Goal: Information Seeking & Learning: Learn about a topic

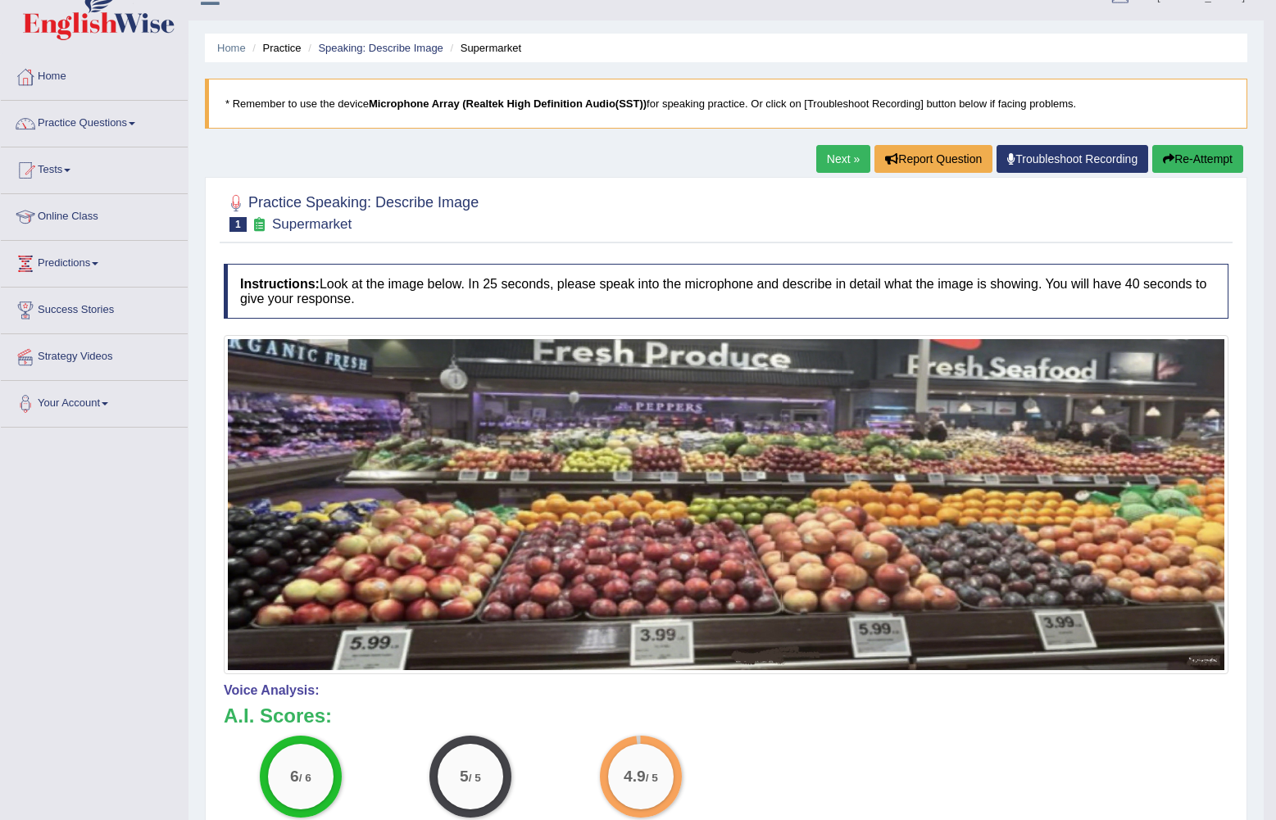
click at [846, 153] on link "Next »" at bounding box center [843, 159] width 54 height 28
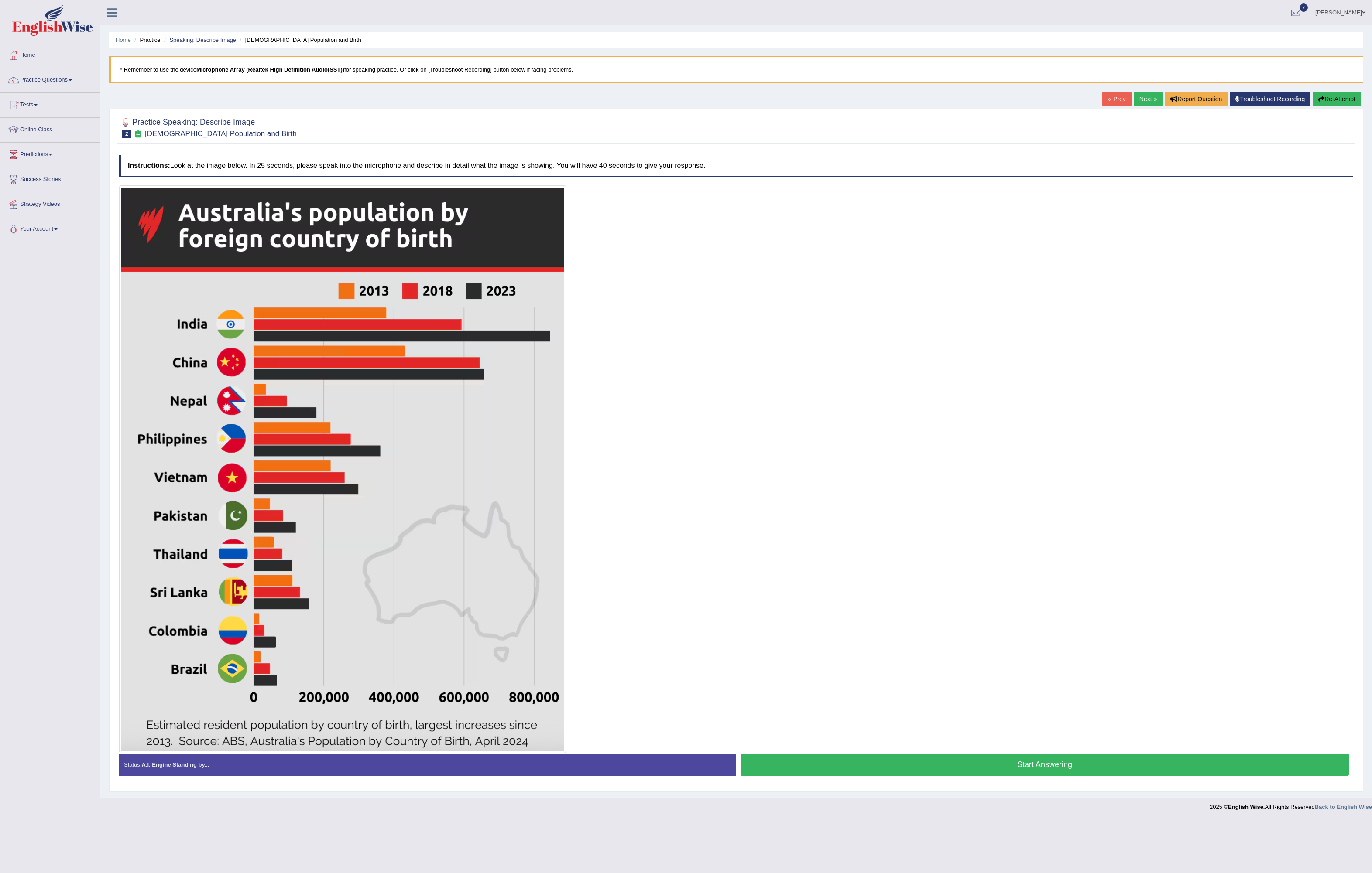
click at [679, 436] on button "Start Answering" at bounding box center [1044, 765] width 608 height 22
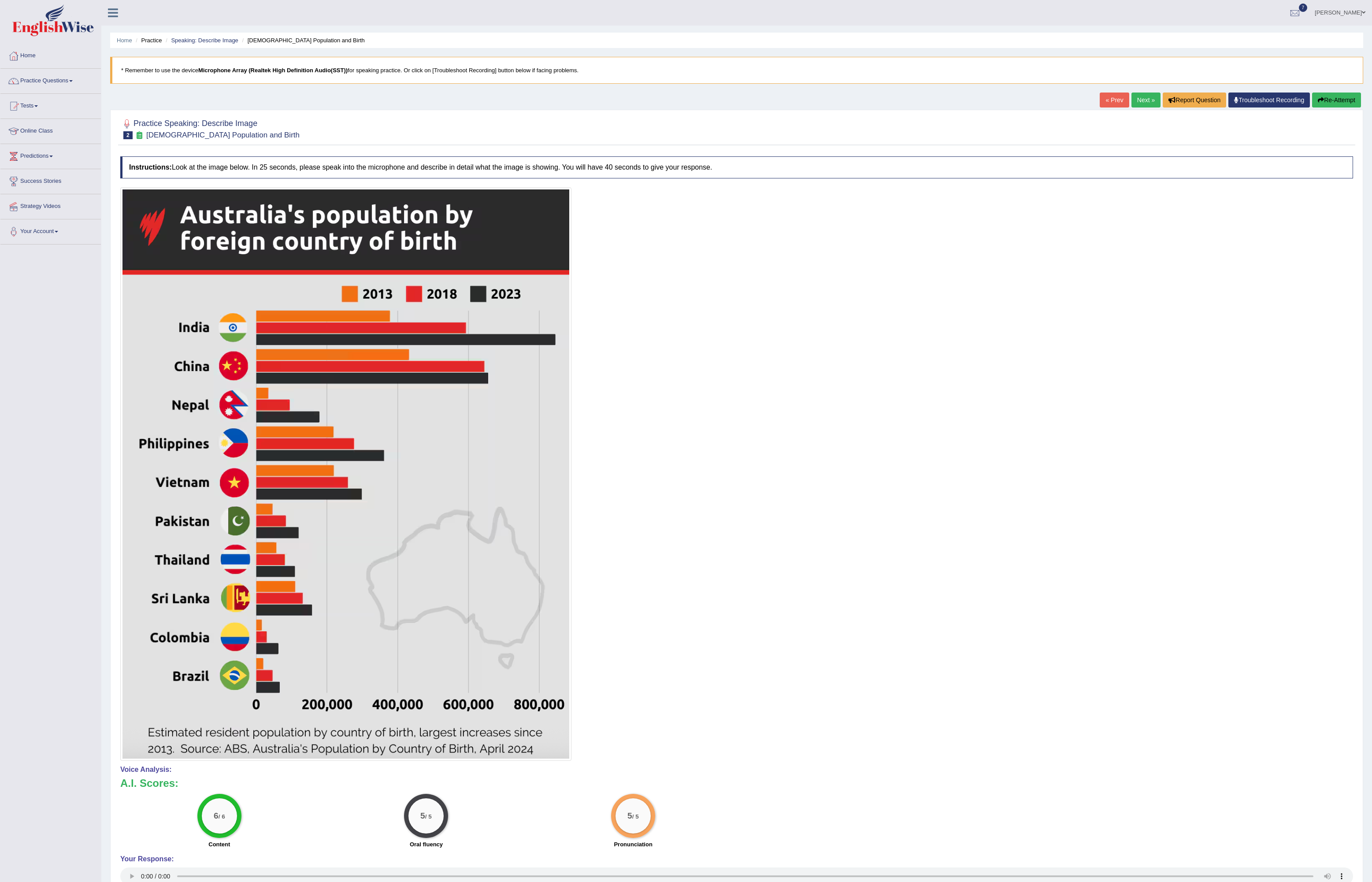
click at [686, 94] on link "Next »" at bounding box center [1146, 100] width 29 height 15
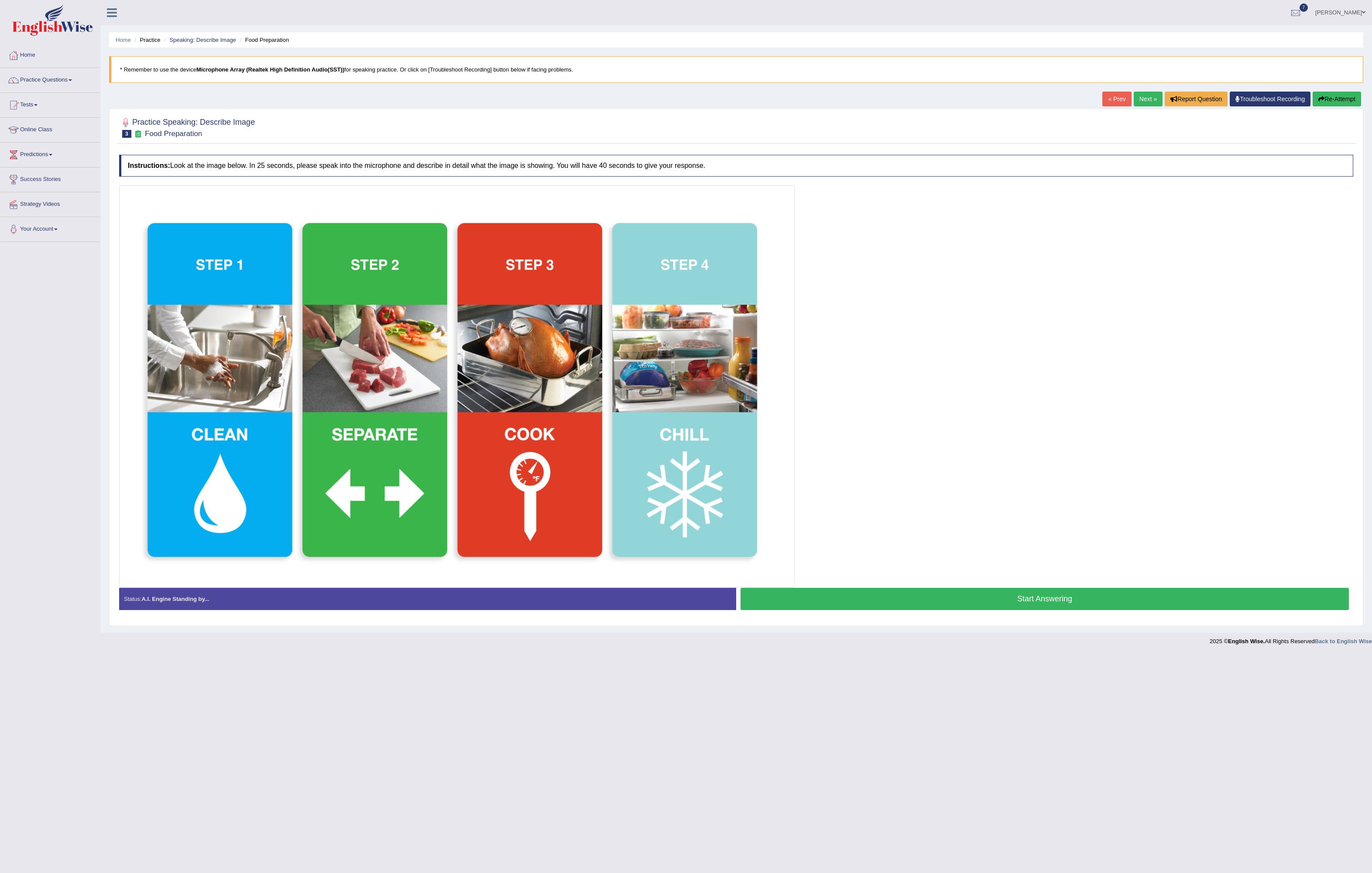
click at [1040, 595] on button "Start Answering" at bounding box center [1044, 599] width 608 height 22
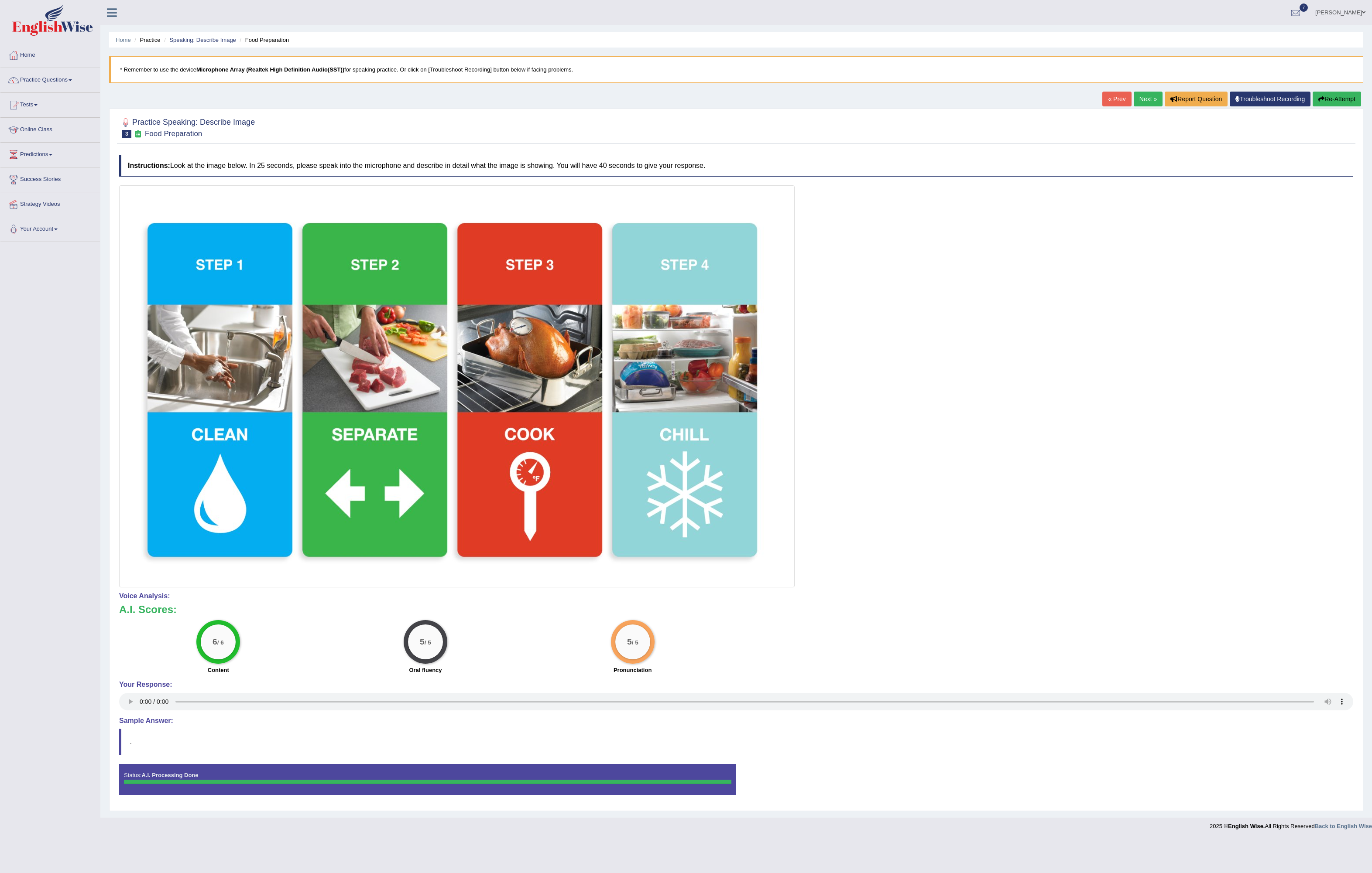
click at [1145, 99] on link "Next »" at bounding box center [1148, 99] width 29 height 15
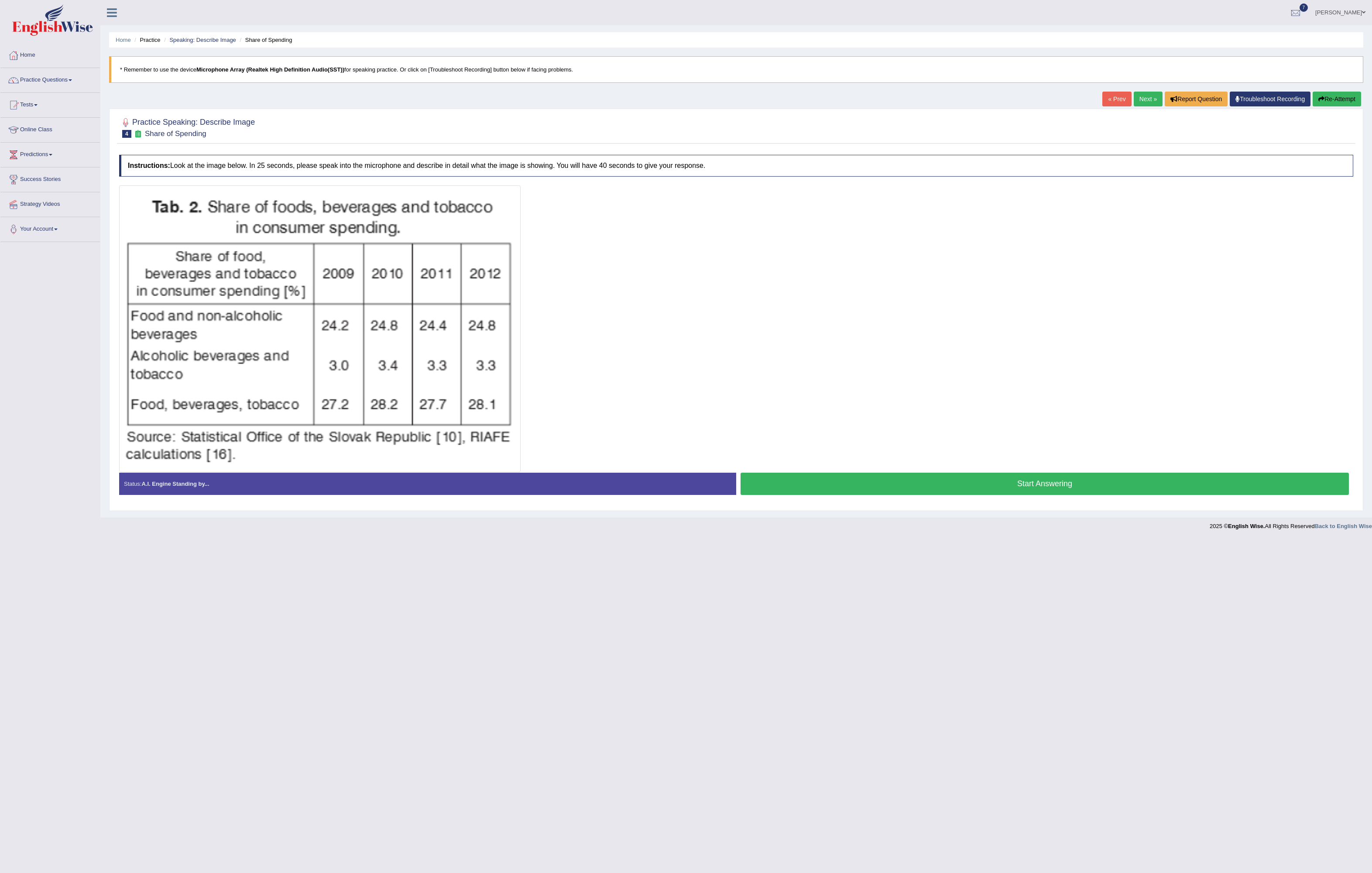
click at [827, 484] on button "Start Answering" at bounding box center [1044, 484] width 608 height 22
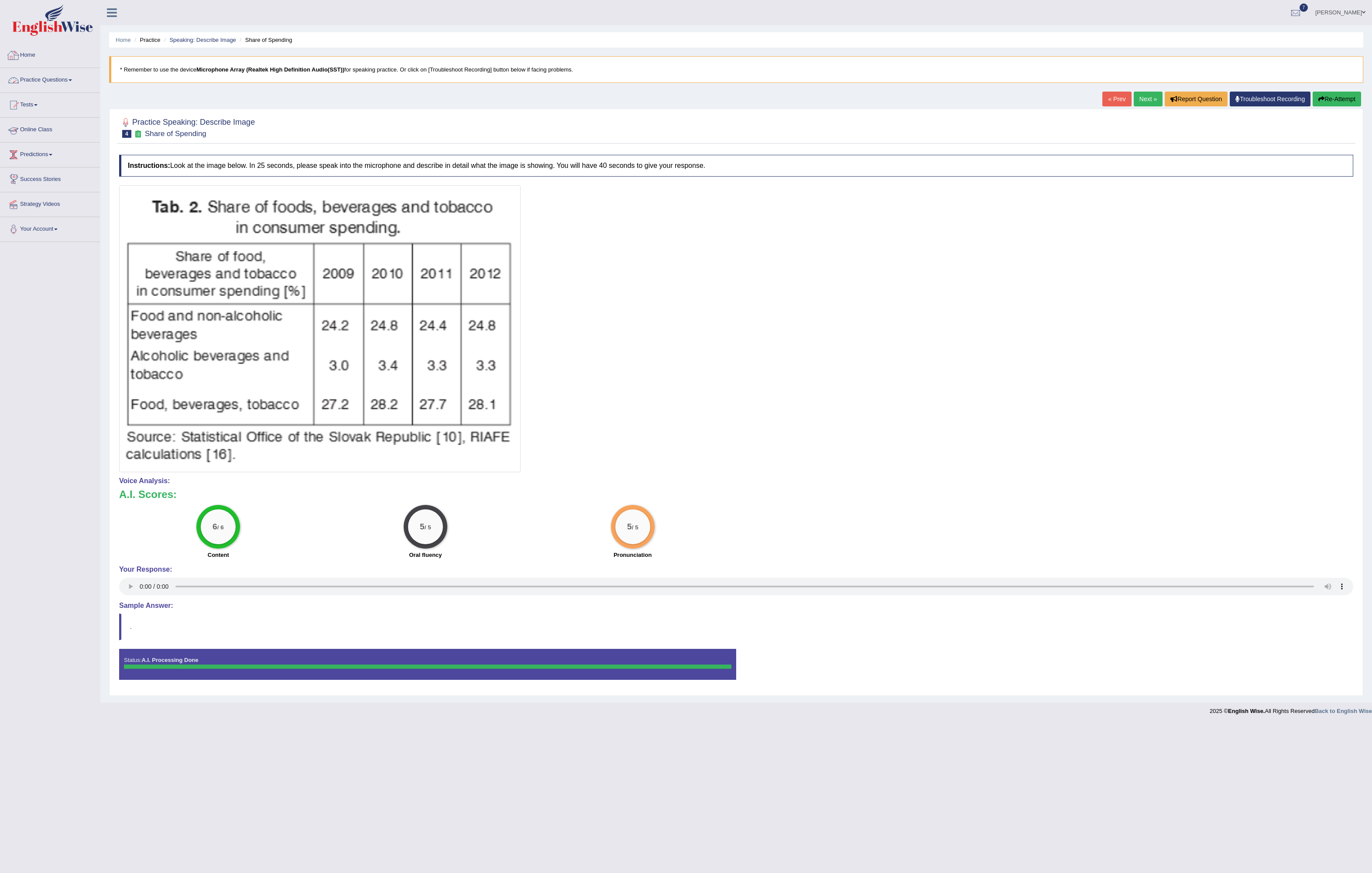
click at [57, 78] on link "Practice Questions" at bounding box center [50, 79] width 100 height 22
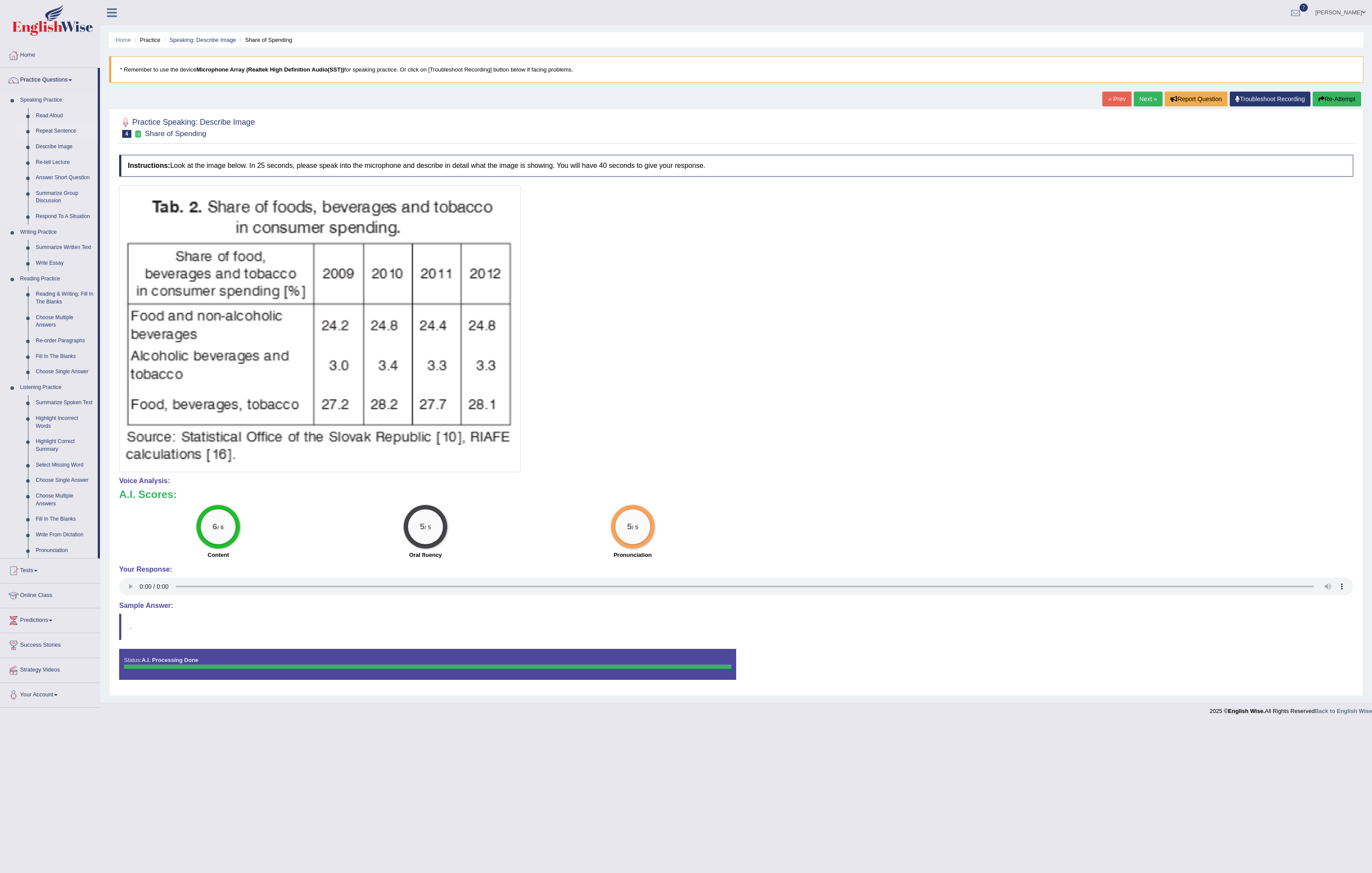
click at [56, 128] on link "Repeat Sentence" at bounding box center [65, 131] width 66 height 15
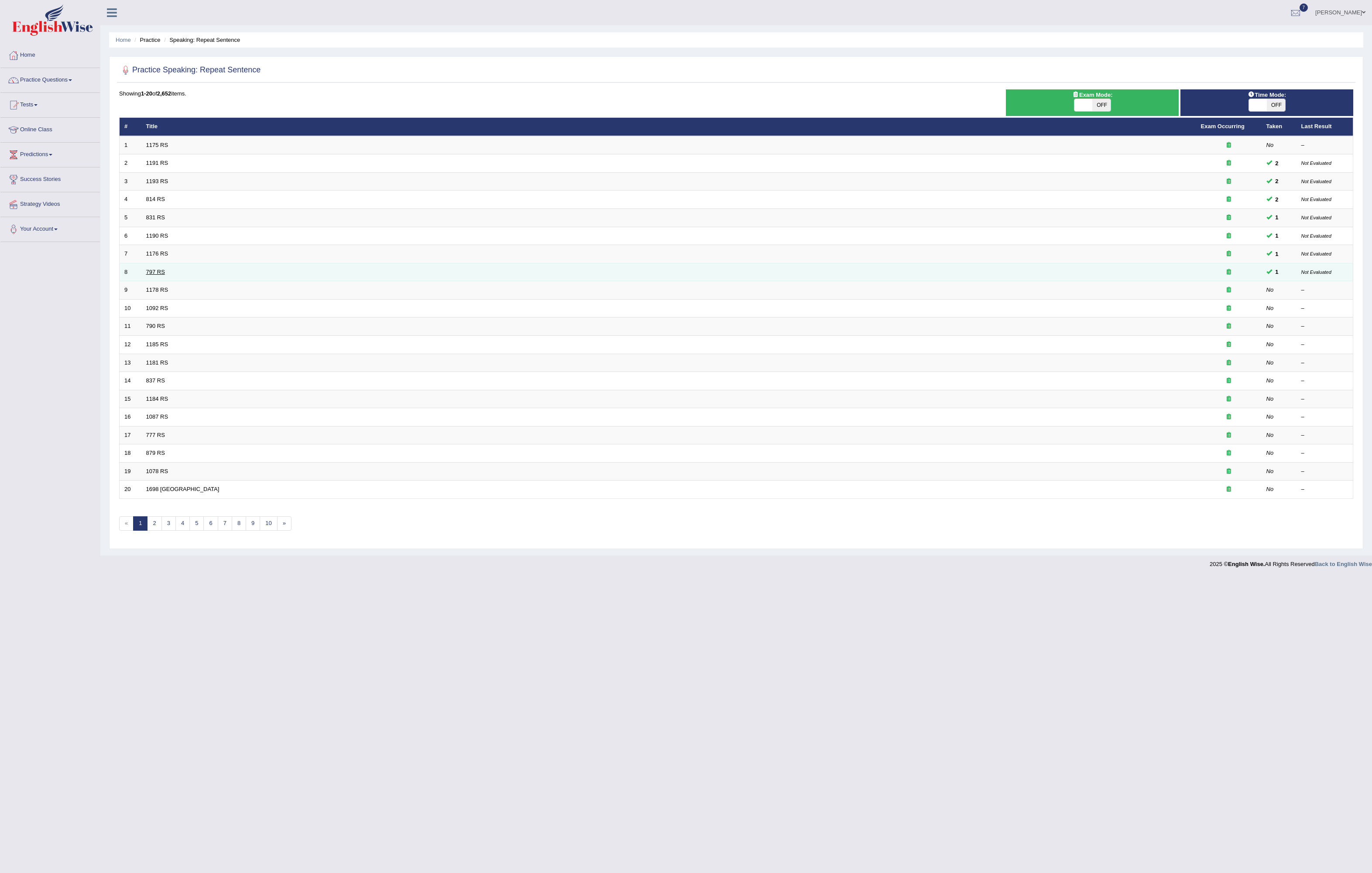
click at [152, 269] on link "797 RS" at bounding box center [155, 272] width 19 height 6
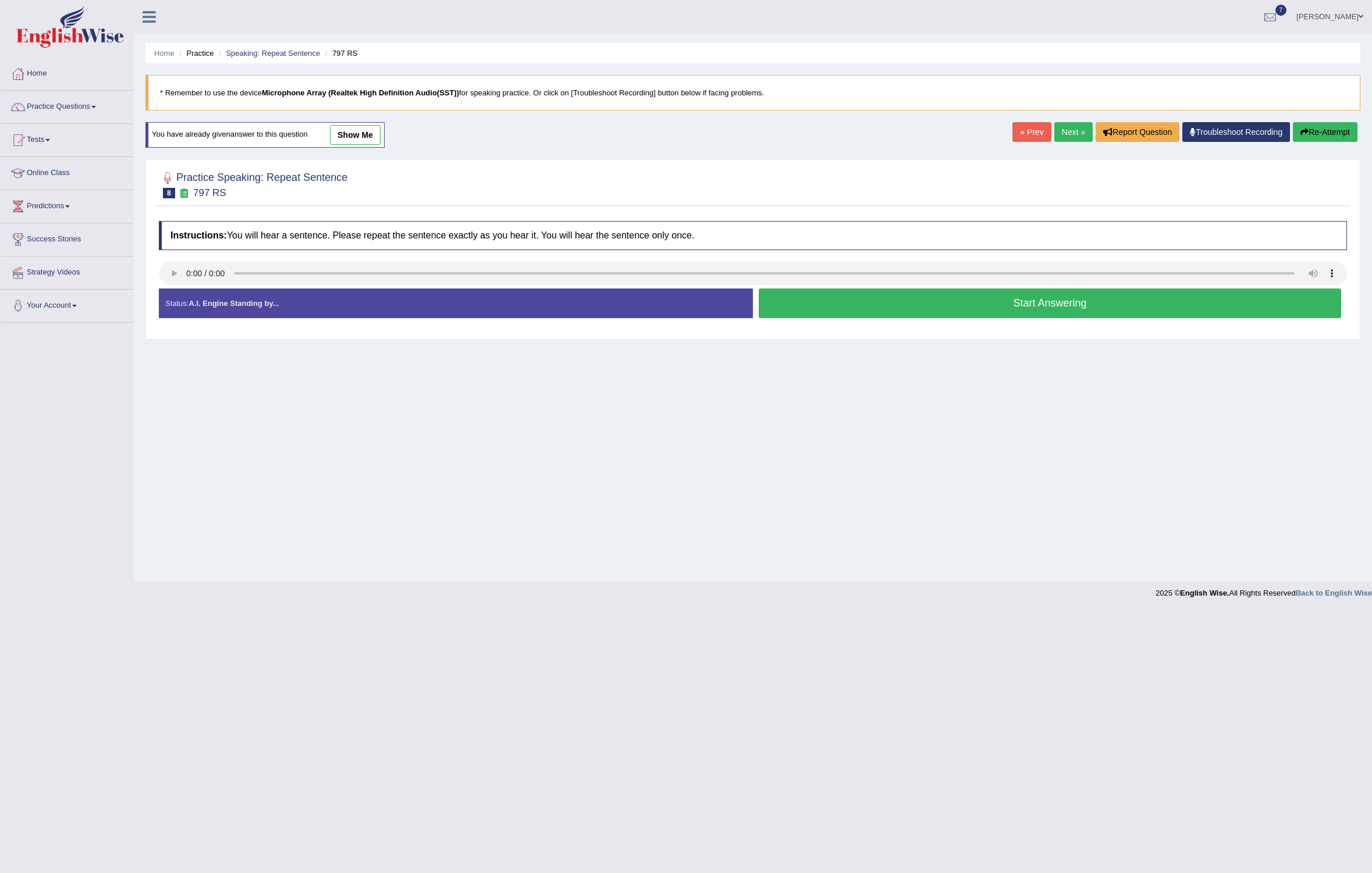
click at [984, 314] on button "Start Answering" at bounding box center [1050, 303] width 582 height 30
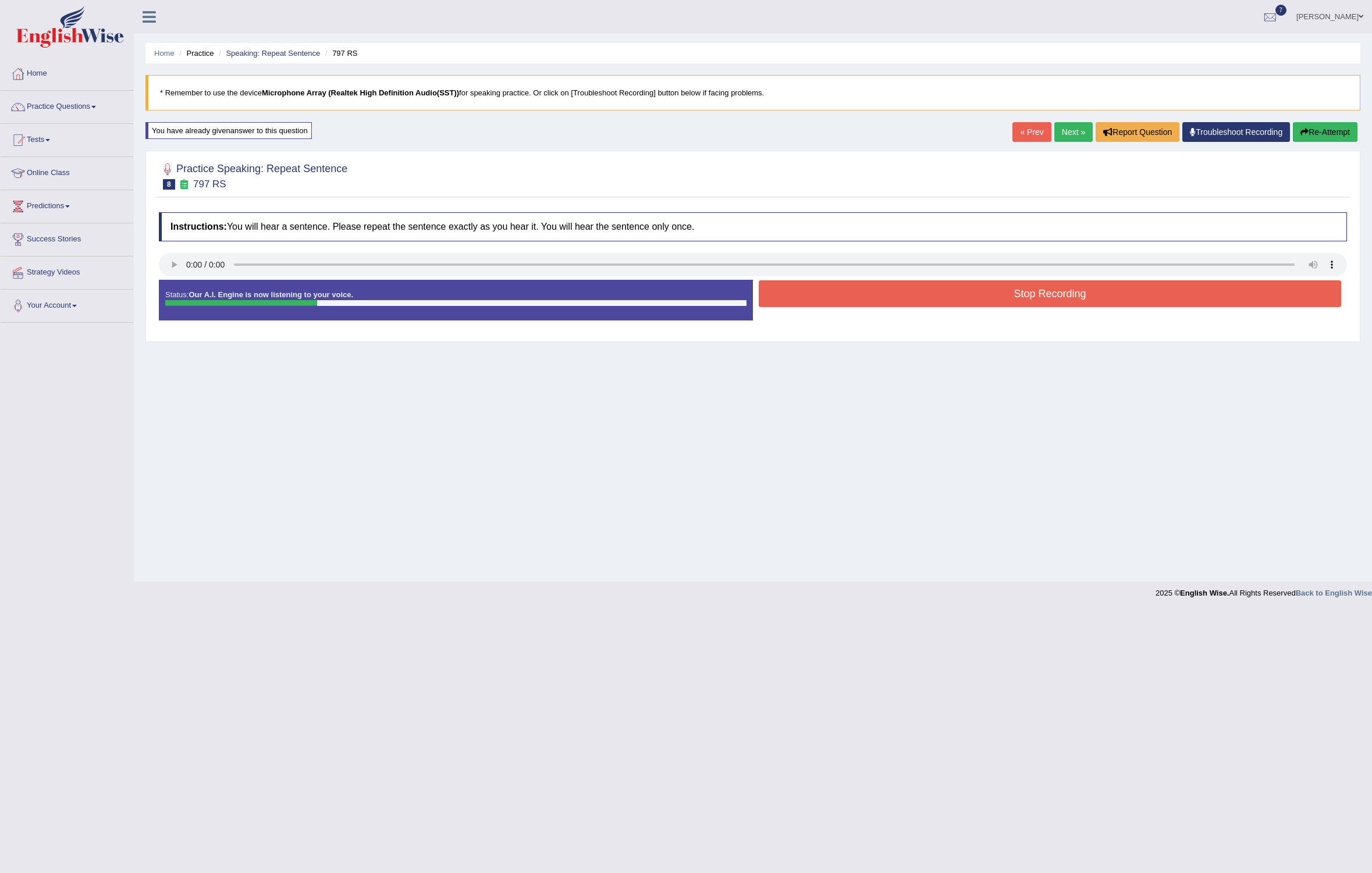
click at [1003, 282] on button "Stop Recording" at bounding box center [1050, 294] width 582 height 27
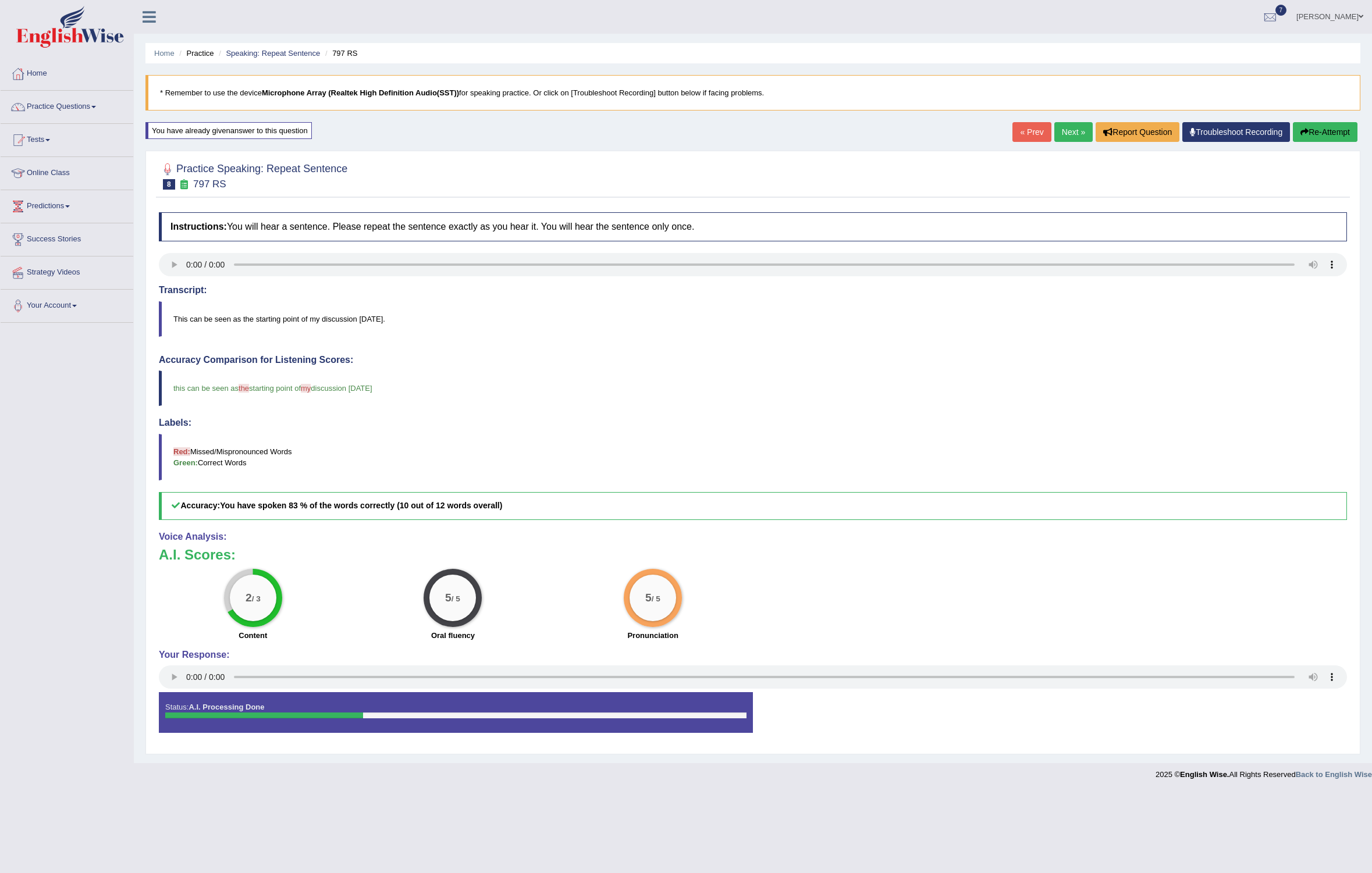
click at [1069, 133] on link "Next »" at bounding box center [1074, 132] width 38 height 20
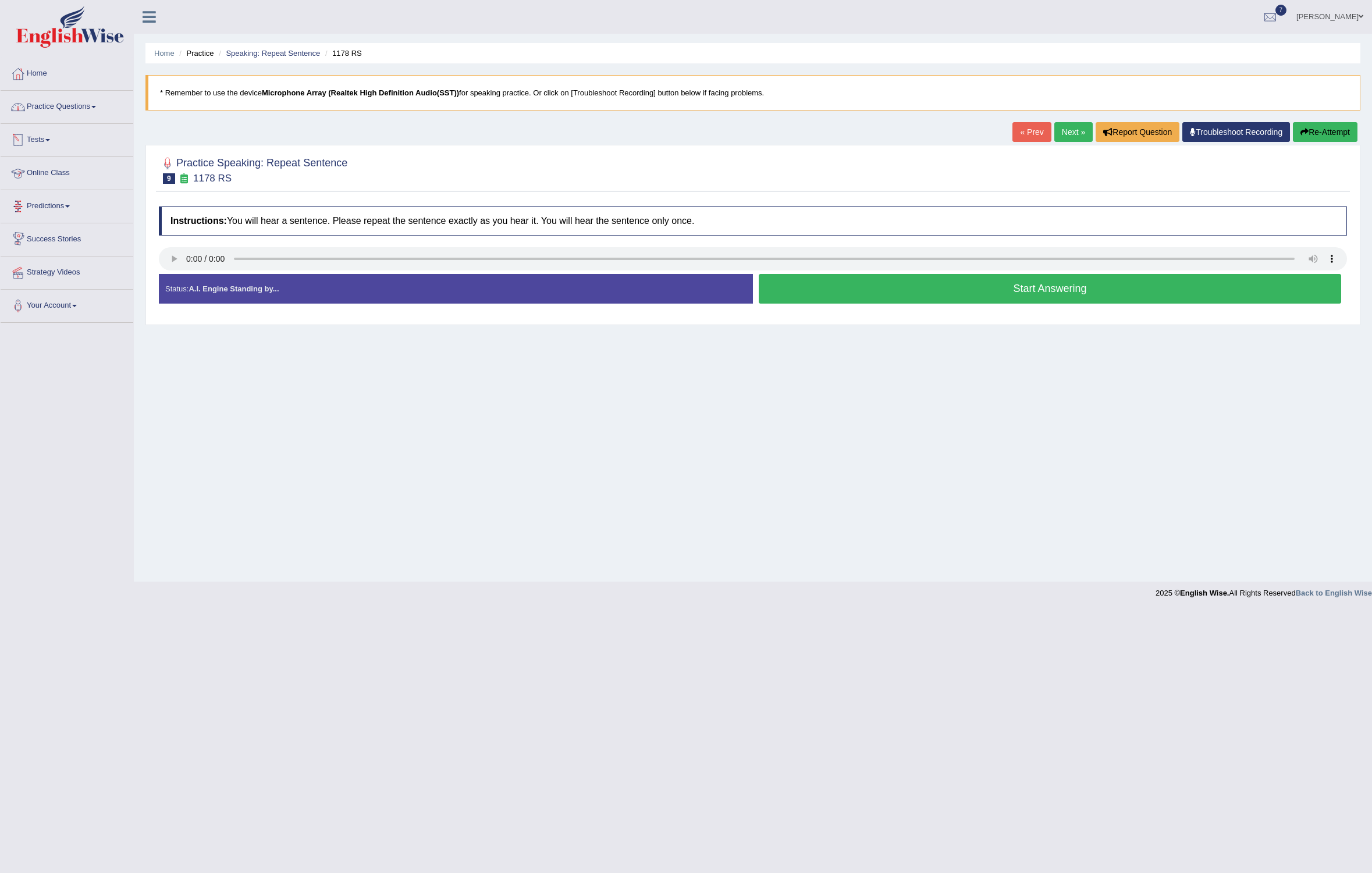
click at [70, 114] on link "Practice Questions" at bounding box center [67, 105] width 133 height 29
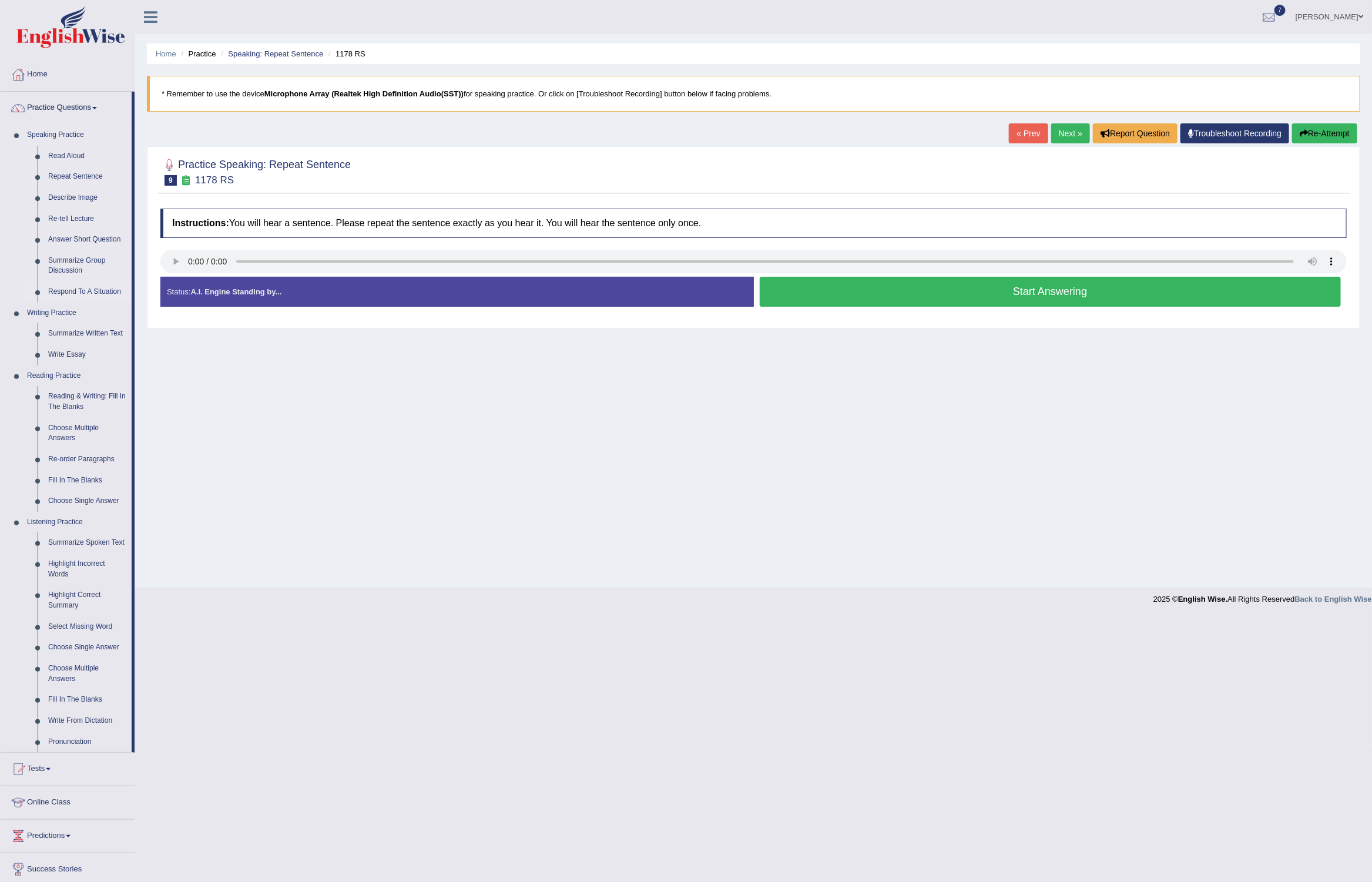
click at [93, 289] on link "Respond To A Situation" at bounding box center [87, 291] width 89 height 21
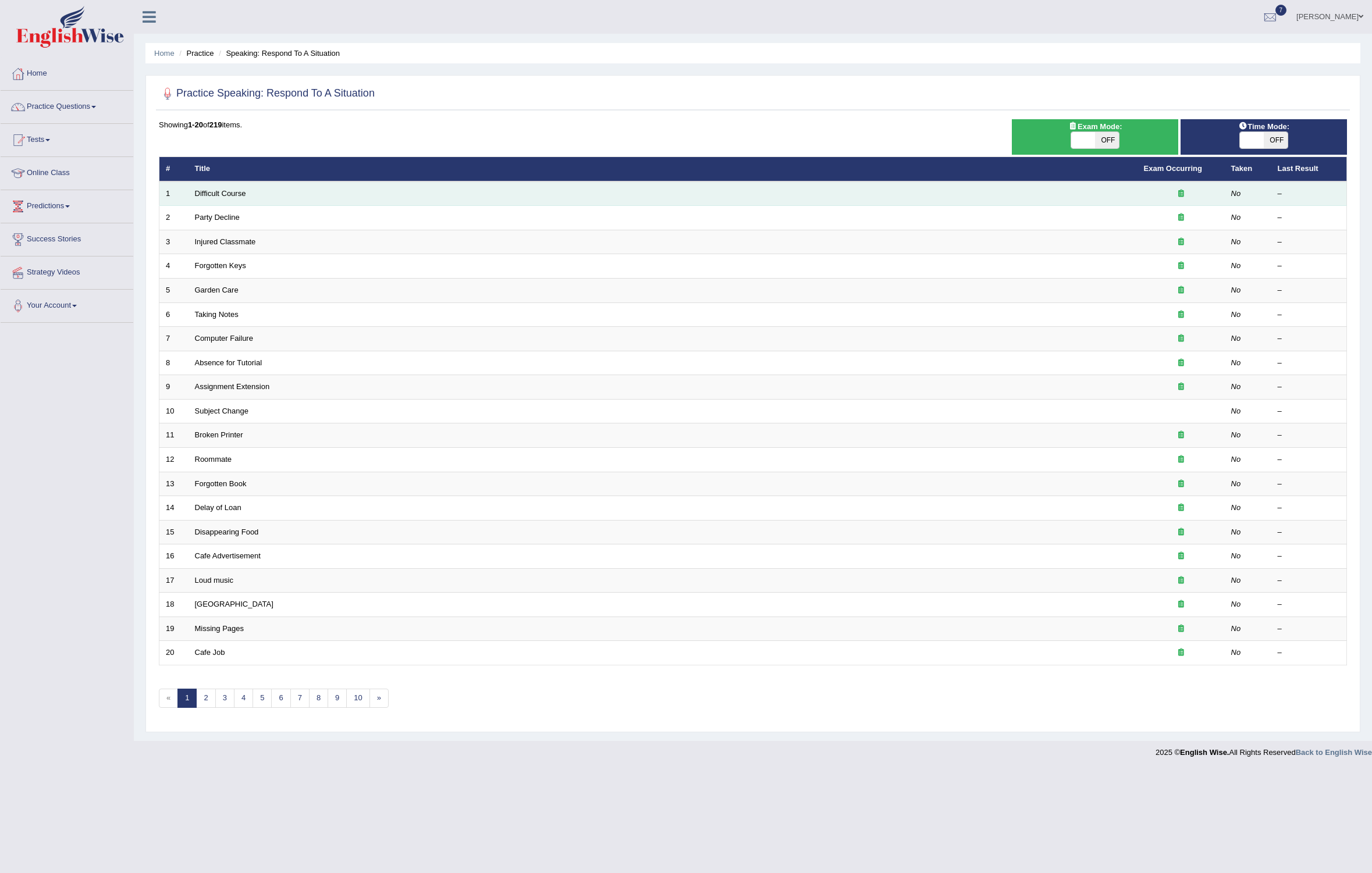
click at [214, 186] on td "Difficult Course" at bounding box center [663, 194] width 949 height 24
click at [213, 193] on link "Difficult Course" at bounding box center [220, 193] width 51 height 9
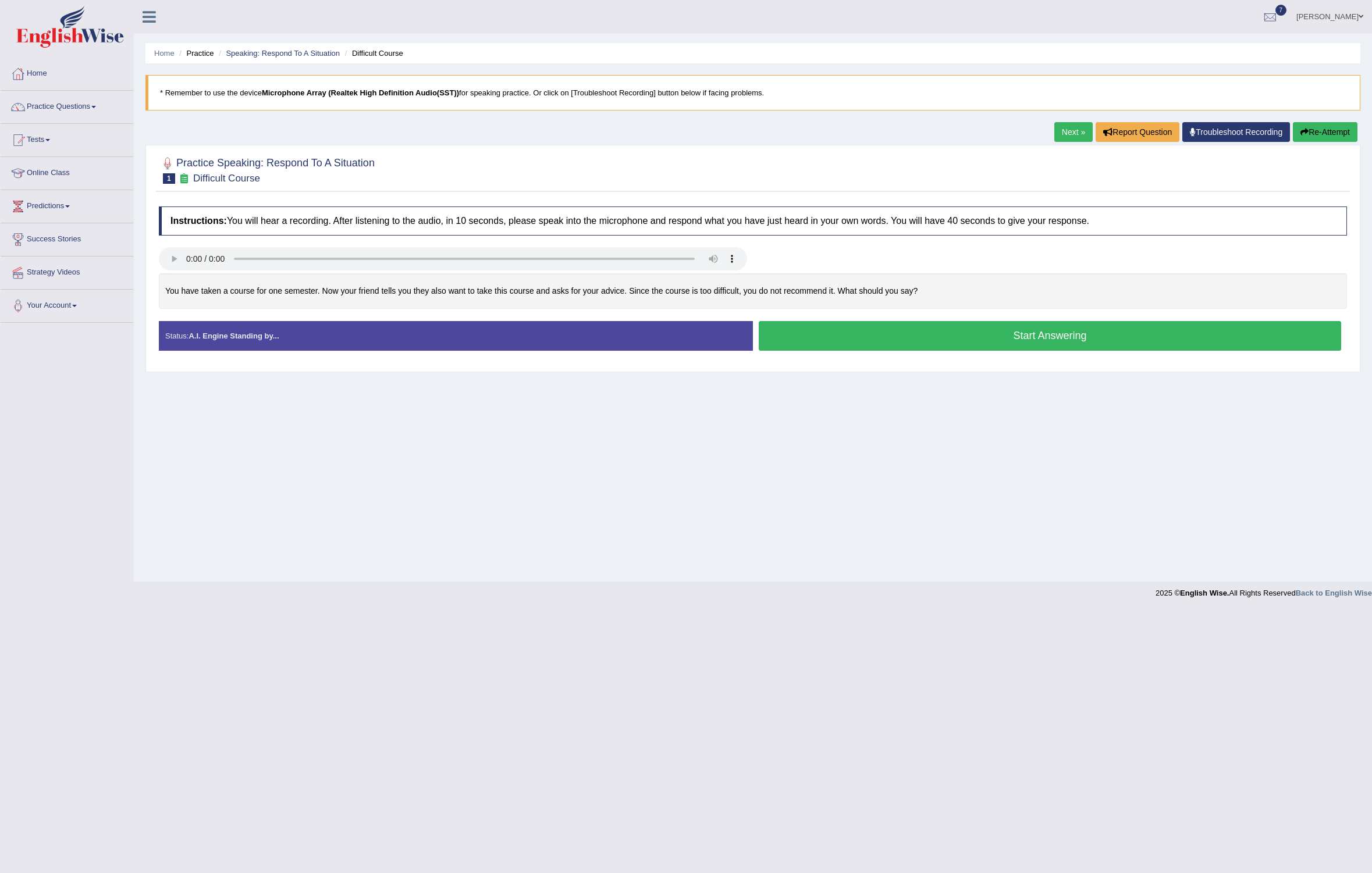
click at [851, 324] on button "Start Answering" at bounding box center [1050, 336] width 582 height 30
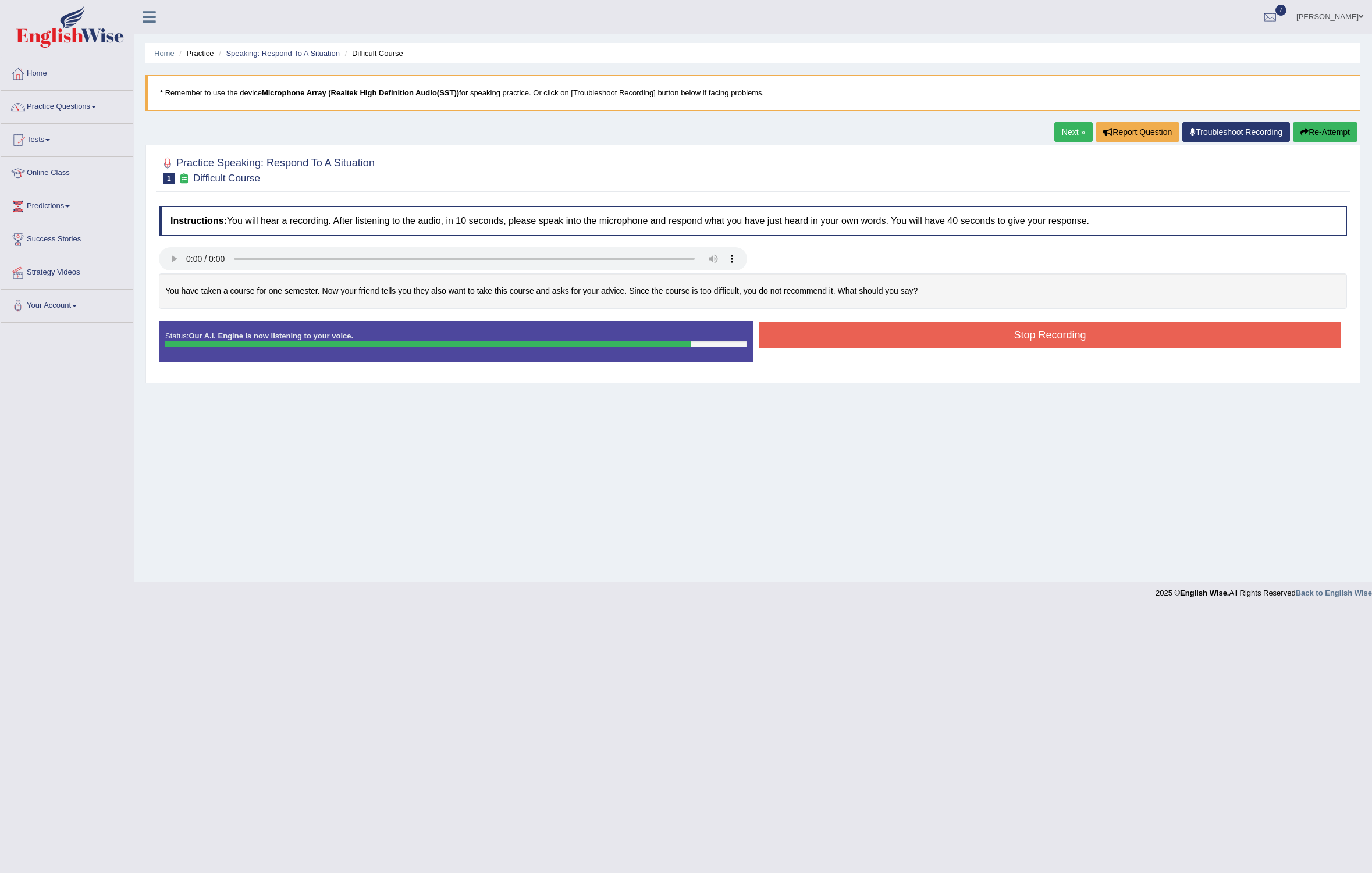
click at [861, 334] on button "Stop Recording" at bounding box center [1050, 335] width 582 height 27
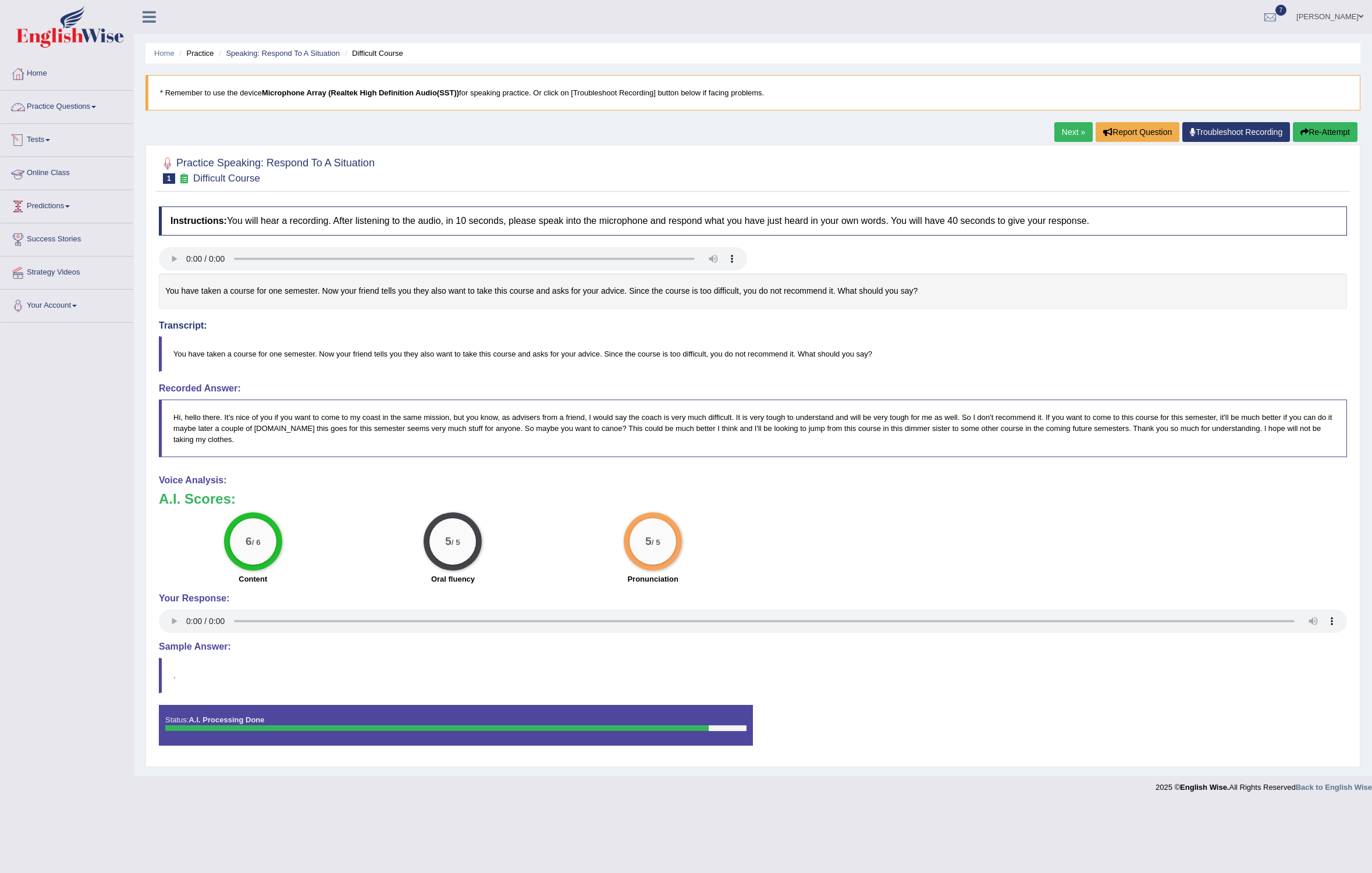
click at [81, 101] on link "Practice Questions" at bounding box center [67, 105] width 133 height 29
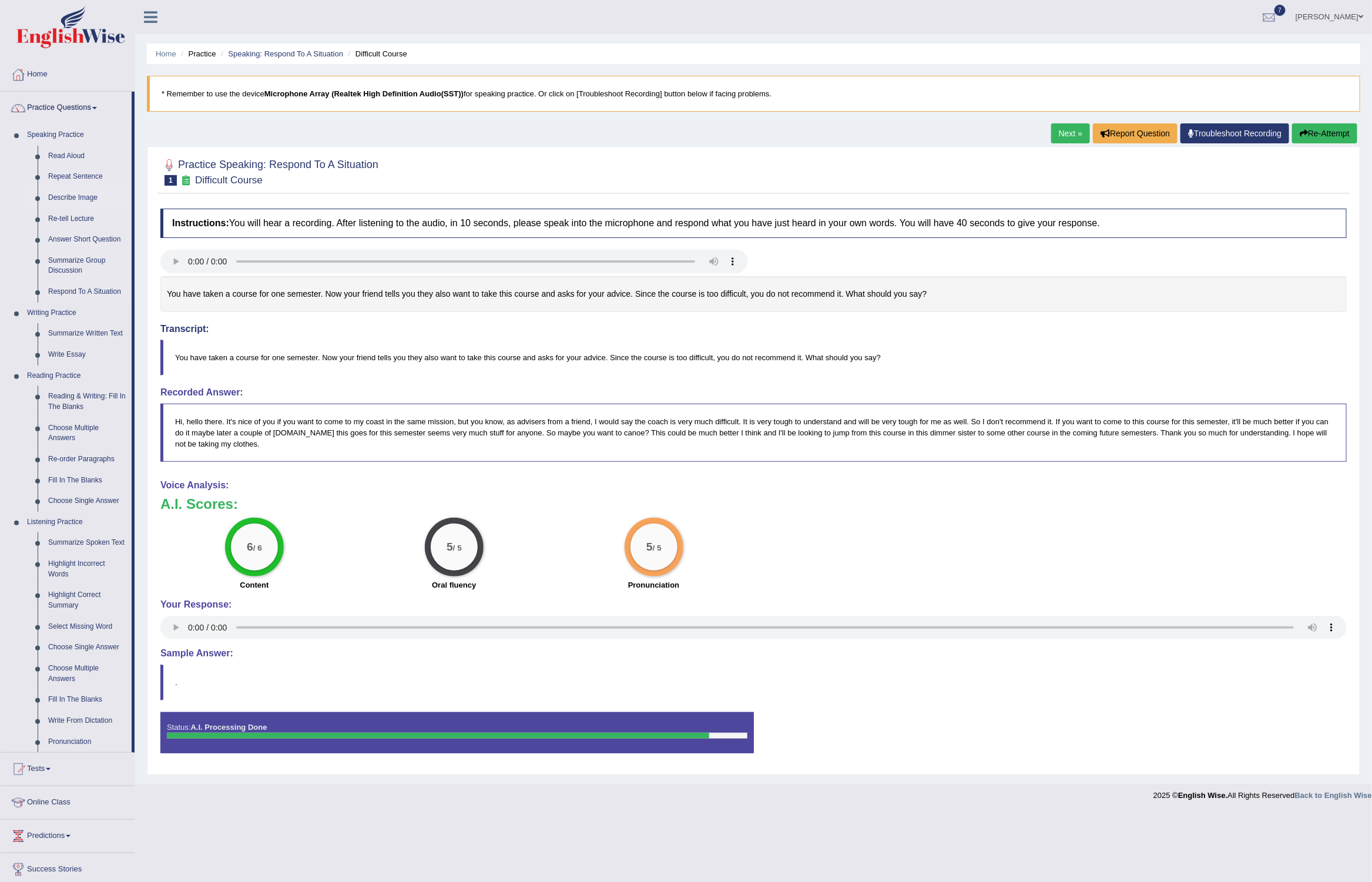
click at [85, 190] on link "Describe Image" at bounding box center [87, 197] width 89 height 21
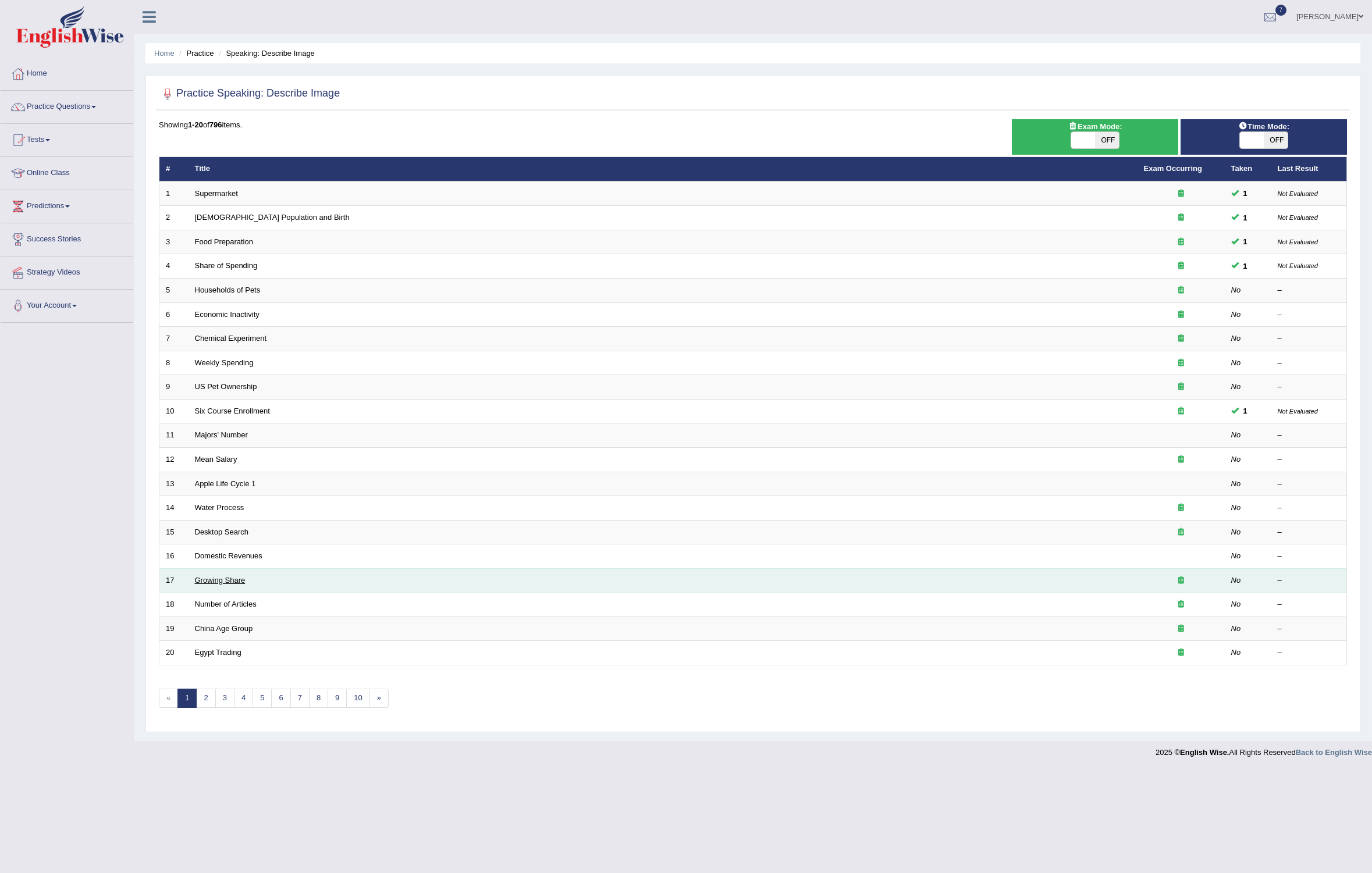
click at [219, 580] on link "Growing Share" at bounding box center [219, 580] width 50 height 9
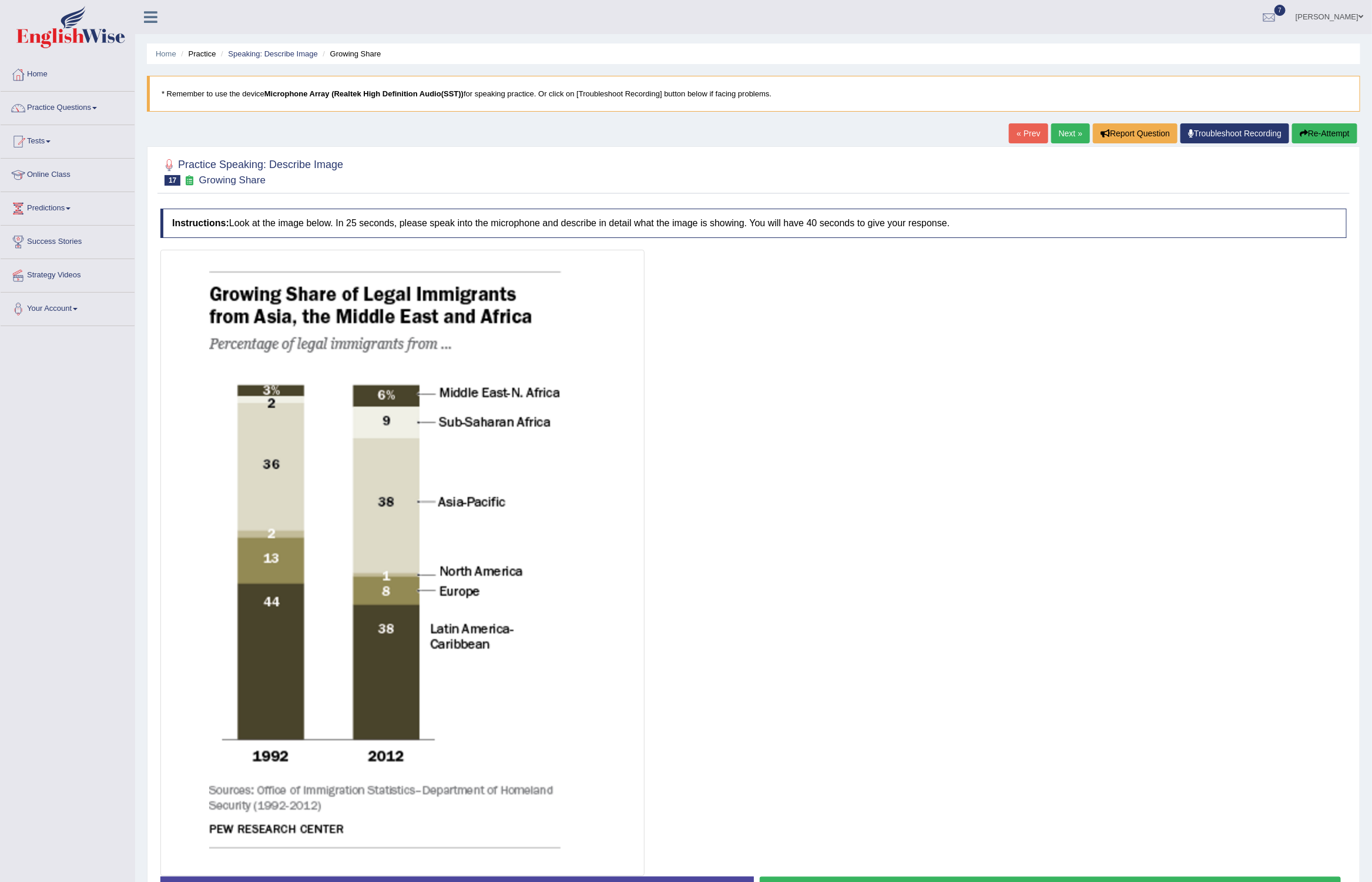
scroll to position [83, 0]
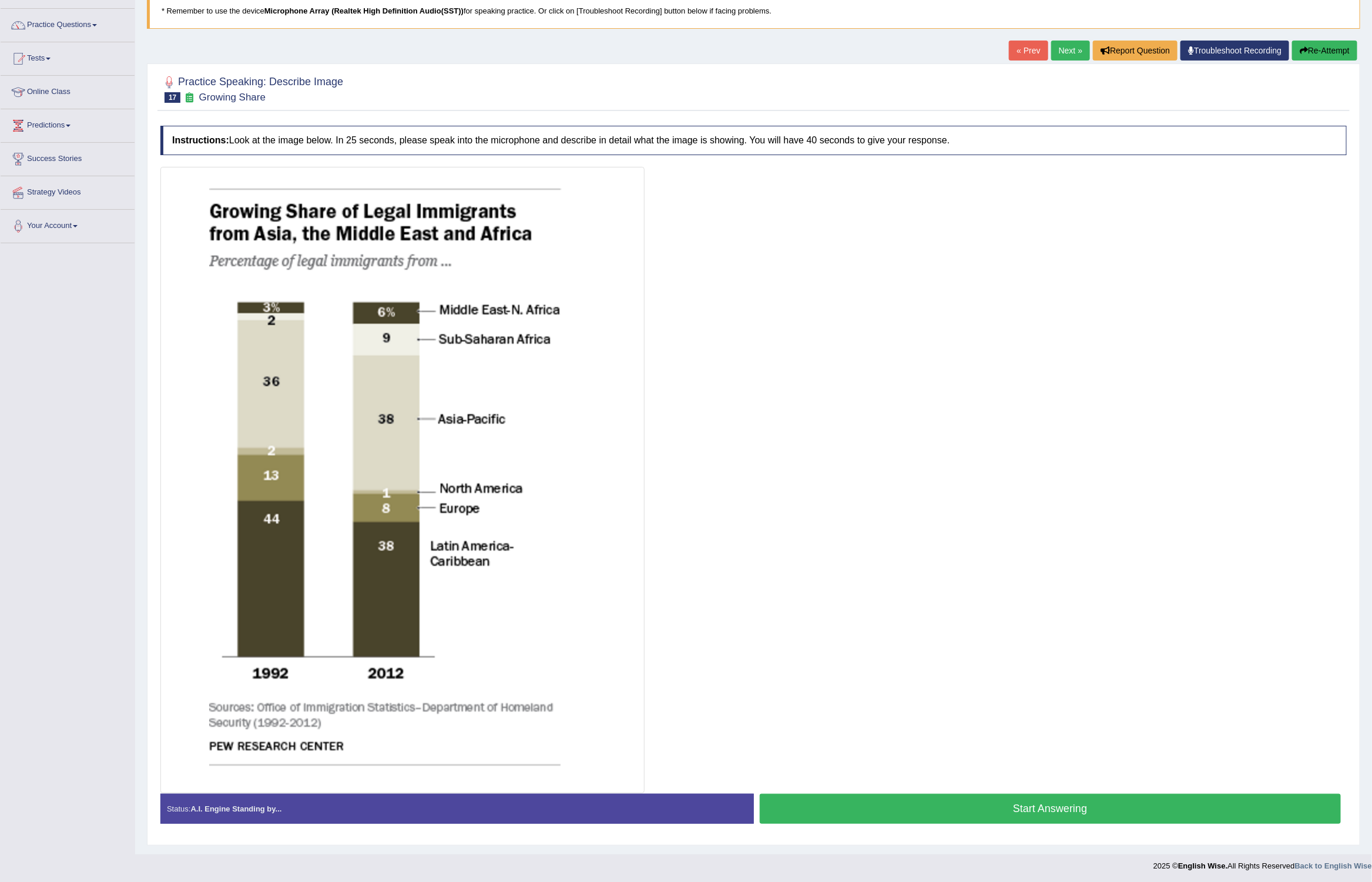
click at [969, 807] on button "Start Answering" at bounding box center [1050, 809] width 582 height 30
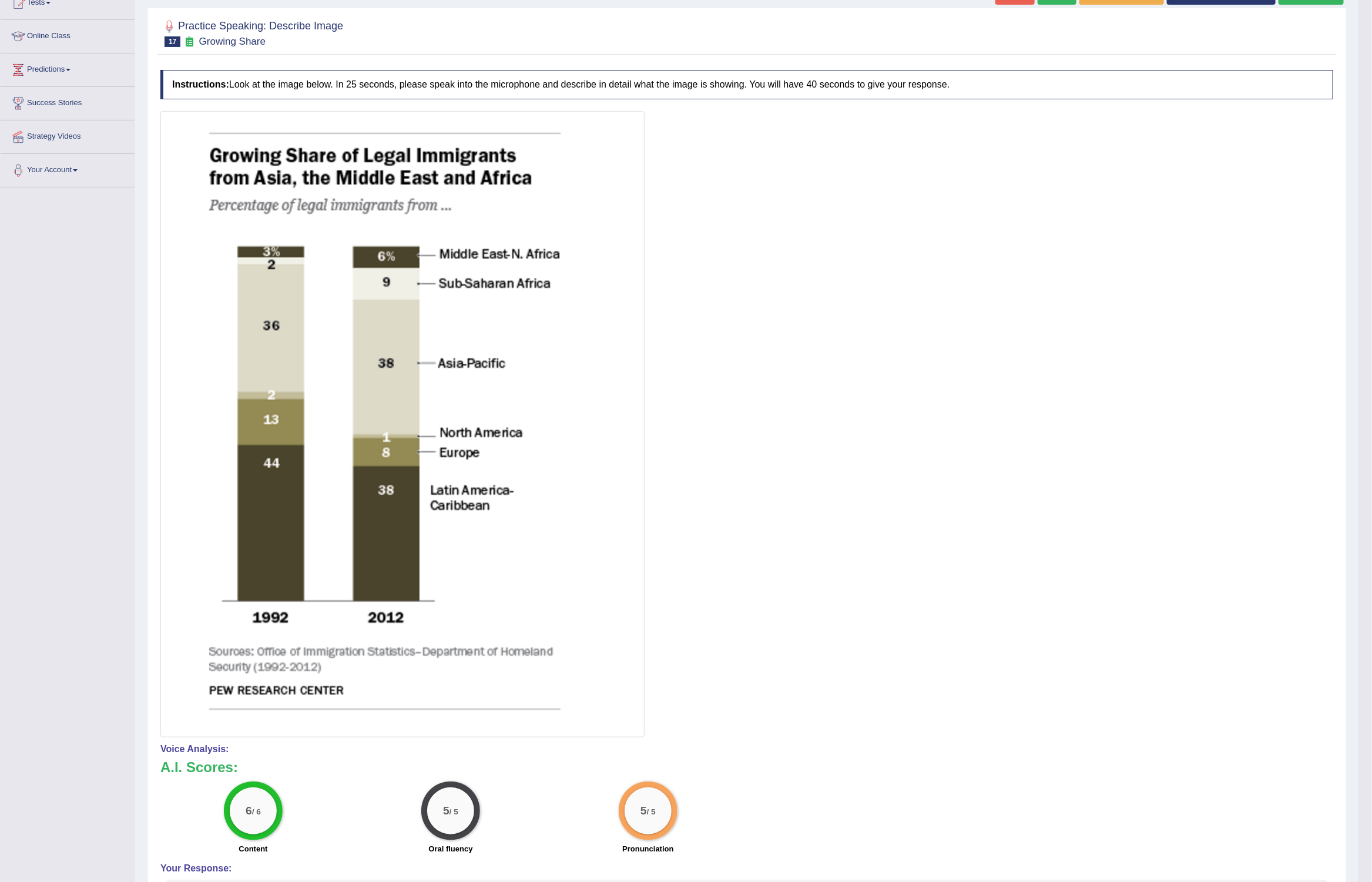
scroll to position [0, 0]
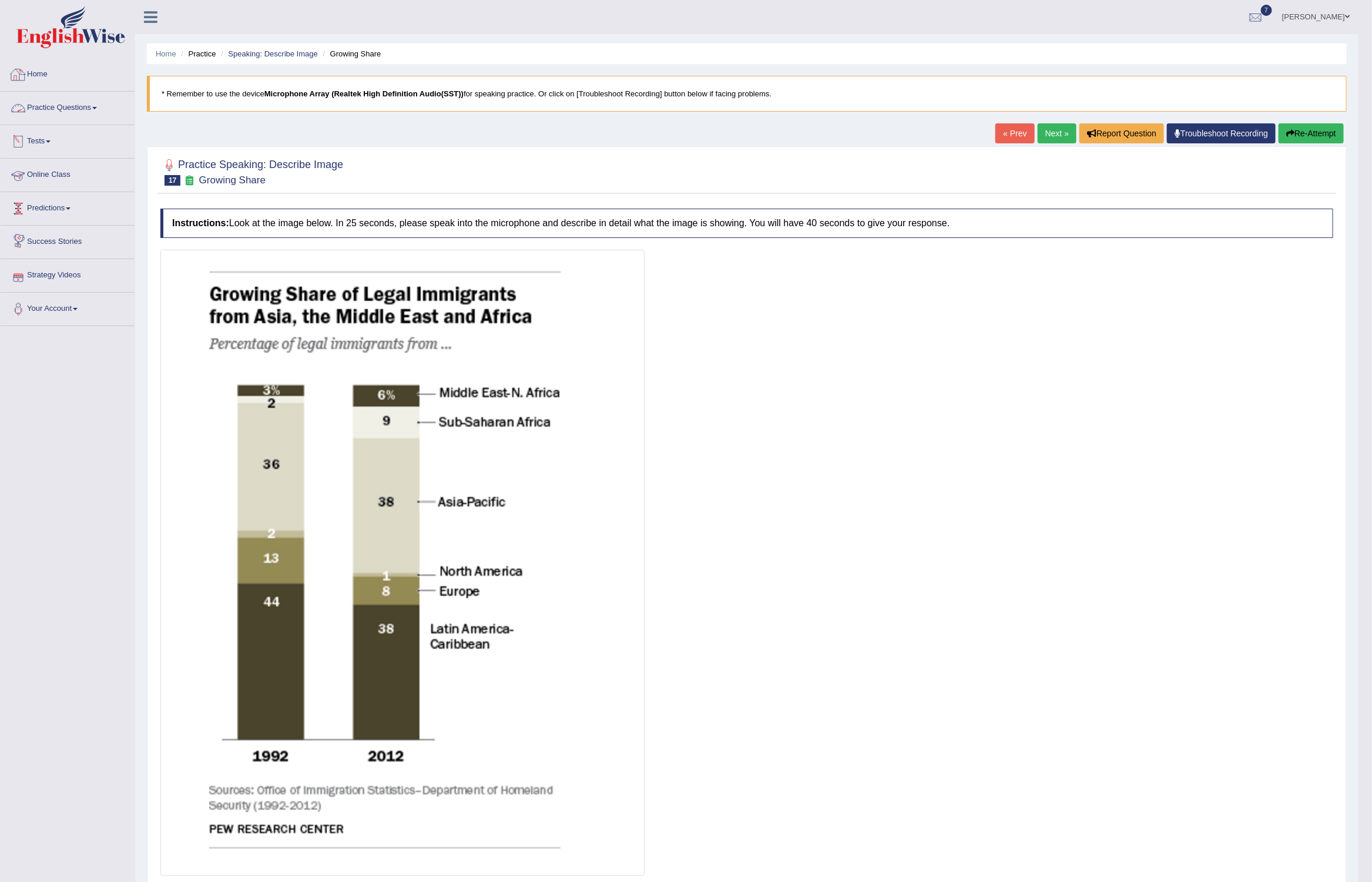
click at [103, 106] on link "Practice Questions" at bounding box center [67, 106] width 134 height 29
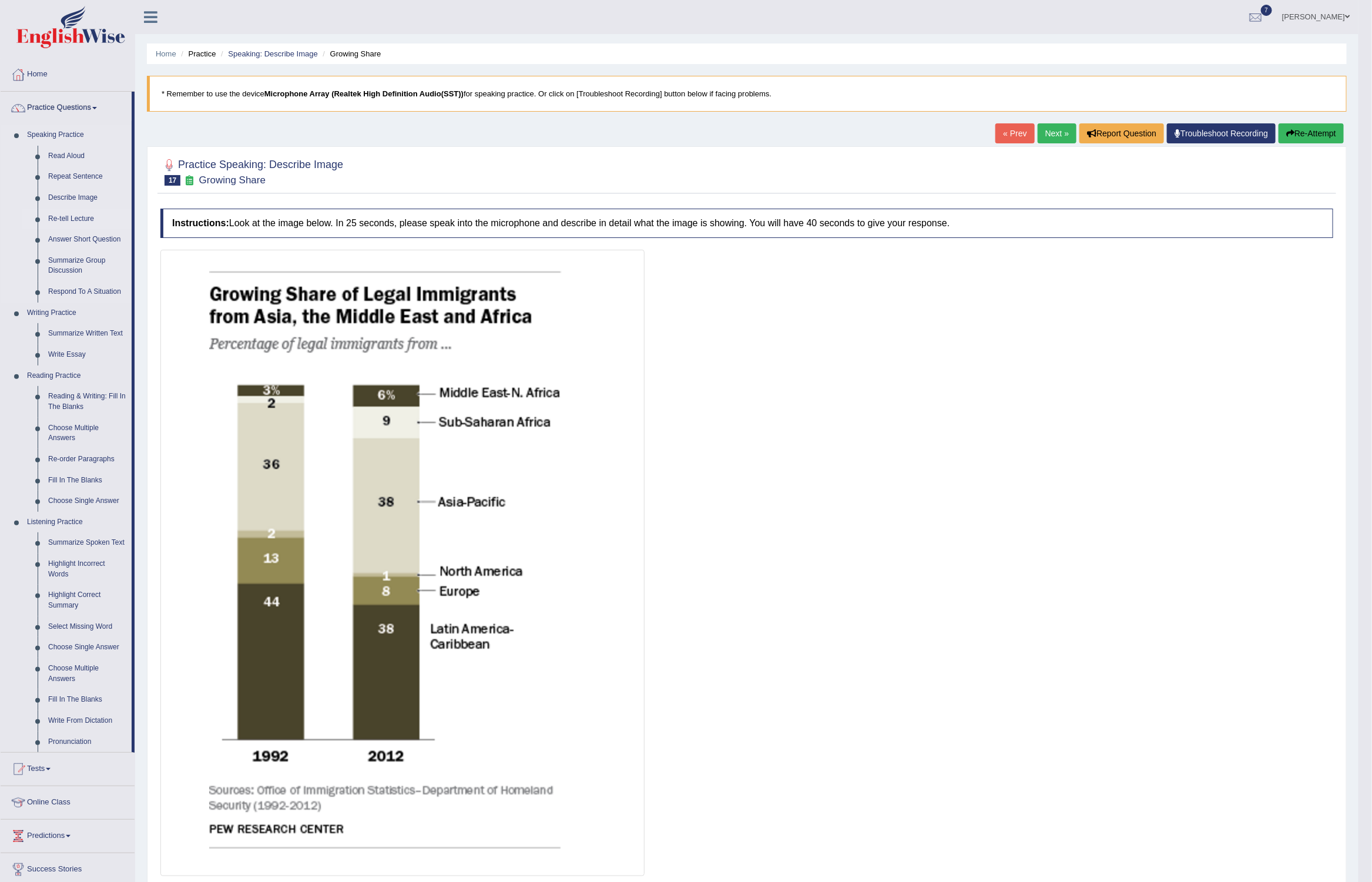
click at [70, 215] on link "Re-tell Lecture" at bounding box center [87, 219] width 89 height 21
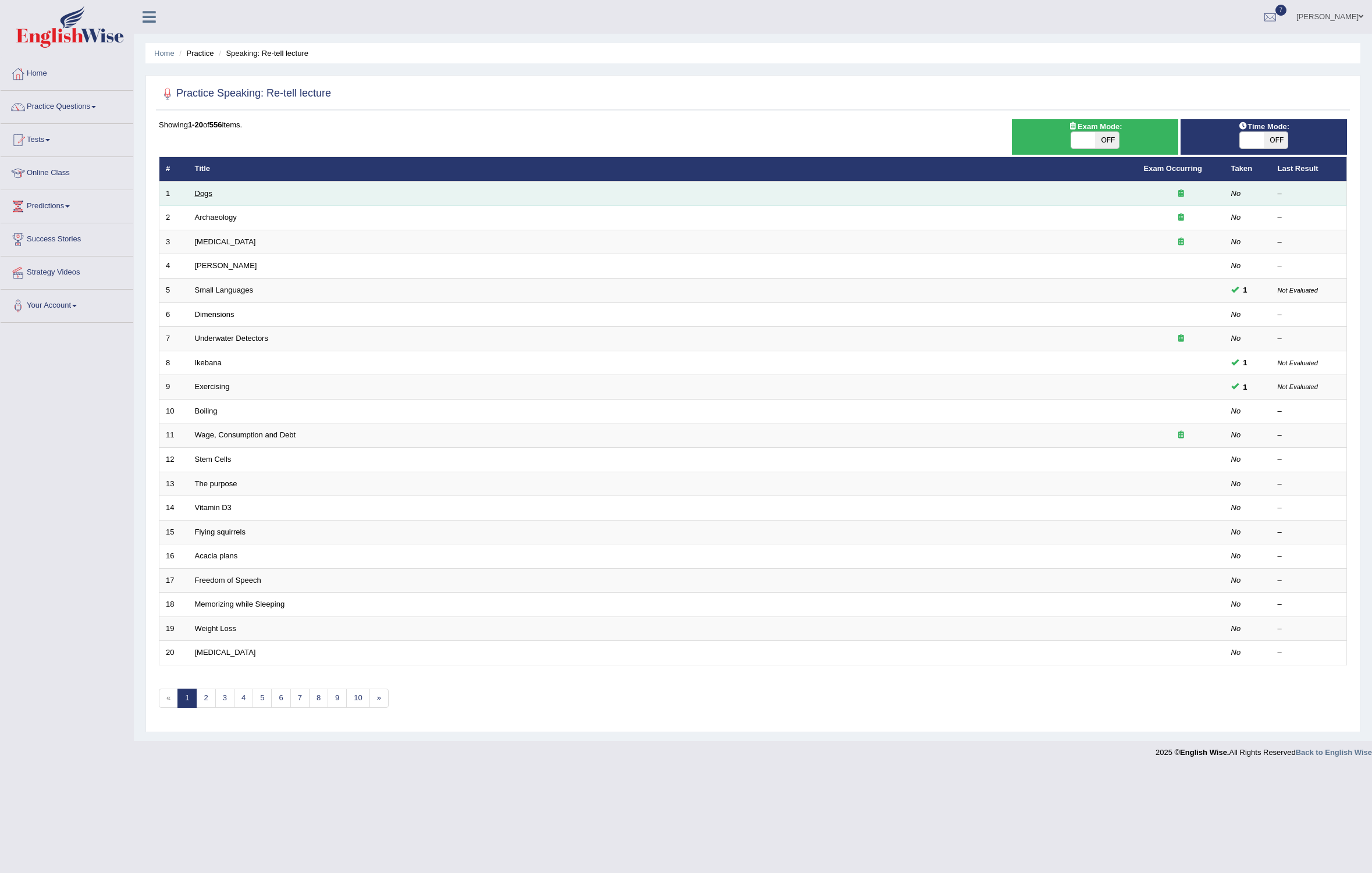
click at [204, 192] on link "Dogs" at bounding box center [203, 193] width 18 height 9
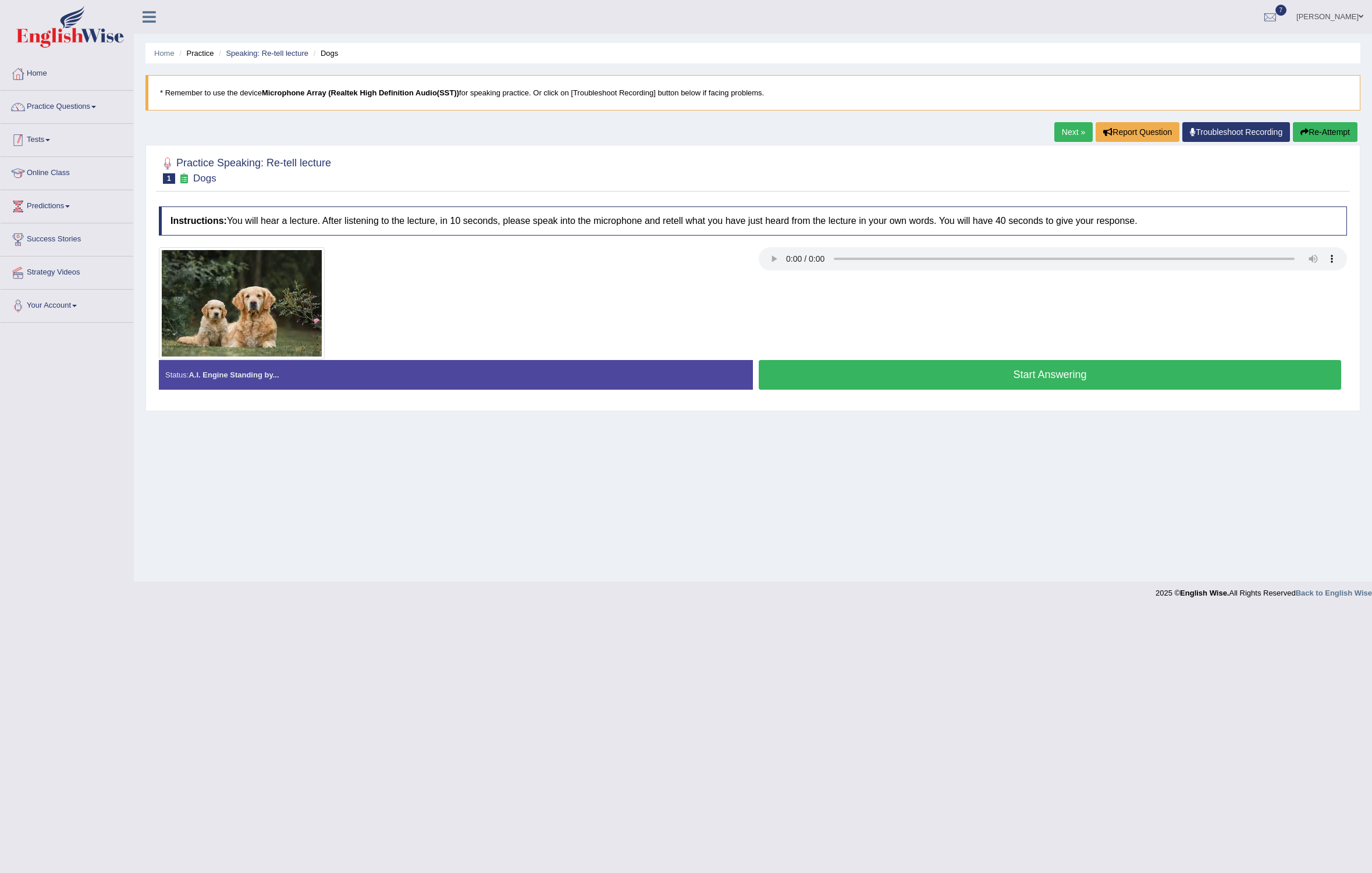
click at [67, 110] on link "Practice Questions" at bounding box center [67, 105] width 133 height 29
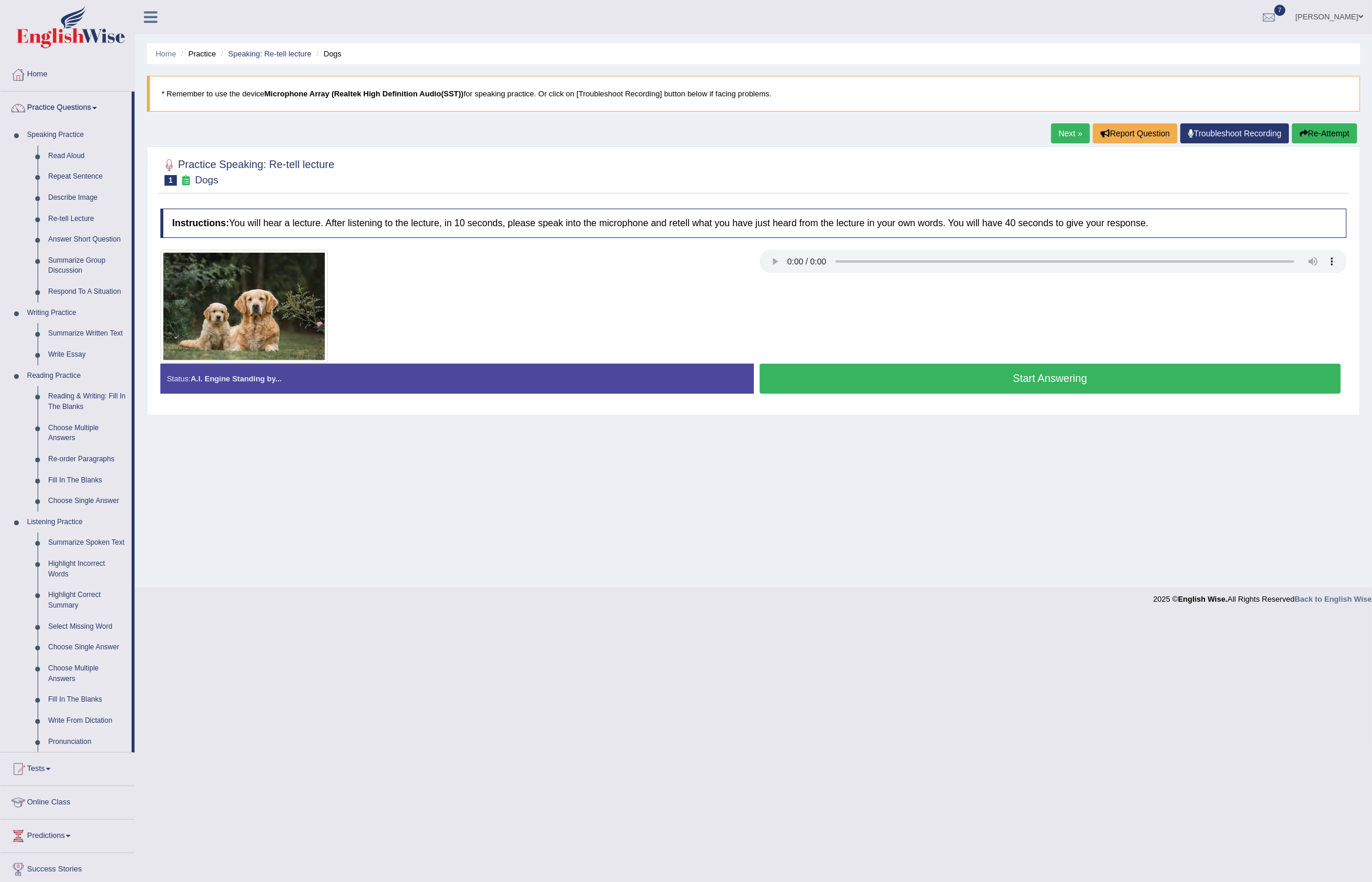
scroll to position [70, 0]
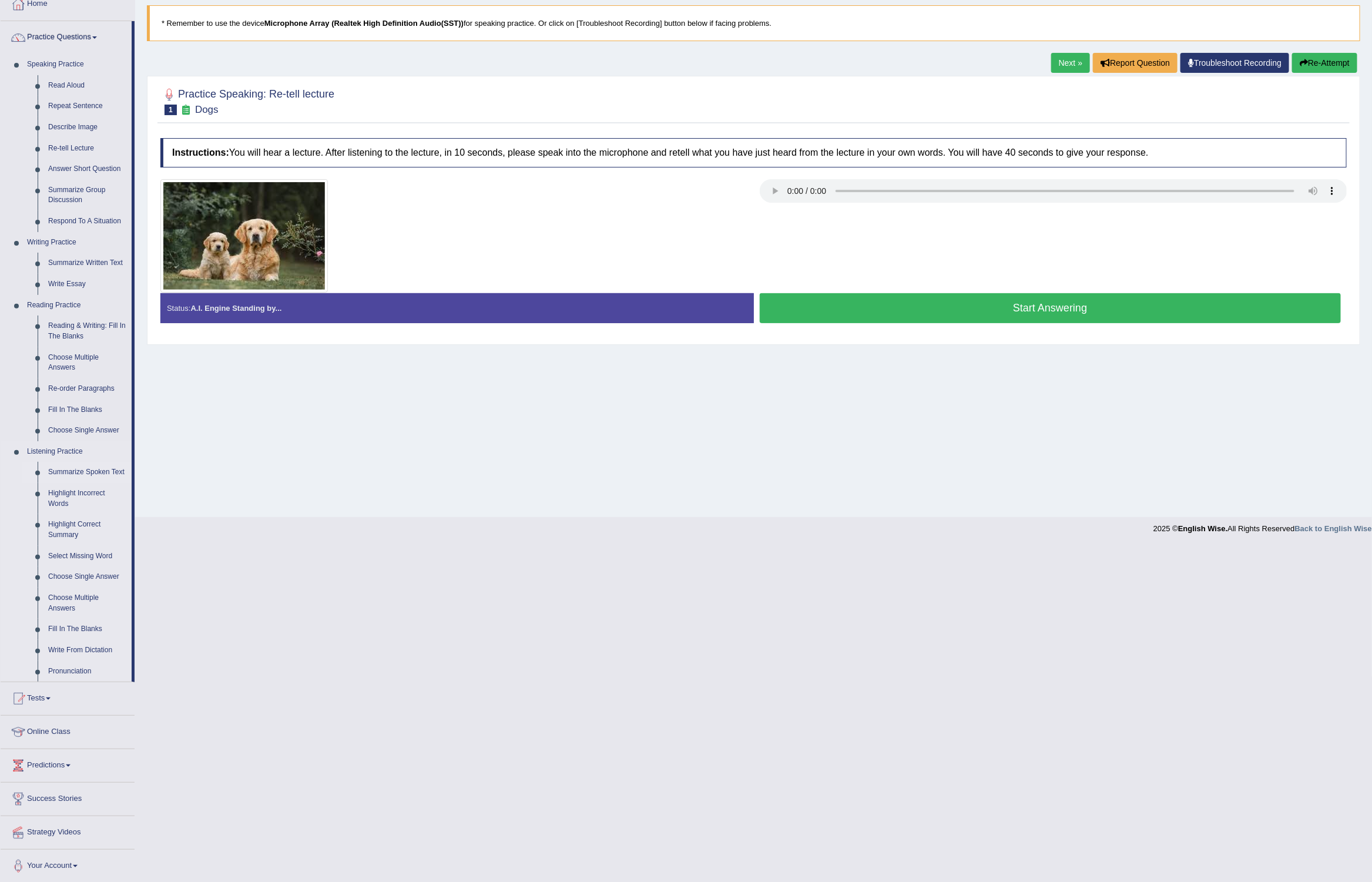
click at [62, 473] on link "Summarize Spoken Text" at bounding box center [87, 472] width 89 height 21
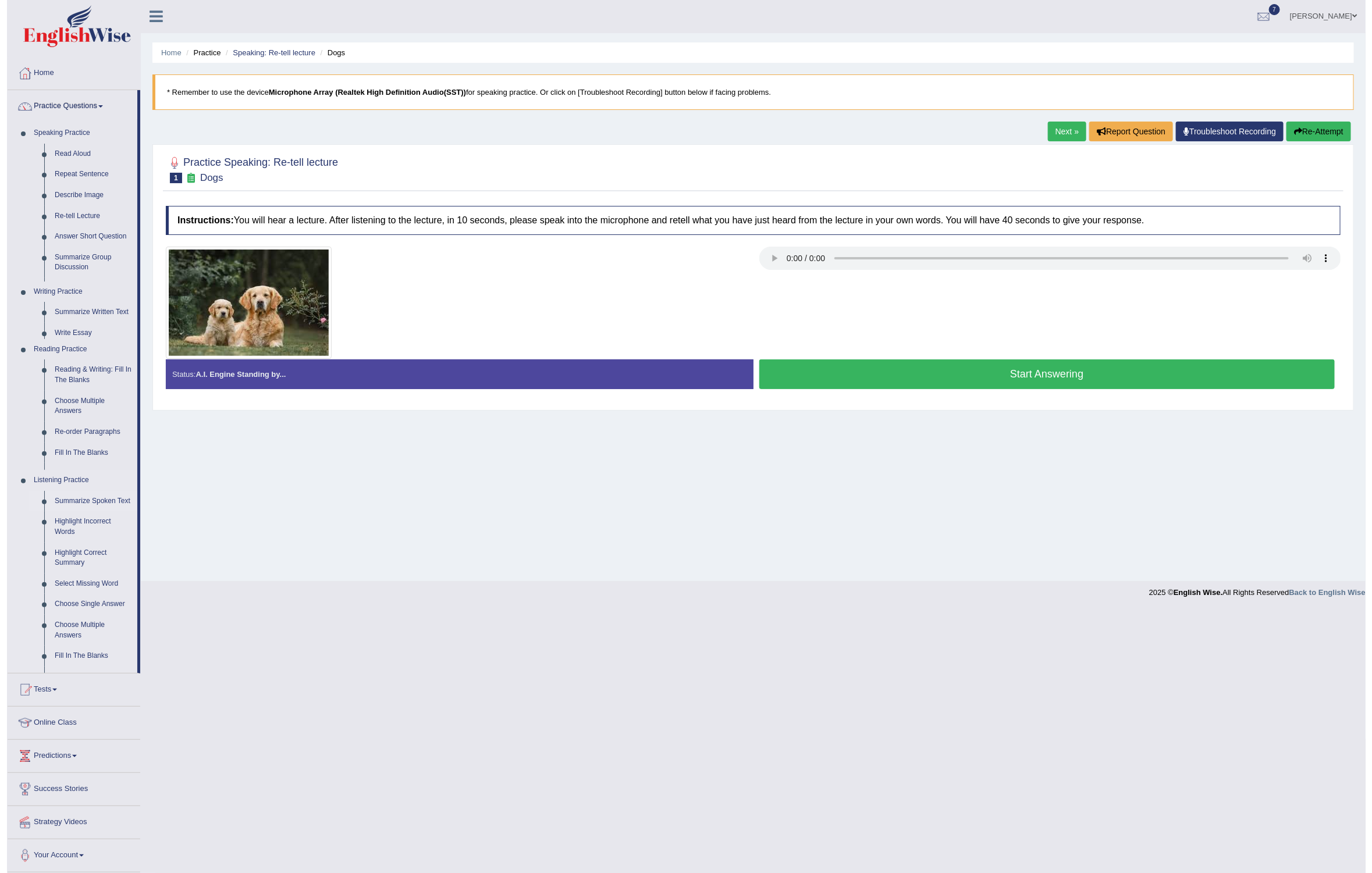
scroll to position [0, 0]
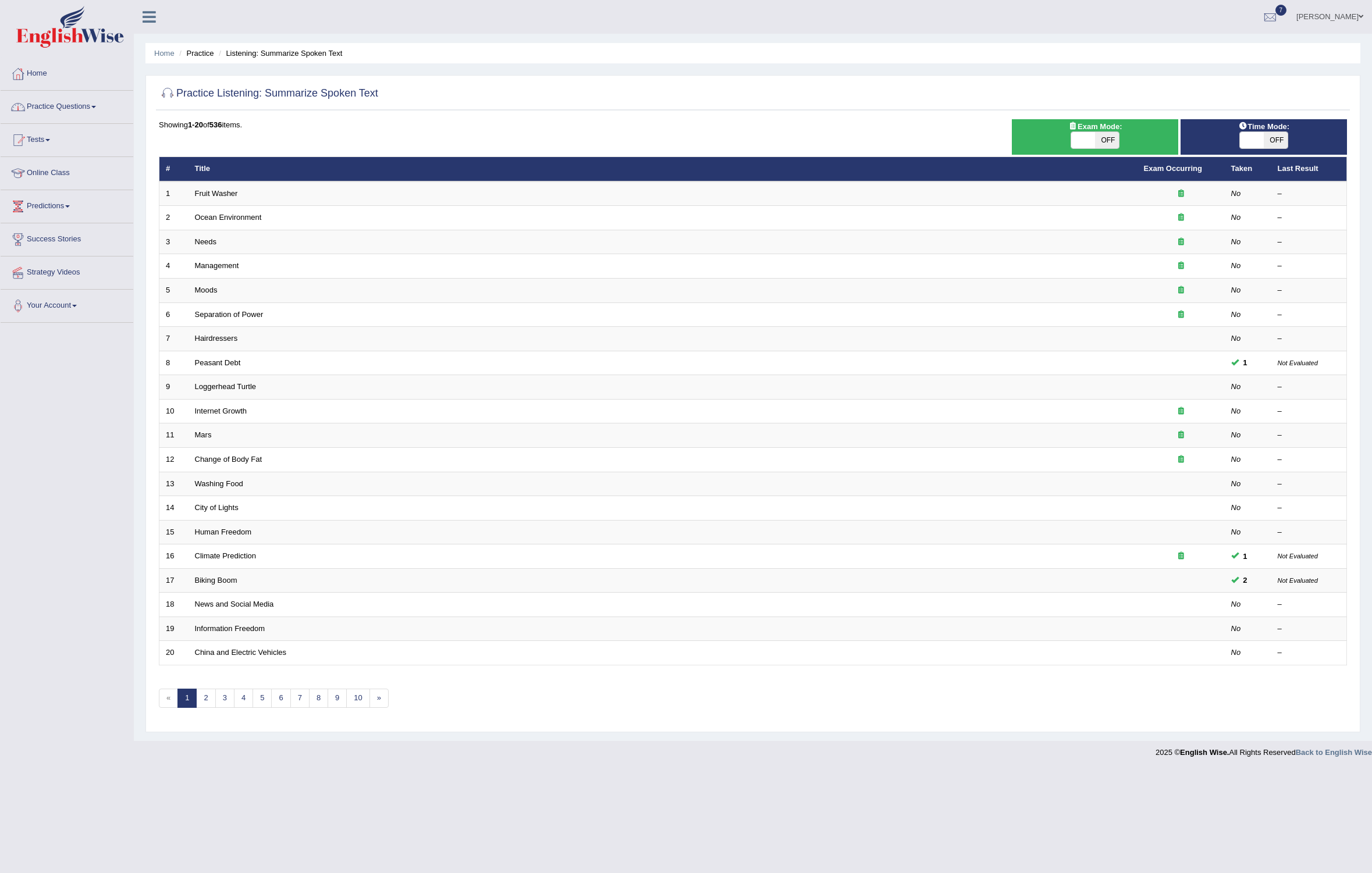
click at [87, 99] on link "Practice Questions" at bounding box center [67, 105] width 133 height 29
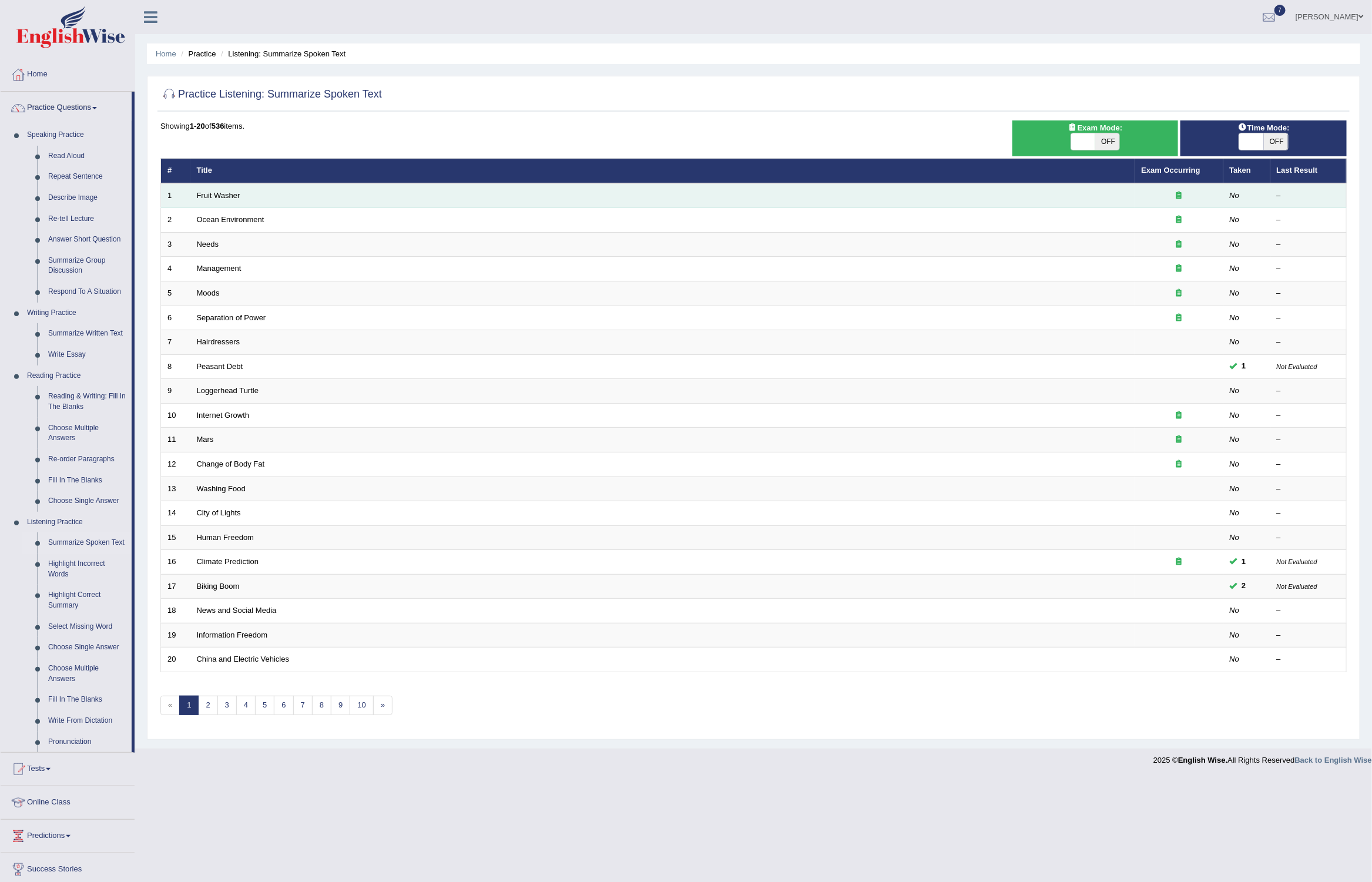
click at [223, 188] on td "Fruit Washer" at bounding box center [662, 196] width 945 height 24
click at [224, 196] on link "Fruit Washer" at bounding box center [218, 195] width 44 height 9
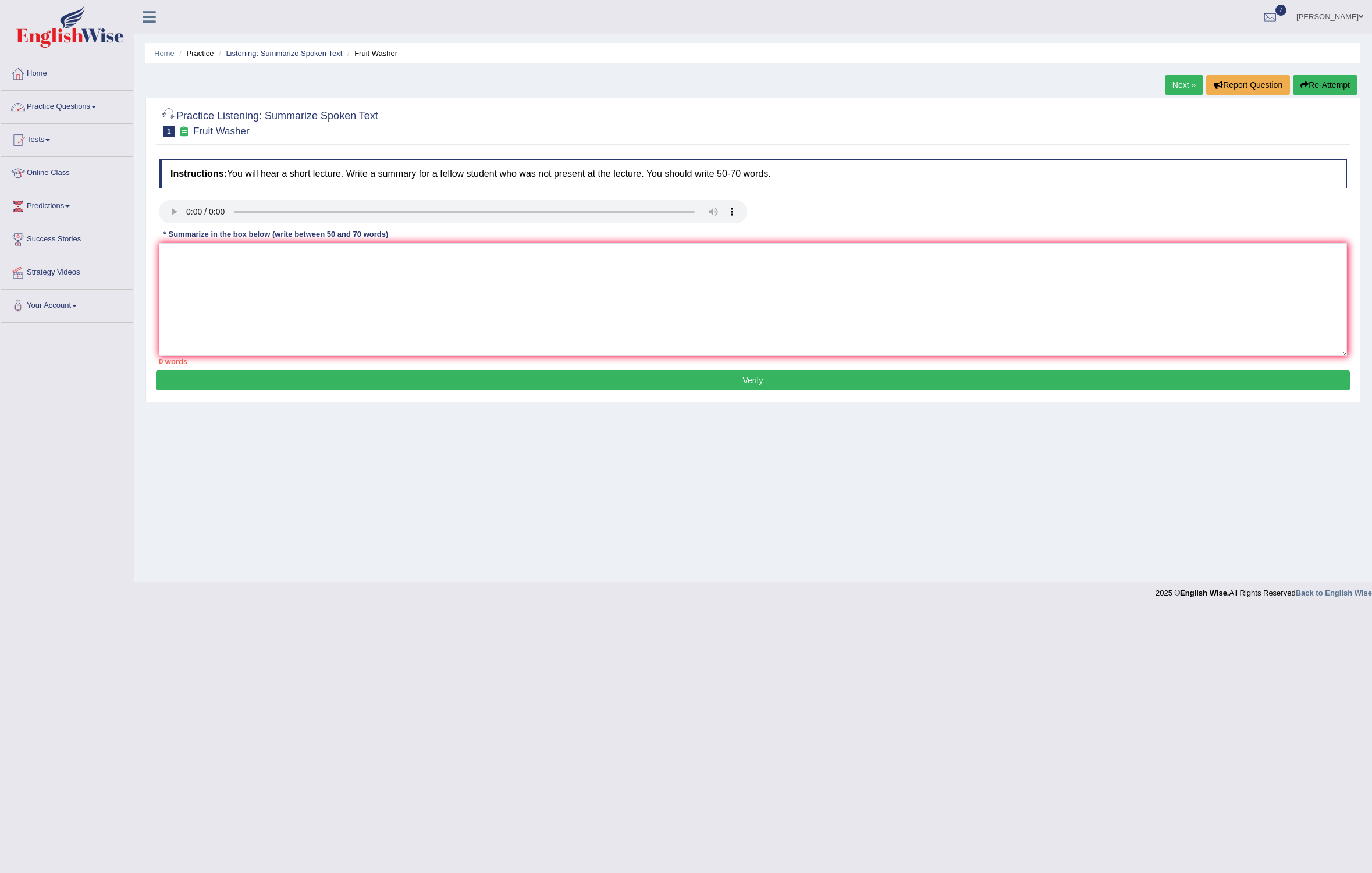
click at [99, 98] on link "Practice Questions" at bounding box center [67, 105] width 133 height 29
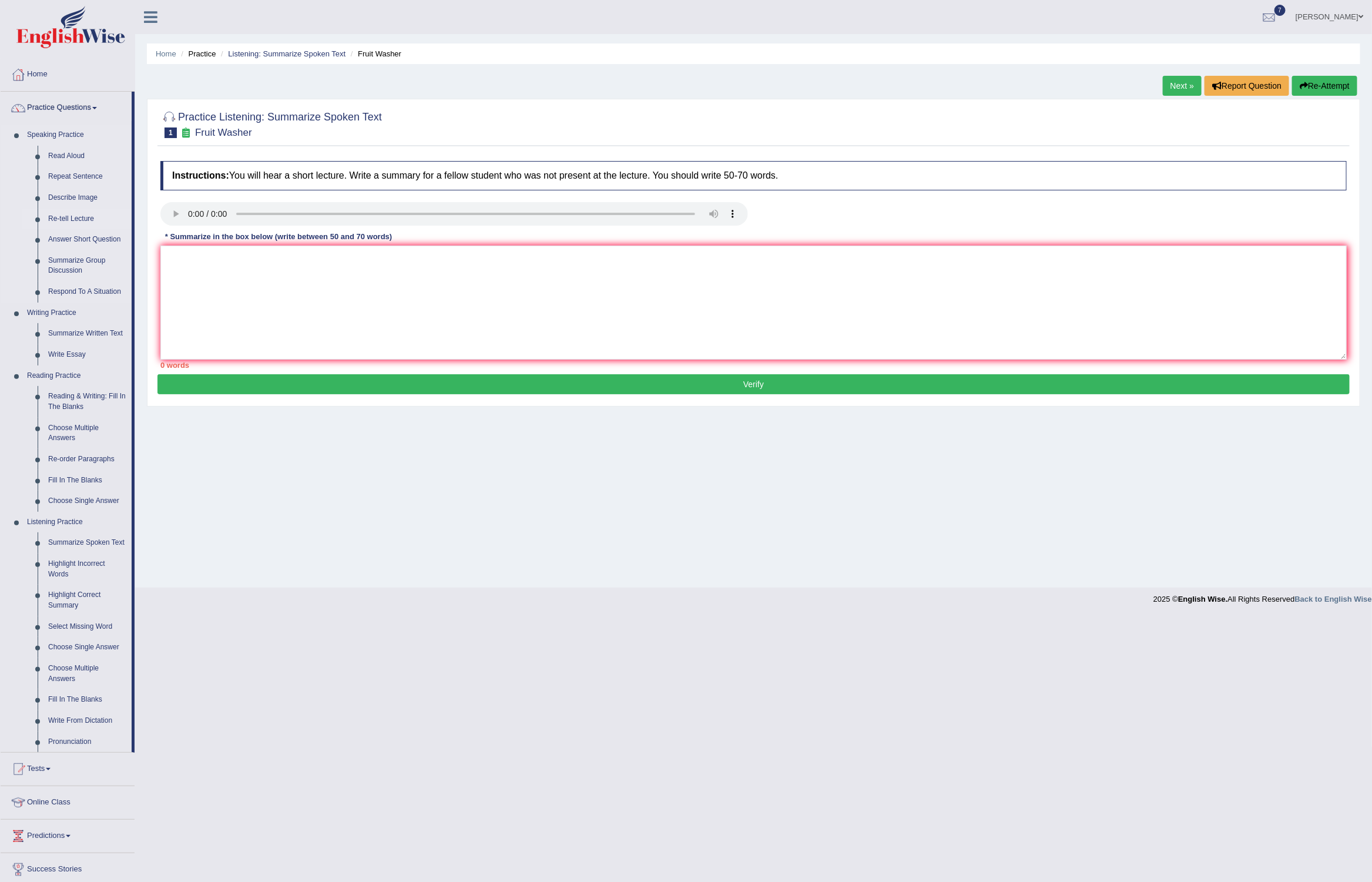
click at [86, 217] on link "Re-tell Lecture" at bounding box center [87, 219] width 89 height 21
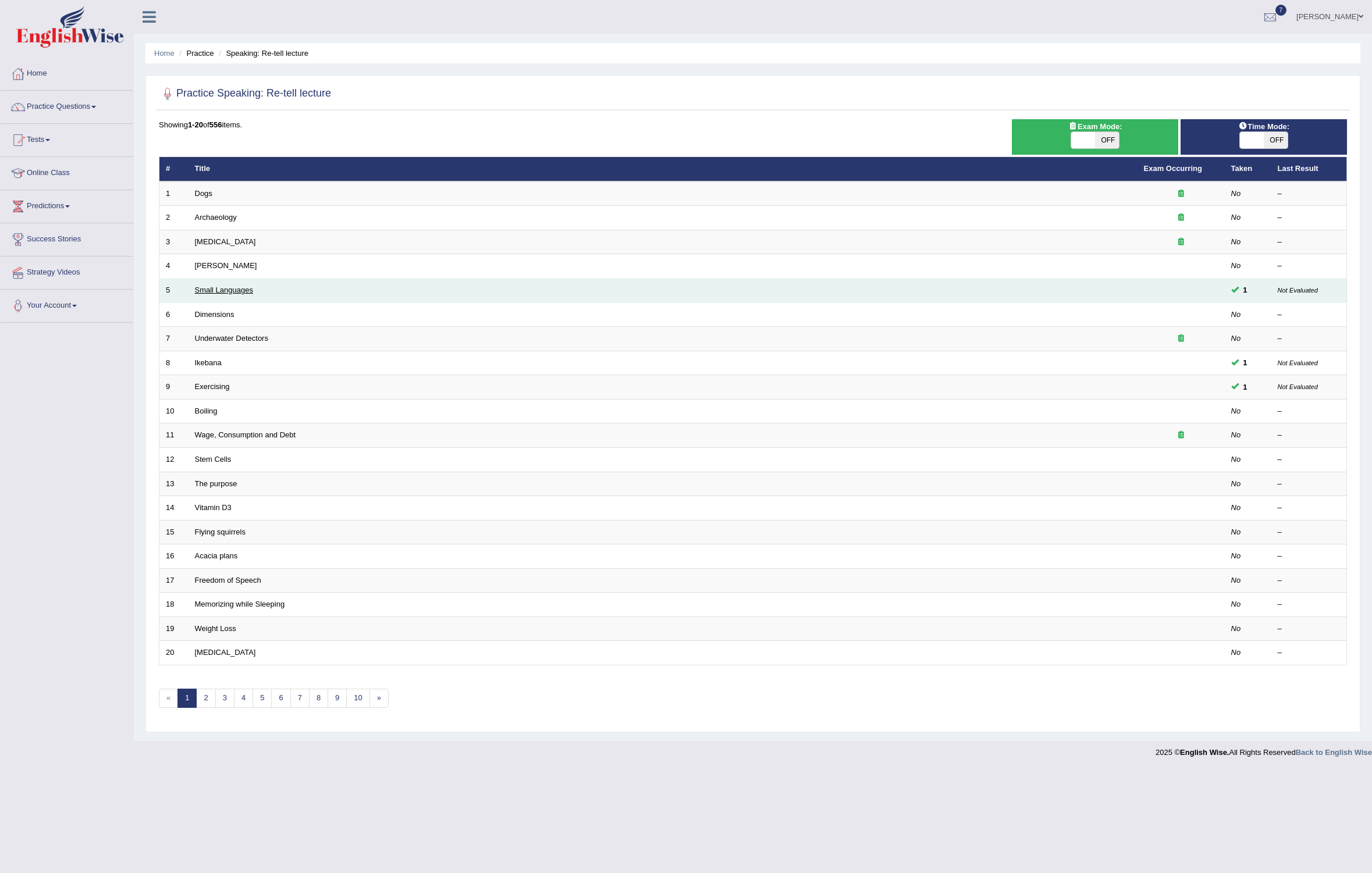
click at [210, 291] on link "Small Languages" at bounding box center [224, 290] width 58 height 9
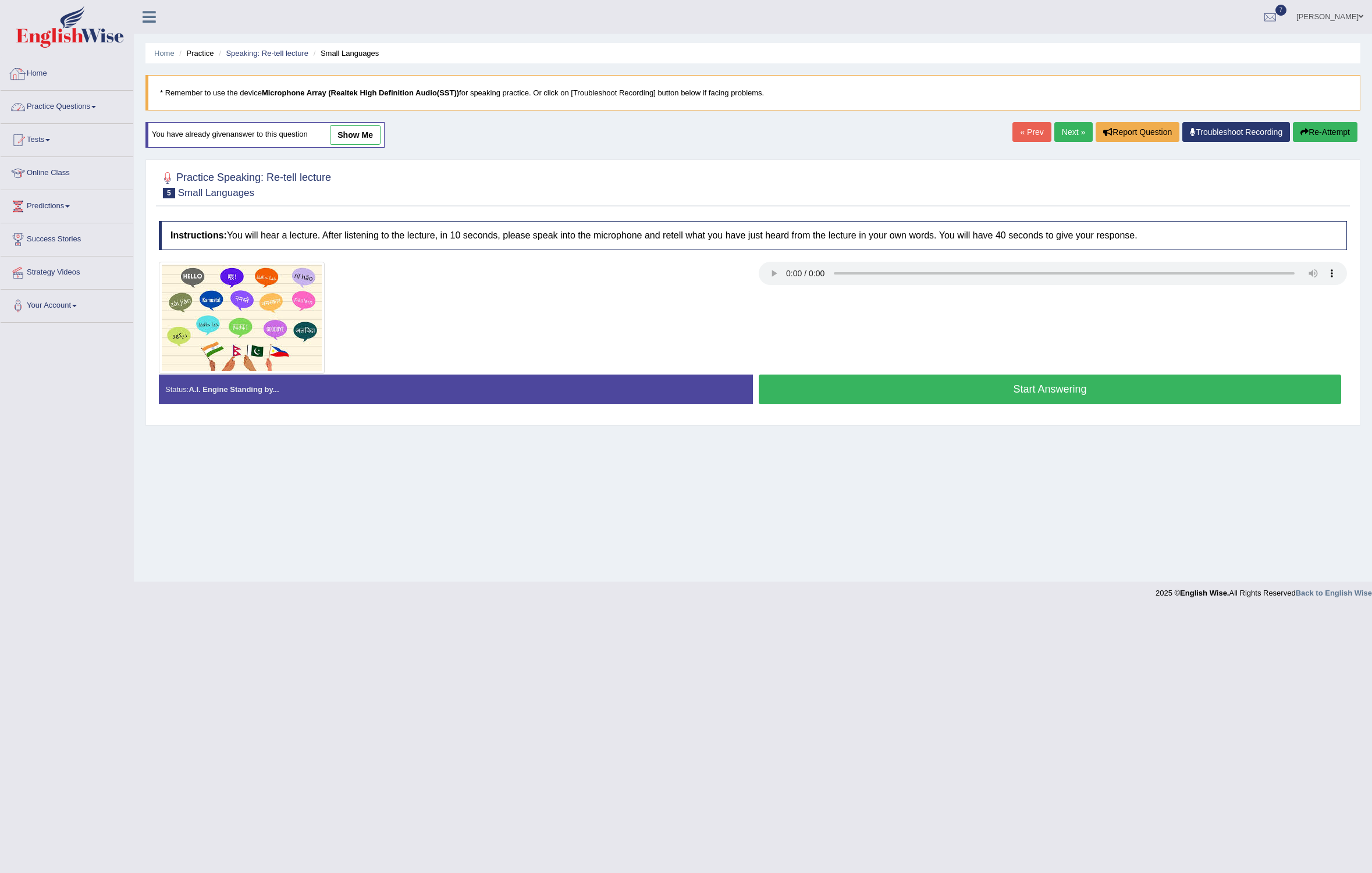
click at [95, 99] on link "Practice Questions" at bounding box center [67, 105] width 133 height 29
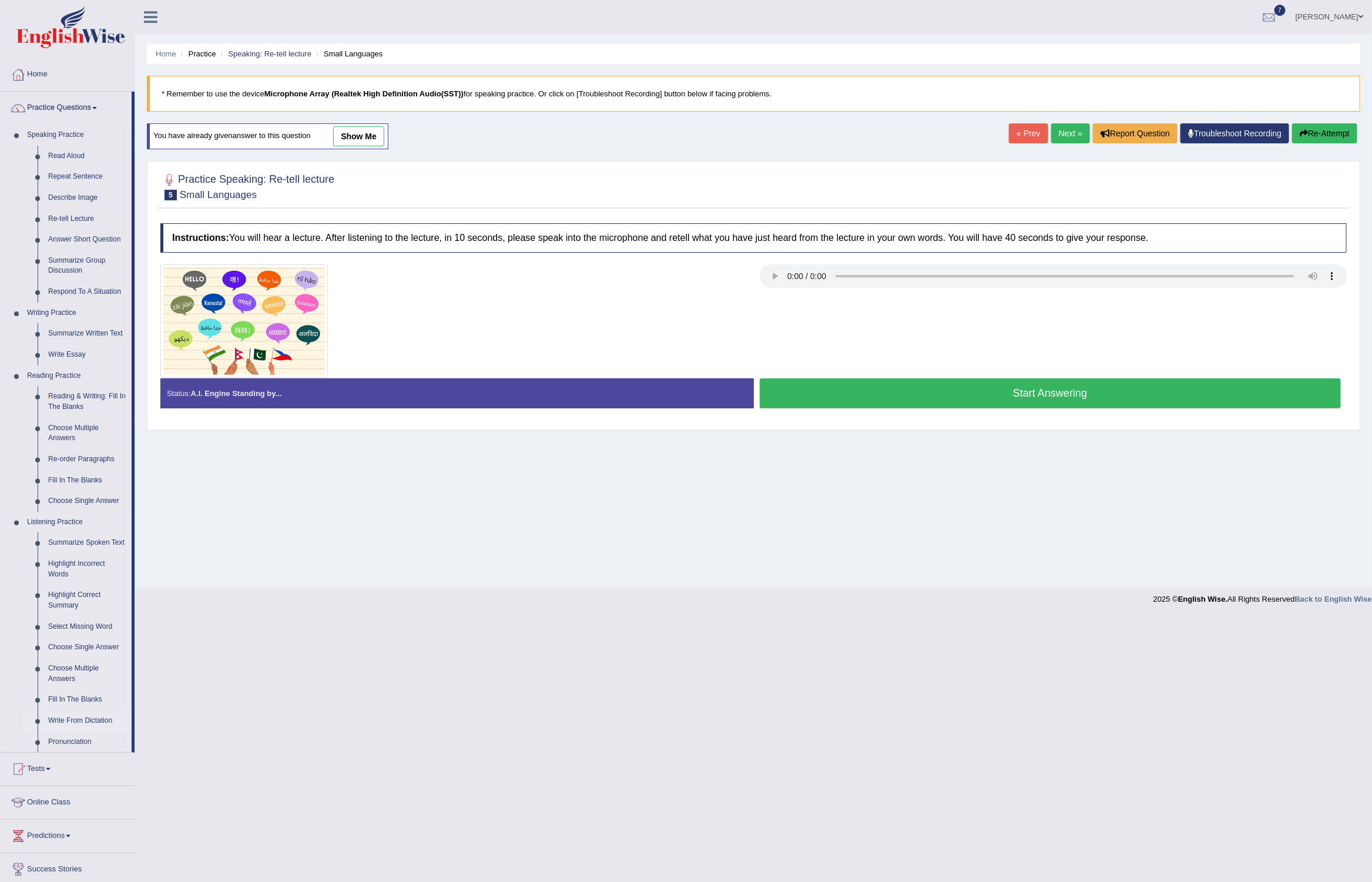
click at [86, 722] on link "Write From Dictation" at bounding box center [87, 721] width 89 height 21
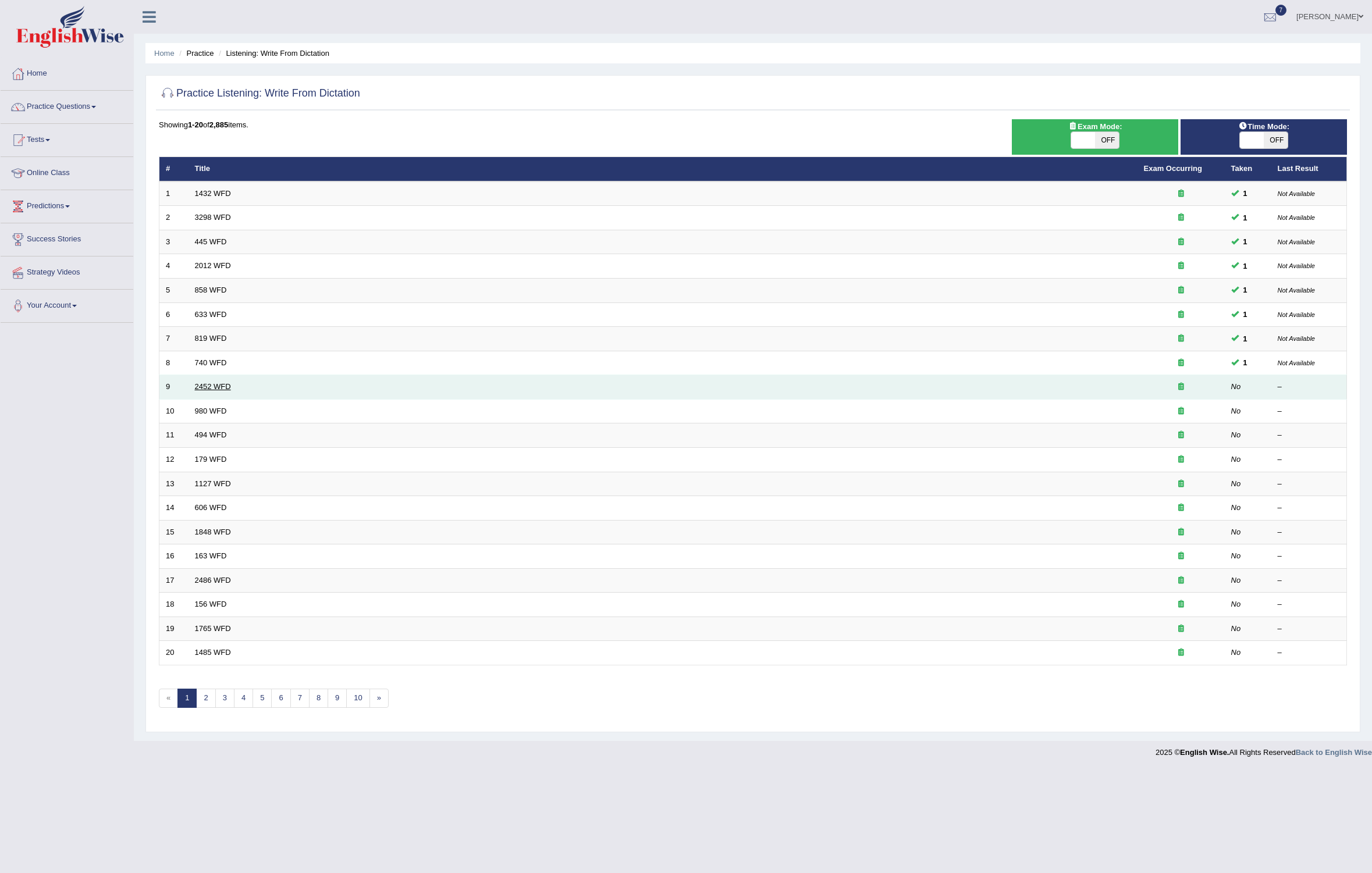
click at [211, 388] on link "2452 WFD" at bounding box center [212, 386] width 36 height 9
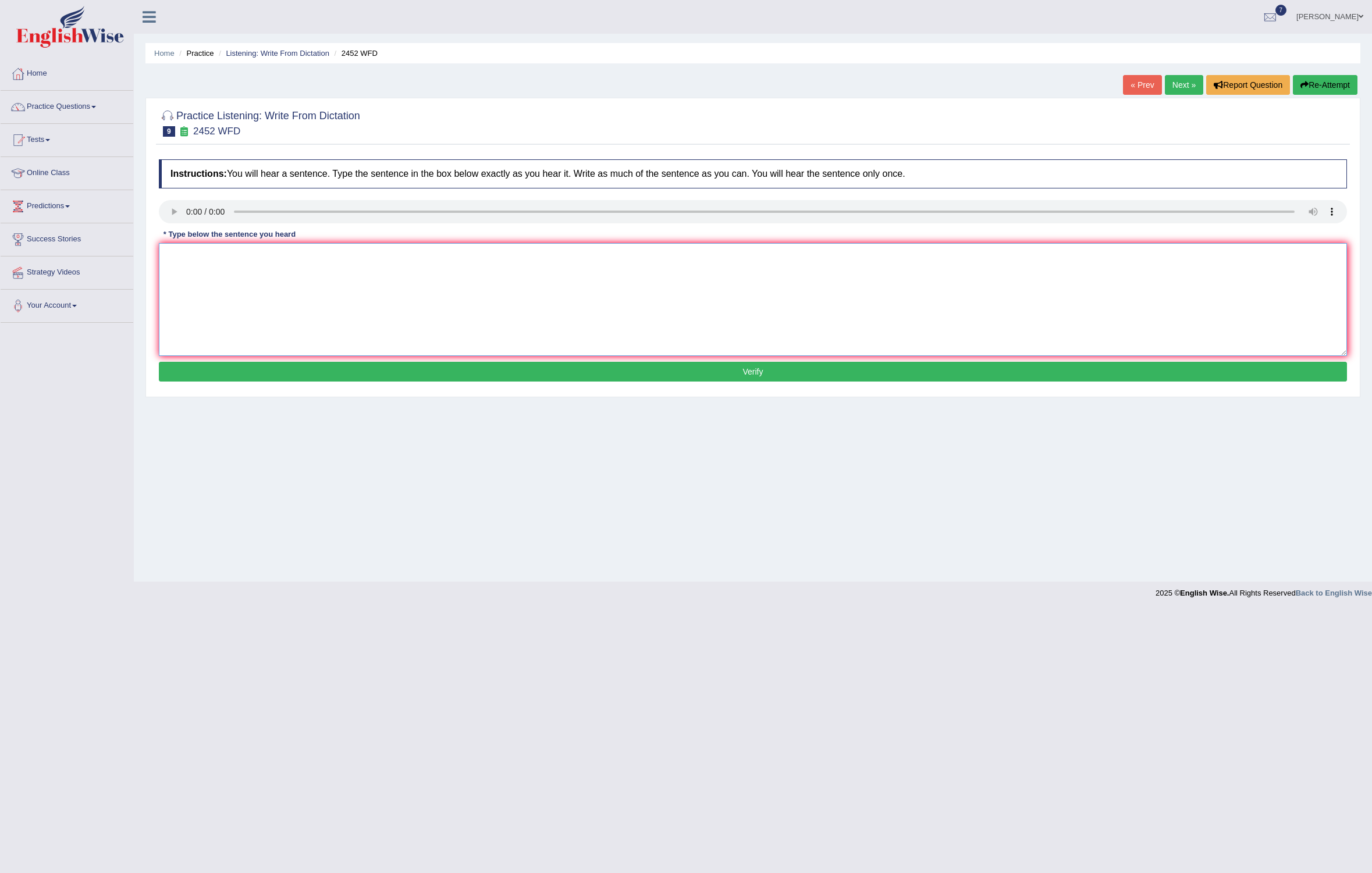
click at [206, 260] on textarea at bounding box center [753, 299] width 1188 height 113
type textarea "It is a debate about the value of knowledge."
click at [259, 375] on button "Verify" at bounding box center [753, 372] width 1188 height 20
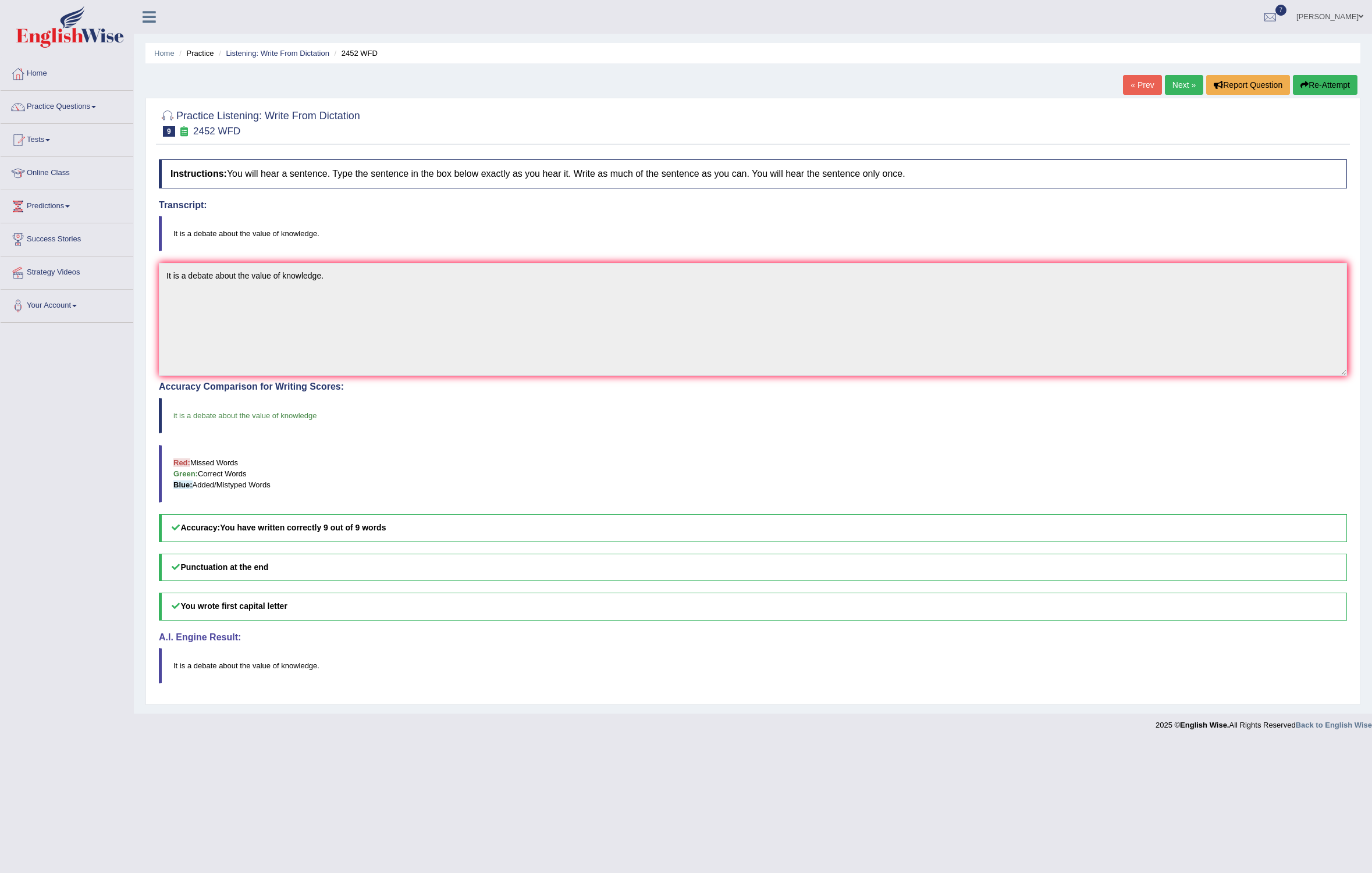
click at [1177, 79] on link "Next »" at bounding box center [1184, 85] width 38 height 20
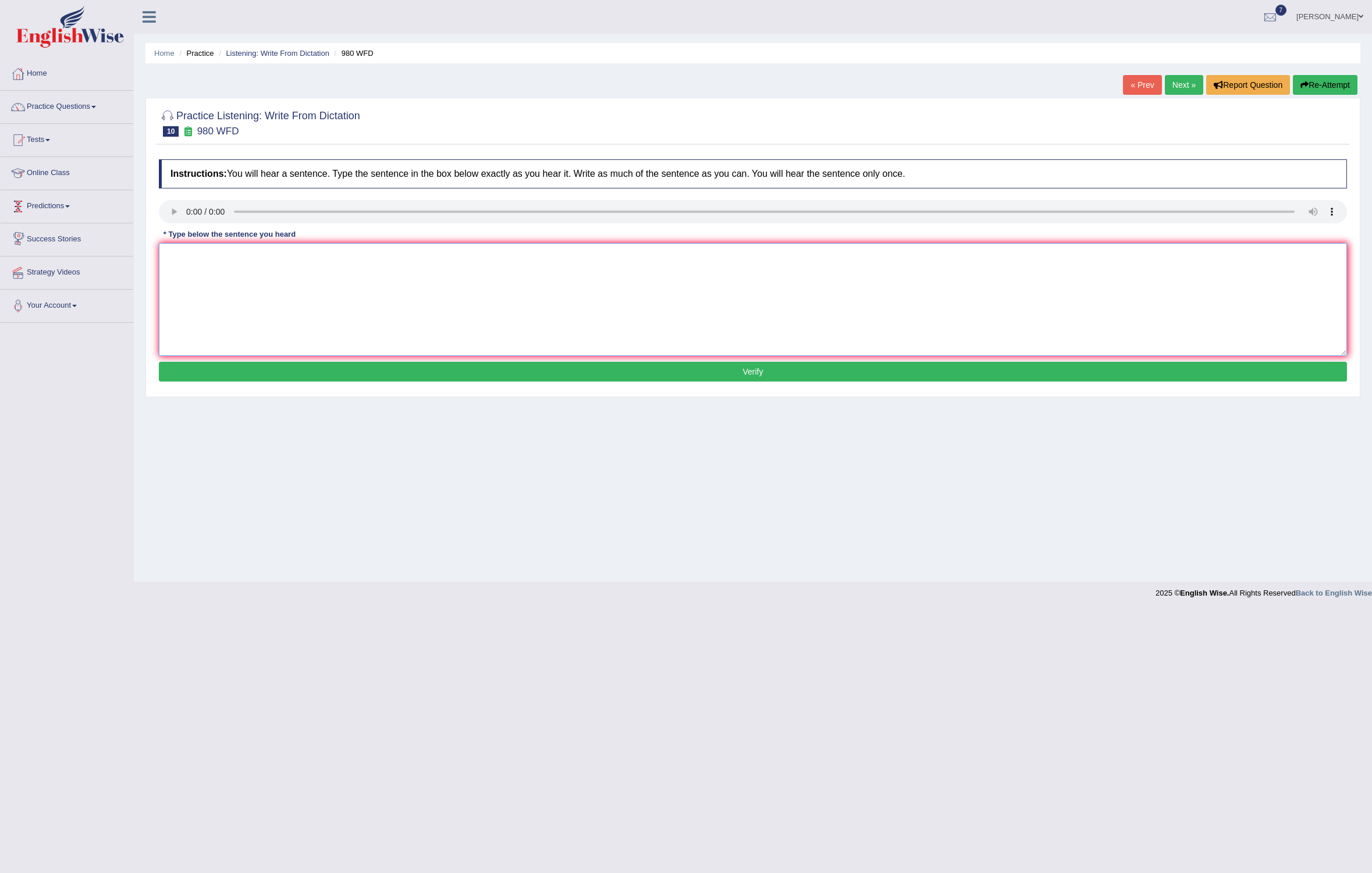
click at [194, 265] on textarea at bounding box center [753, 299] width 1188 height 113
click at [205, 254] on textarea "Your ideas and discussed in seminars and debates." at bounding box center [753, 299] width 1188 height 113
click at [329, 307] on textarea "Your ideas have been and discussed in seminars and debates." at bounding box center [753, 299] width 1188 height 113
type textarea "Your ideas have been and discussed in seminars and debates."
click at [360, 366] on button "Verify" at bounding box center [753, 372] width 1188 height 20
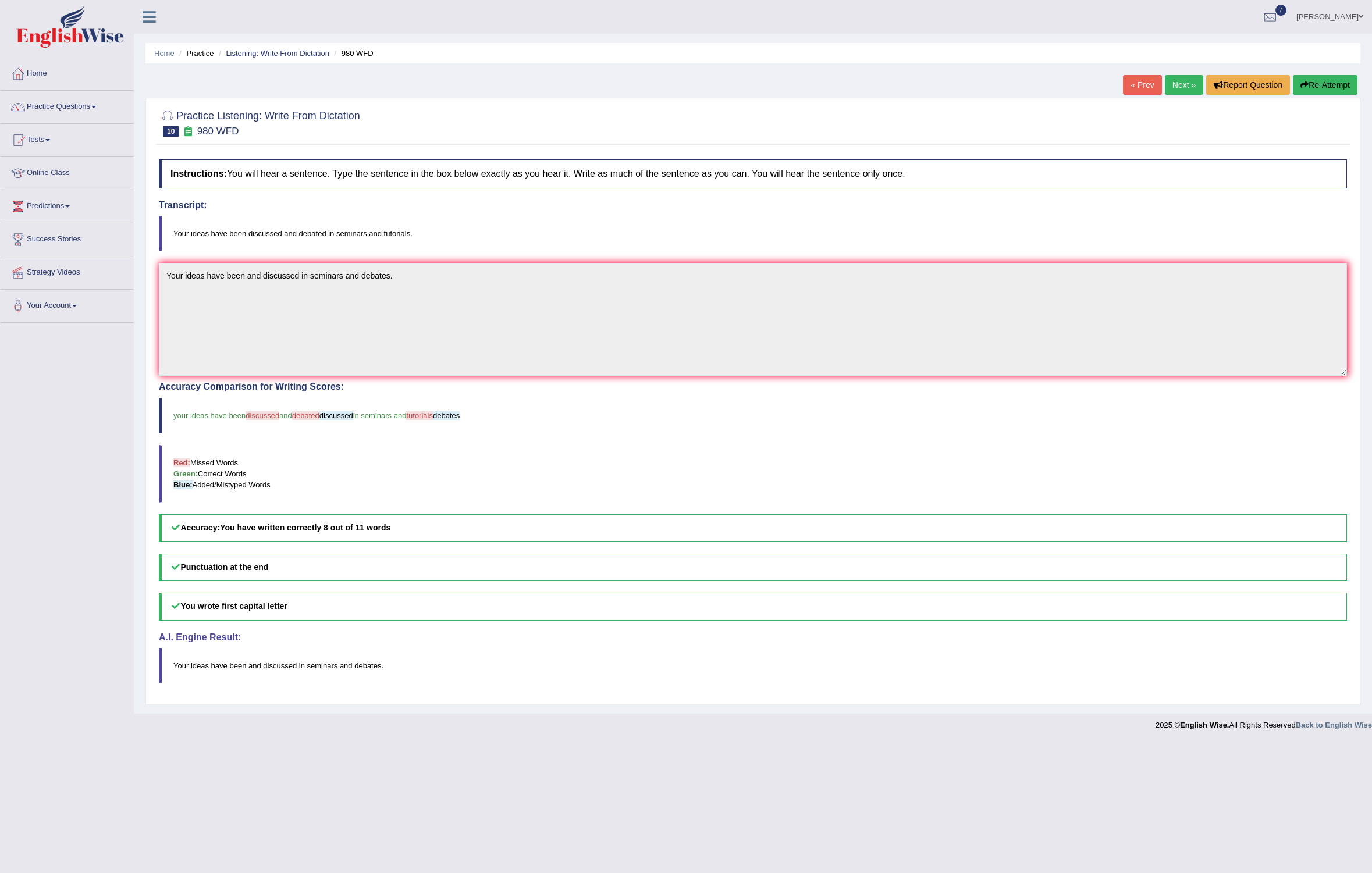
click at [1178, 84] on link "Next »" at bounding box center [1184, 85] width 38 height 20
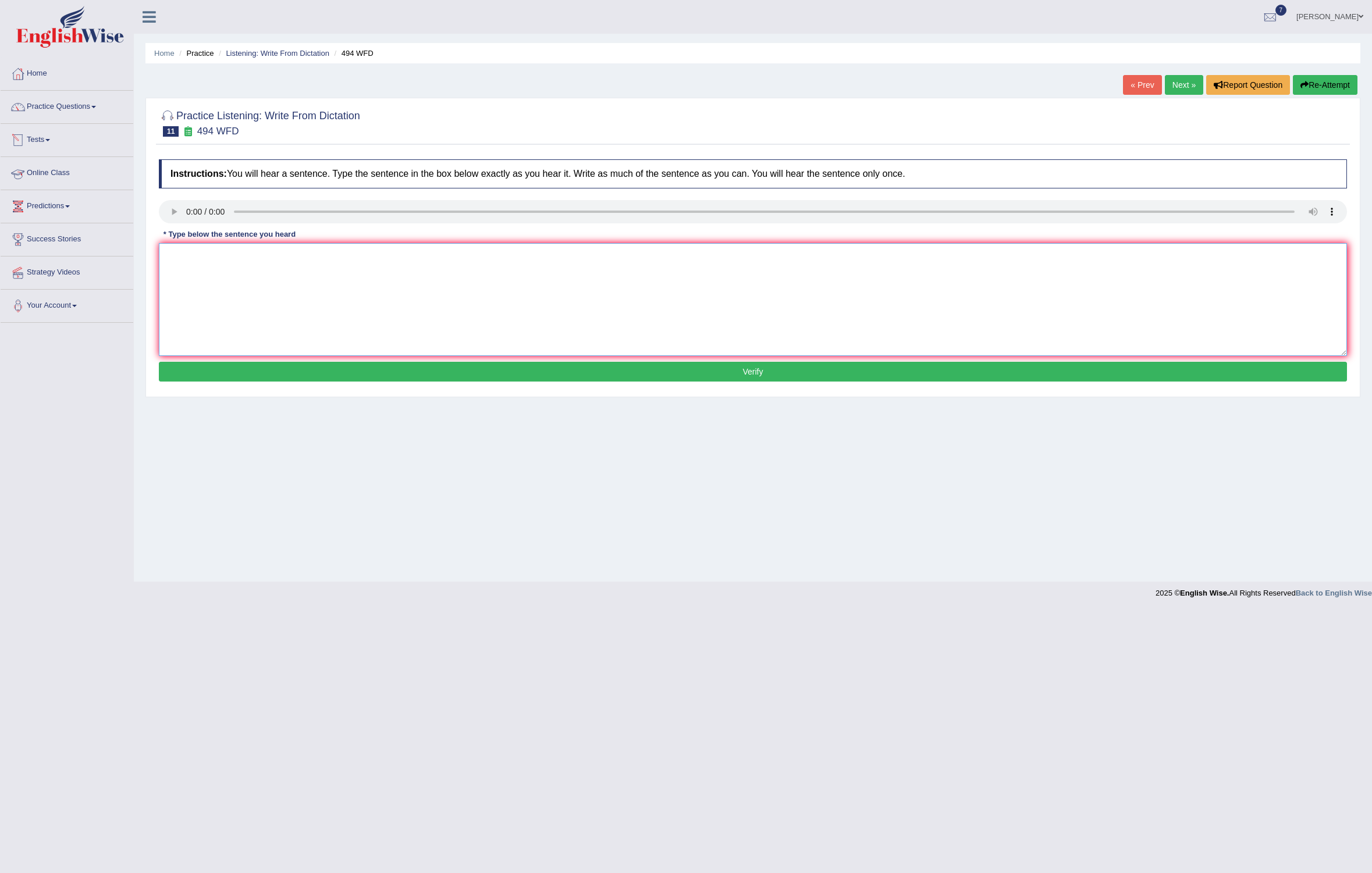
click at [190, 263] on textarea at bounding box center [753, 299] width 1188 height 113
type textarea "The vocabulary used in a specific usage is called juargon."
click at [251, 370] on button "Verify" at bounding box center [753, 372] width 1188 height 20
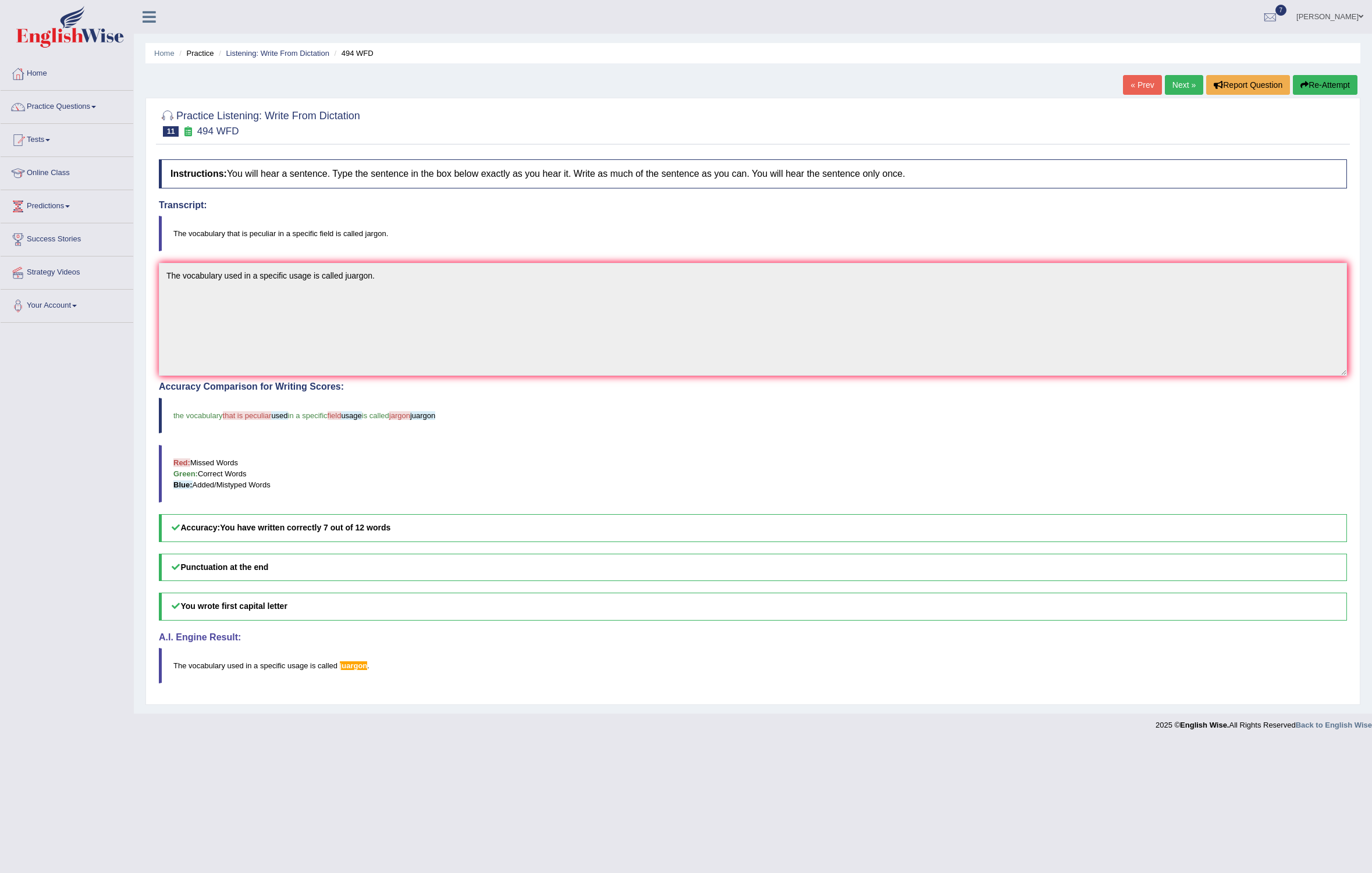
click at [1177, 89] on link "Next »" at bounding box center [1184, 85] width 38 height 20
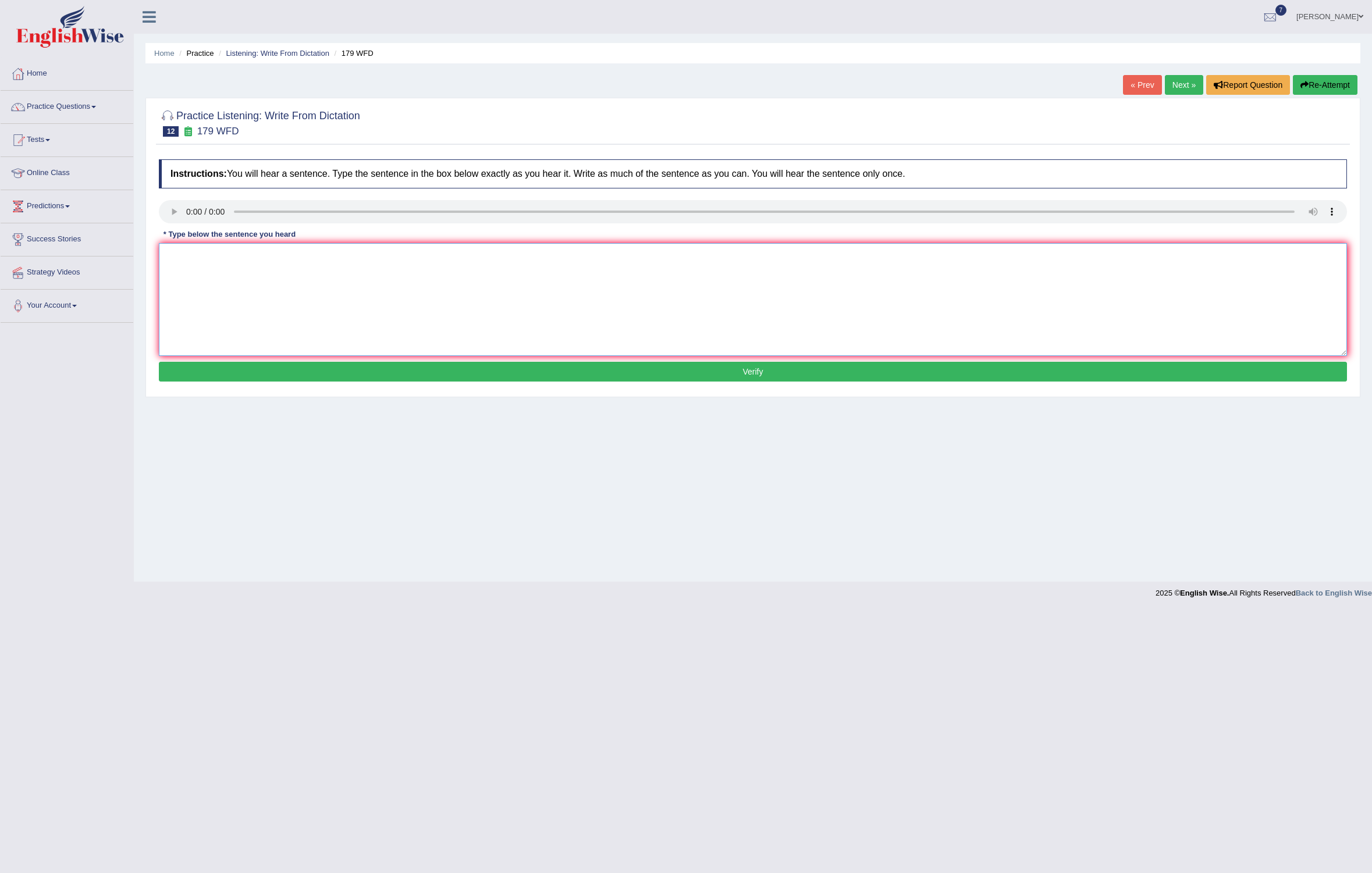
click at [200, 261] on textarea at bounding box center [753, 299] width 1188 height 113
type textarea "Lectures are the most popular and used method for teachings at the university."
click at [396, 368] on button "Verify" at bounding box center [753, 372] width 1188 height 20
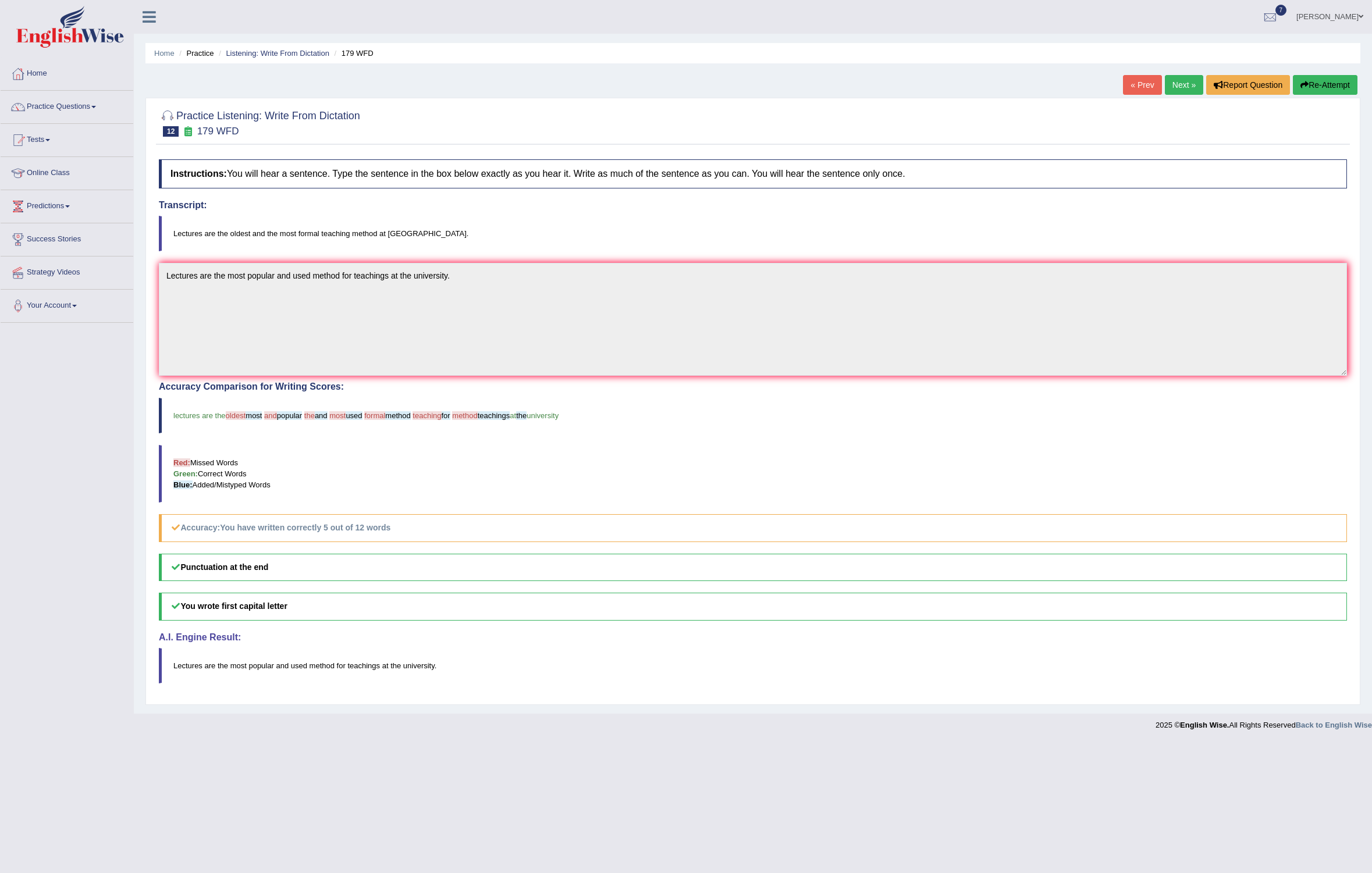
click at [1187, 88] on link "Next »" at bounding box center [1184, 85] width 38 height 20
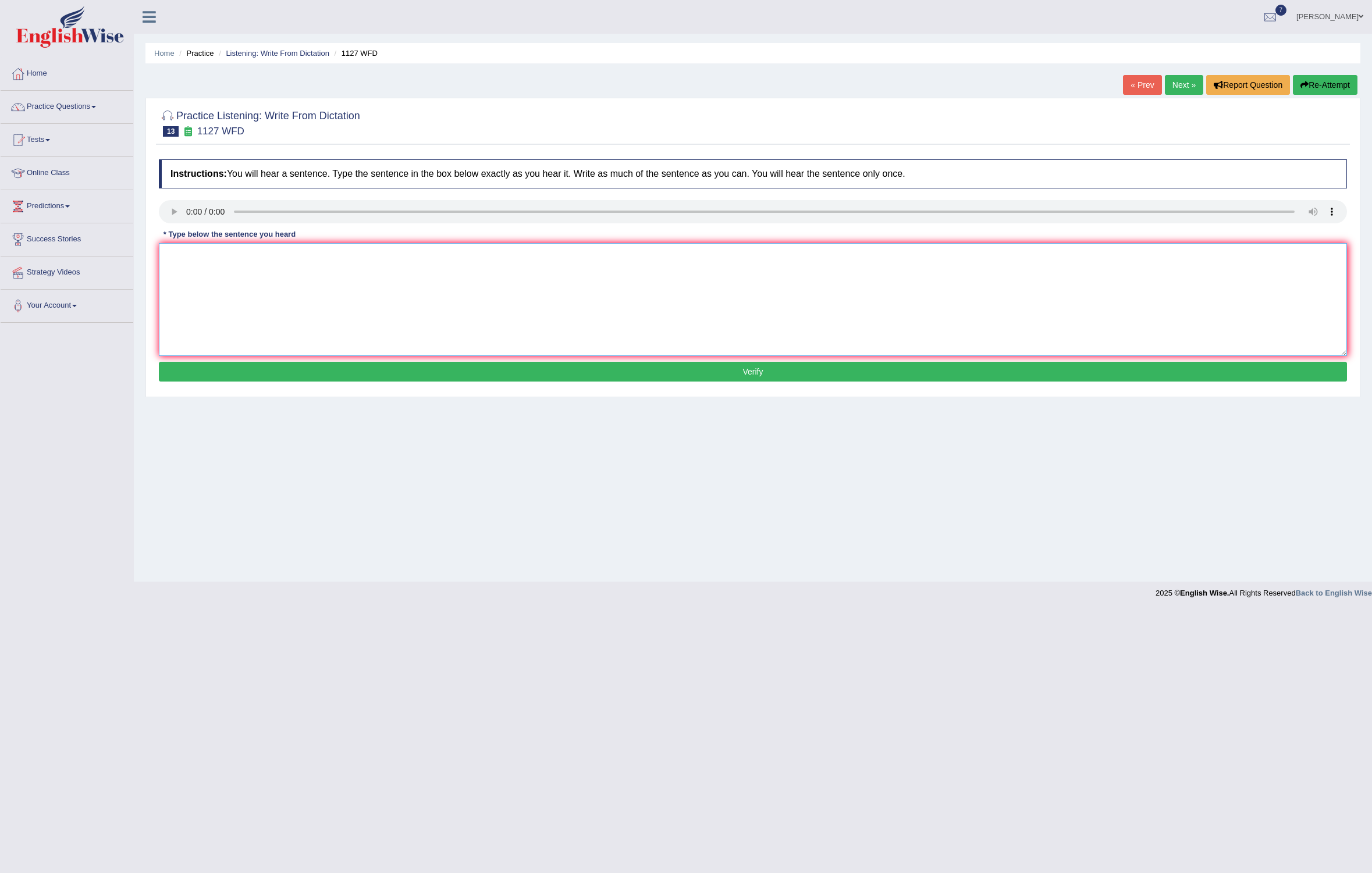
click at [187, 256] on textarea at bounding box center [753, 299] width 1188 height 113
type textarea "A university degree is a requirement to enter many professions."
click at [259, 366] on button "Verify" at bounding box center [753, 372] width 1188 height 20
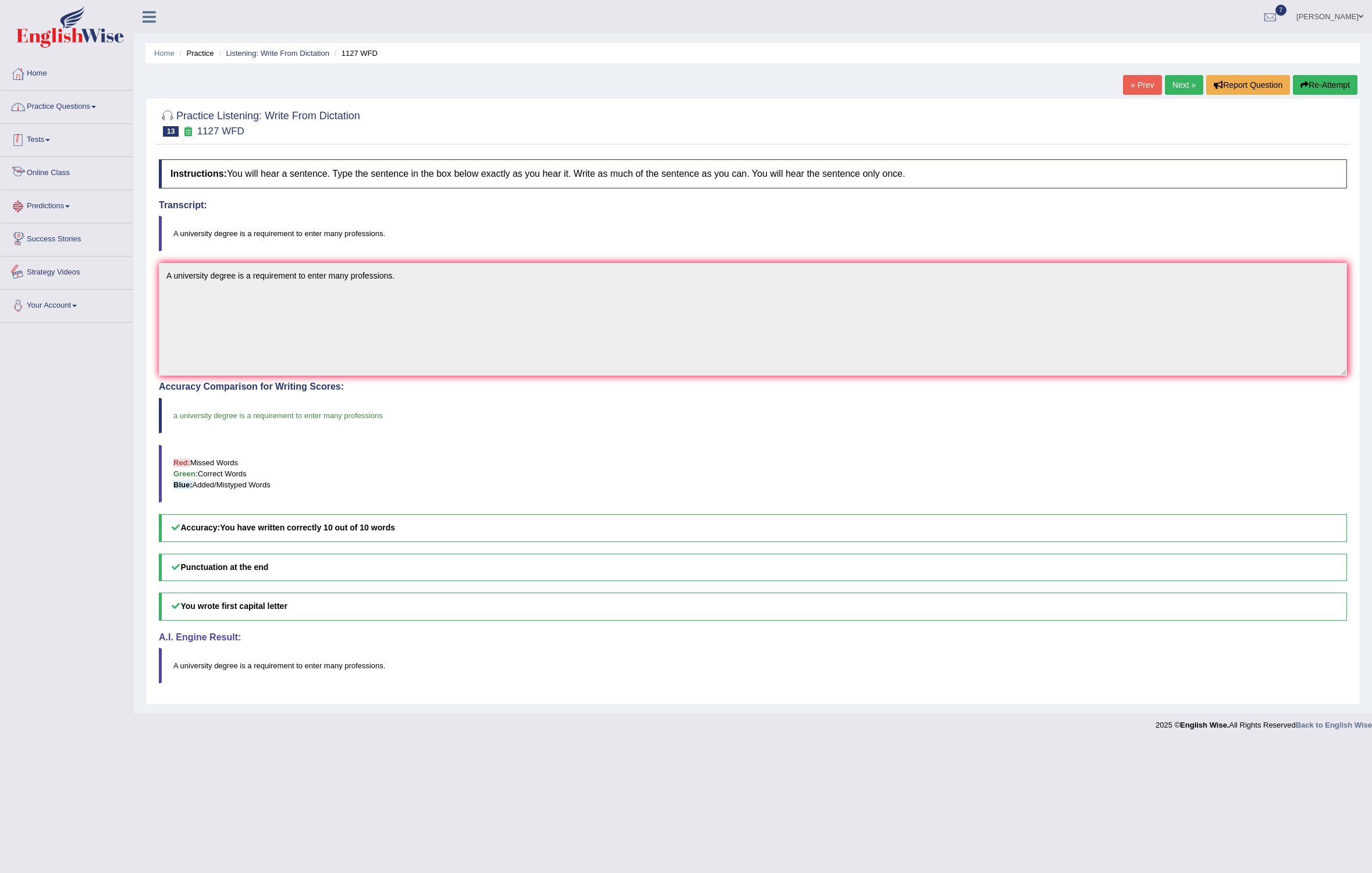
click at [79, 94] on link "Practice Questions" at bounding box center [67, 105] width 133 height 29
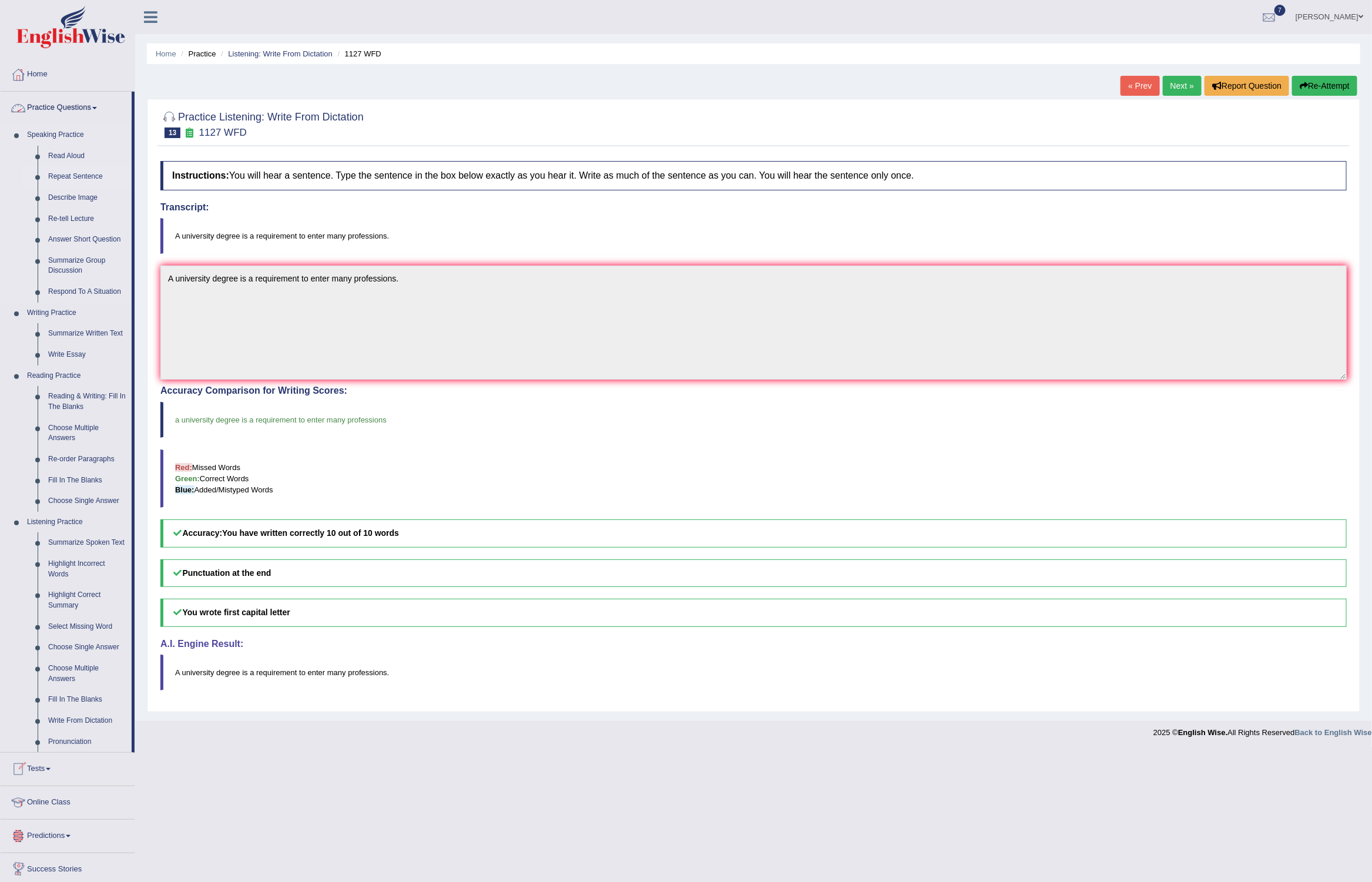
click at [72, 171] on link "Repeat Sentence" at bounding box center [87, 176] width 89 height 21
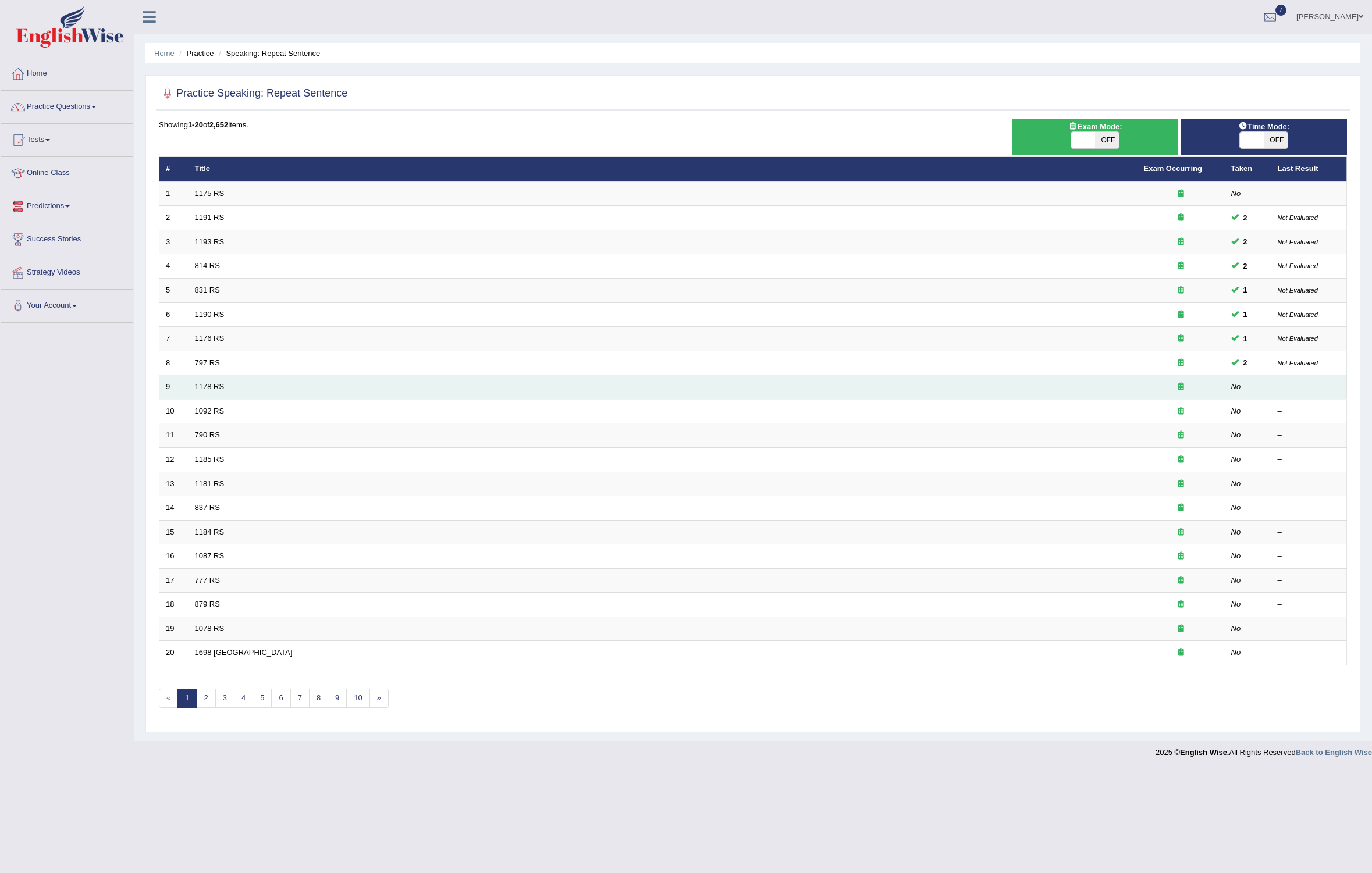
click at [205, 385] on link "1178 RS" at bounding box center [209, 386] width 30 height 9
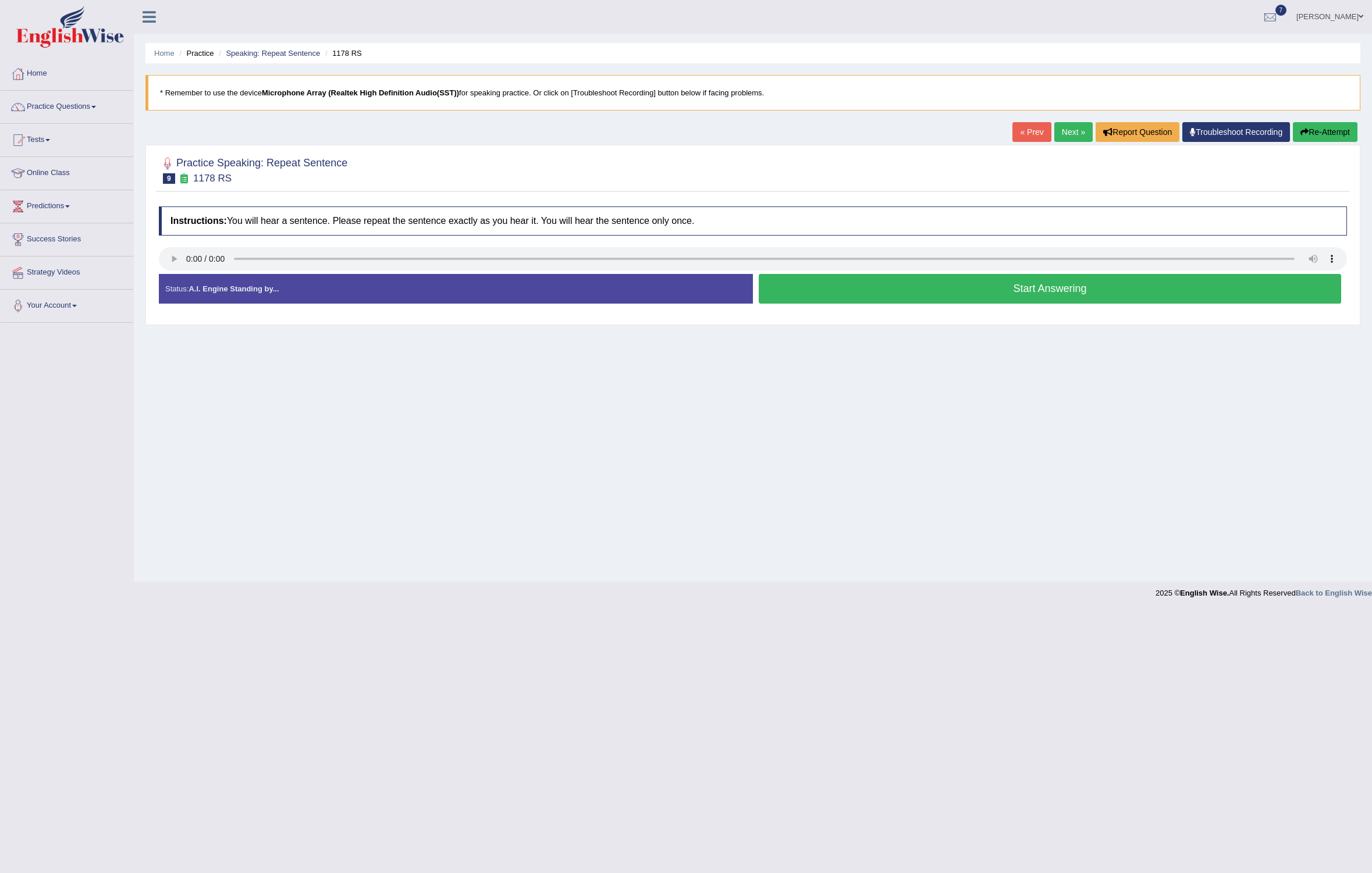
click at [832, 286] on button "Start Answering" at bounding box center [1050, 289] width 582 height 30
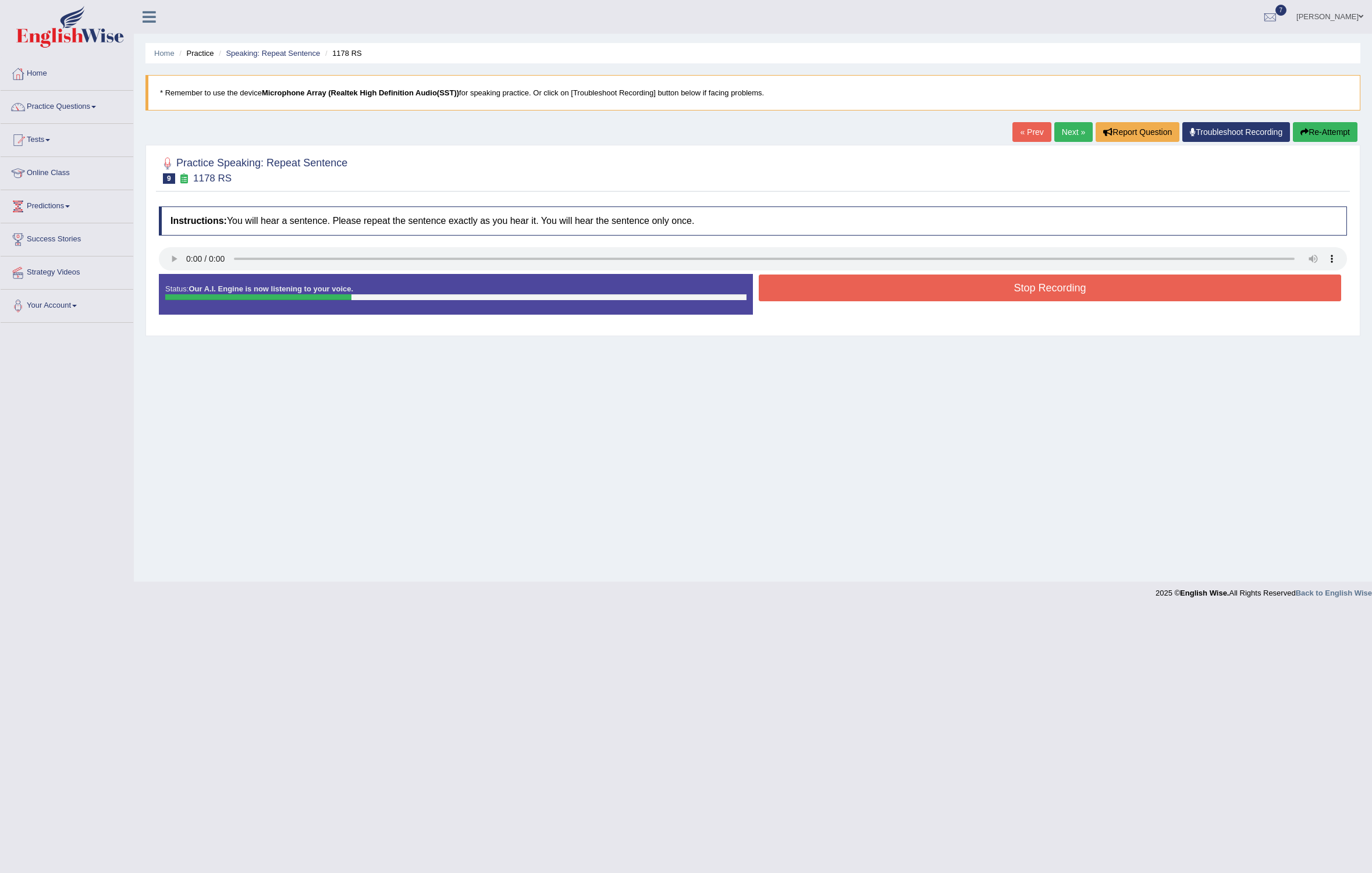
click at [832, 286] on button "Stop Recording" at bounding box center [1050, 288] width 582 height 27
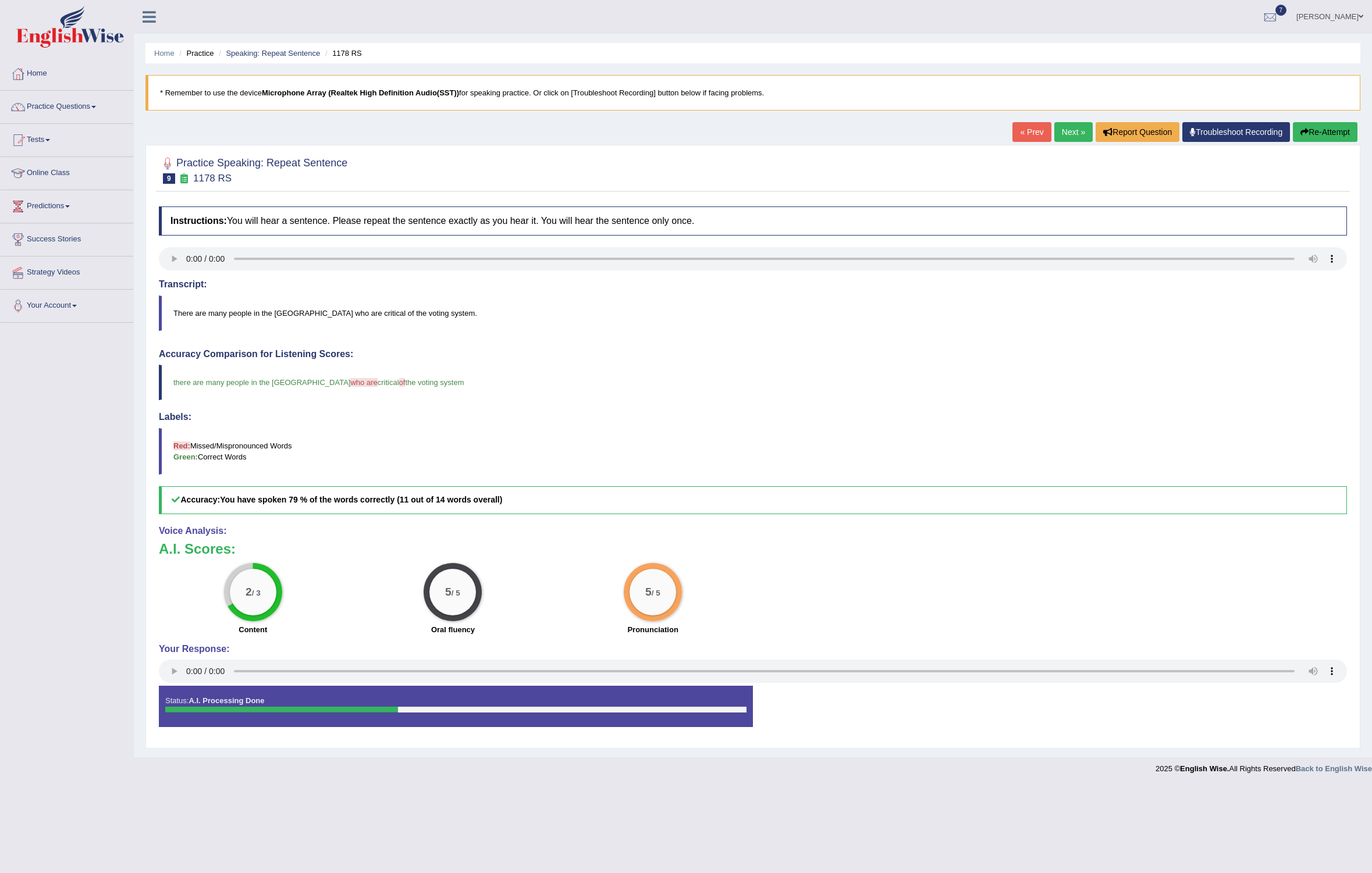
click at [1060, 131] on link "Next »" at bounding box center [1074, 132] width 38 height 20
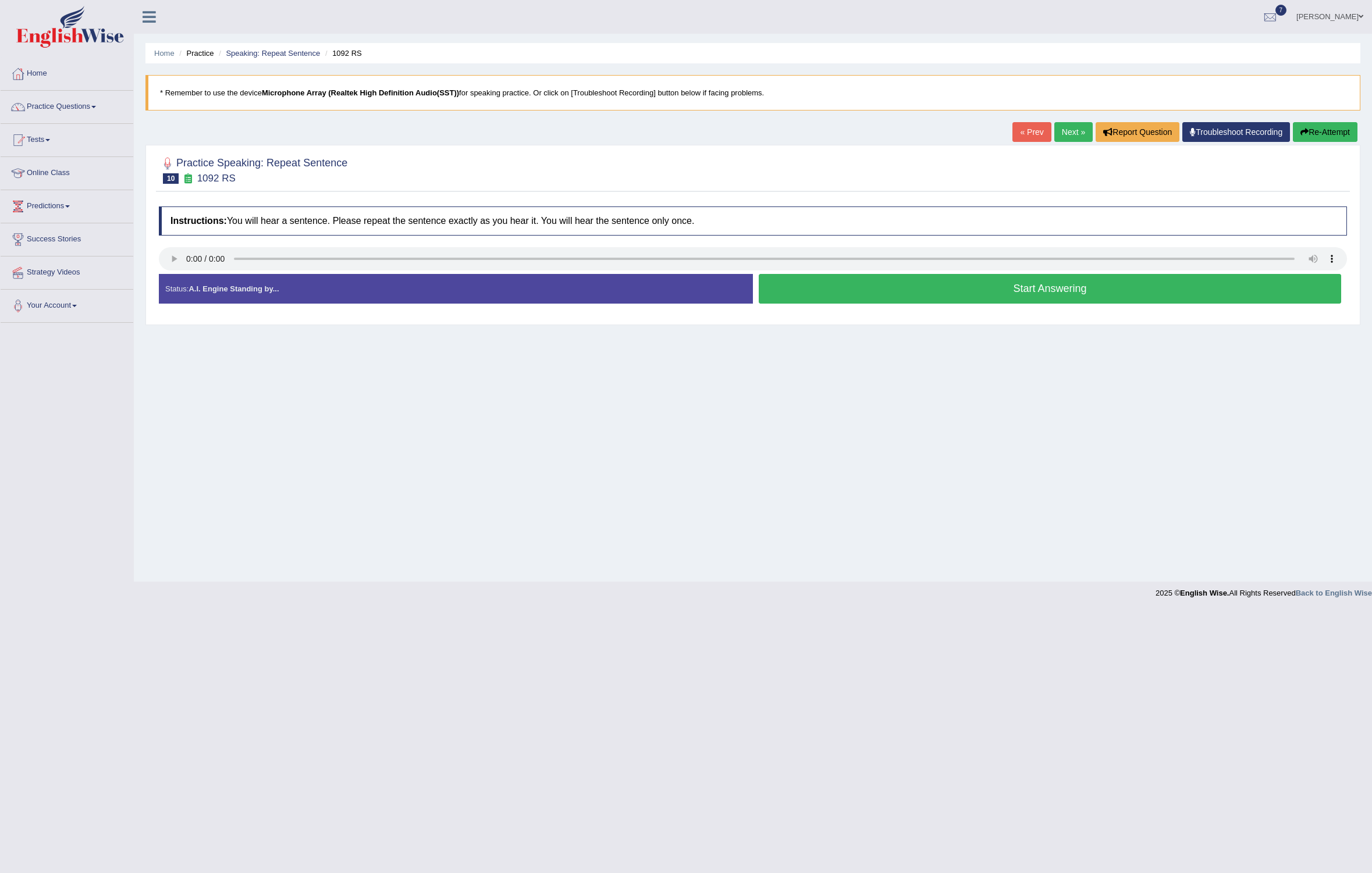
click at [813, 280] on button "Start Answering" at bounding box center [1050, 289] width 582 height 30
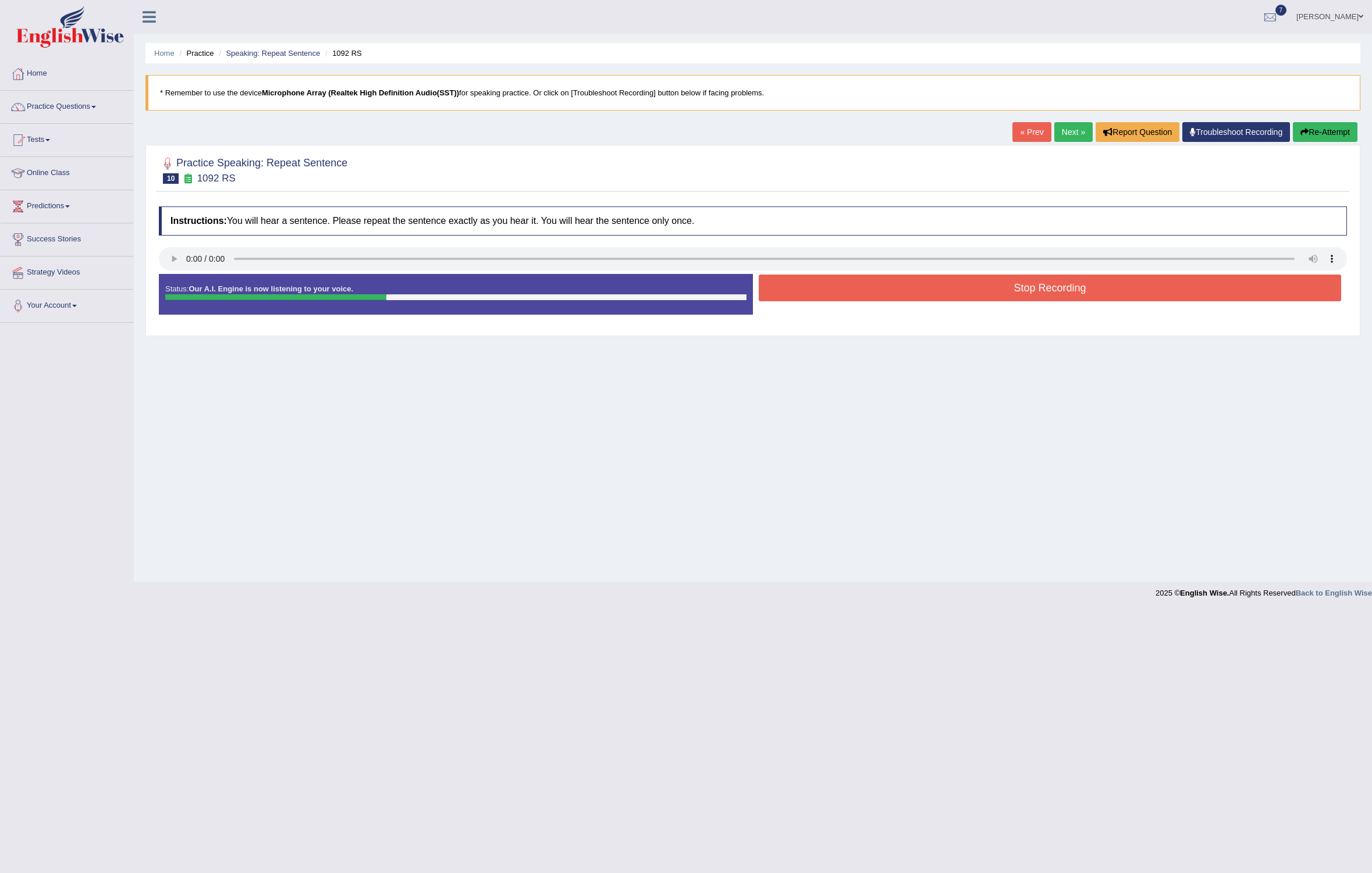
click at [813, 280] on button "Stop Recording" at bounding box center [1050, 288] width 582 height 27
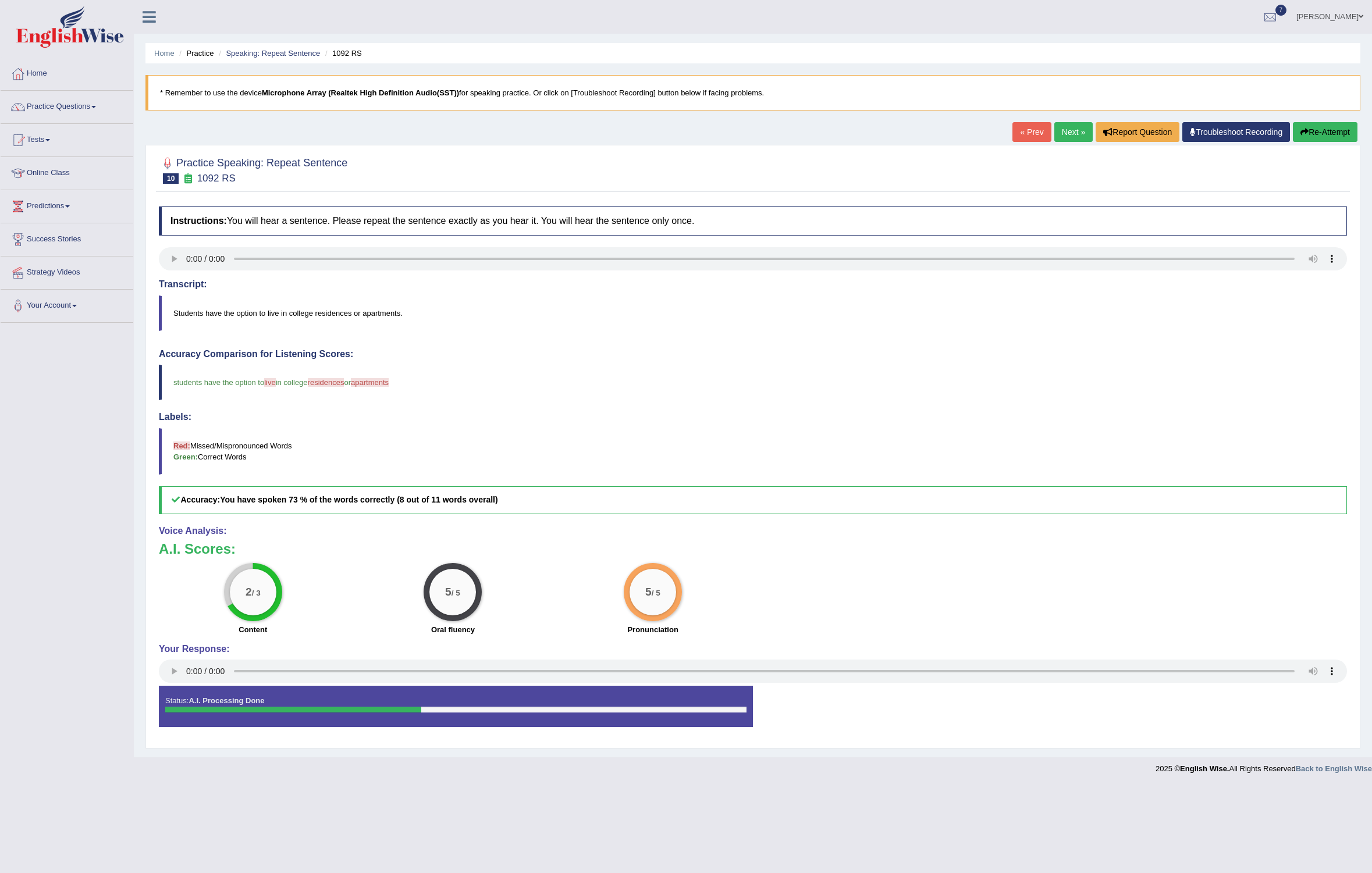
click at [1077, 128] on link "Next »" at bounding box center [1074, 132] width 38 height 20
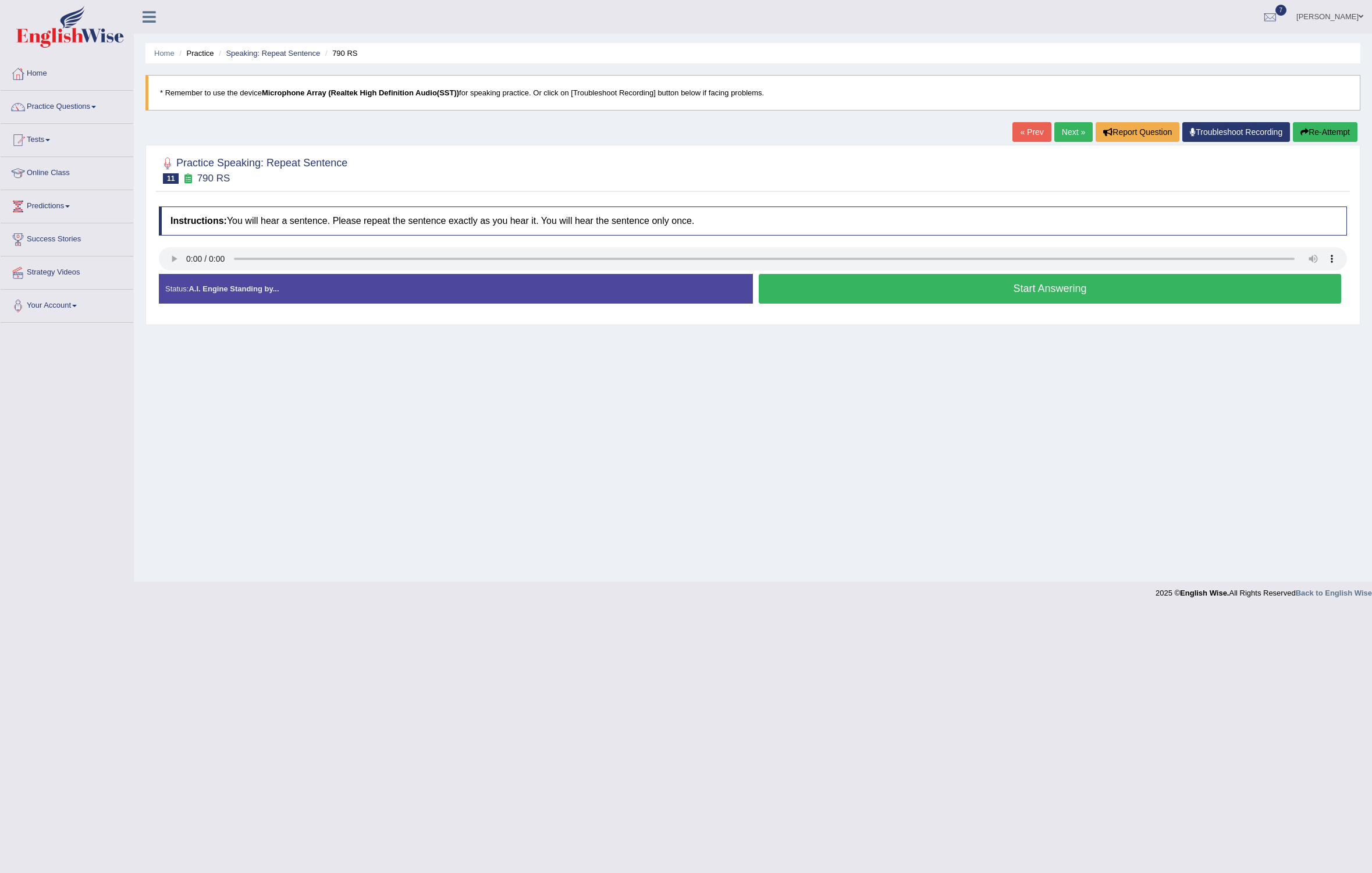
click at [874, 286] on button "Start Answering" at bounding box center [1050, 289] width 582 height 30
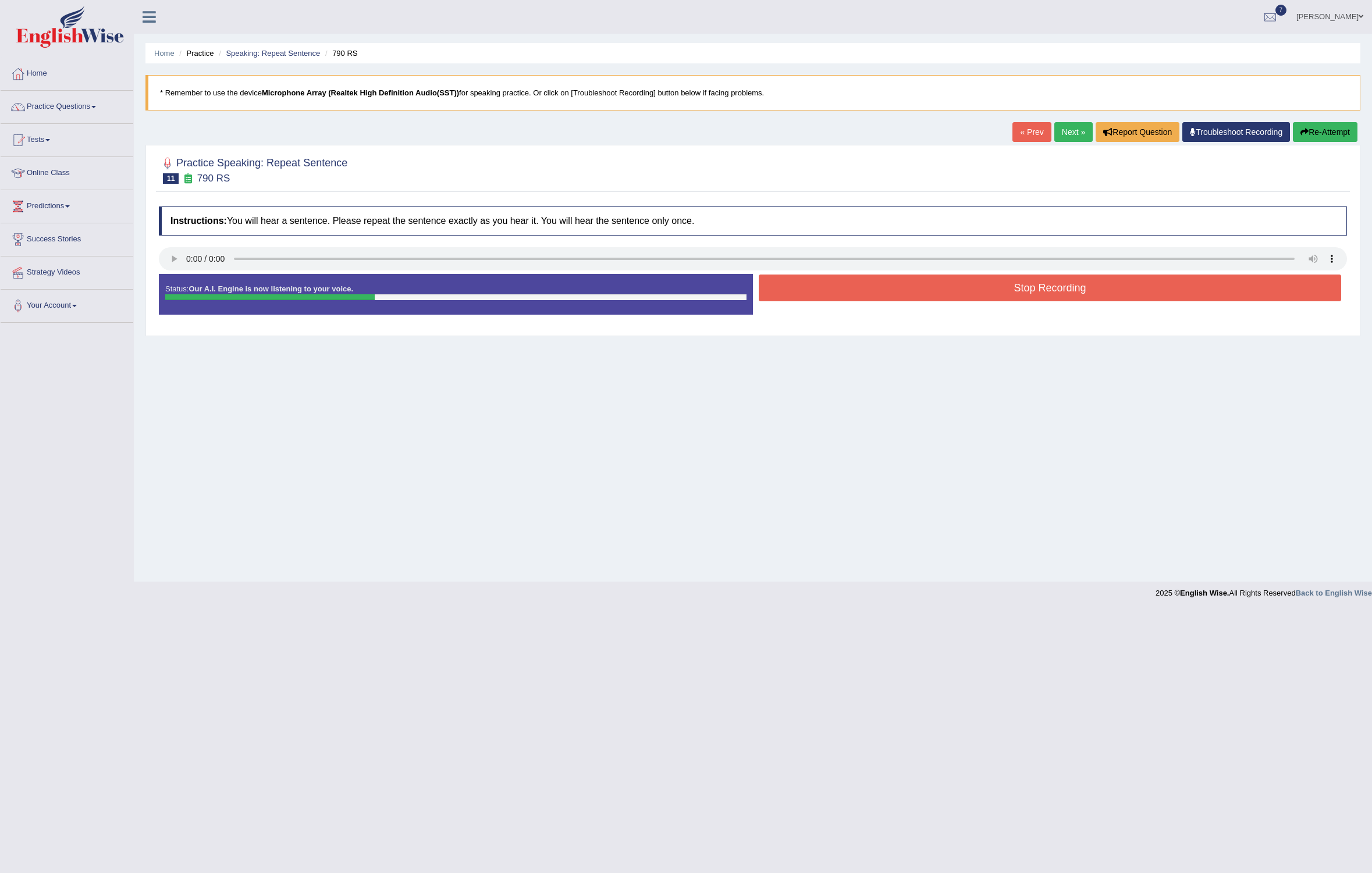
click at [874, 286] on button "Stop Recording" at bounding box center [1050, 288] width 582 height 27
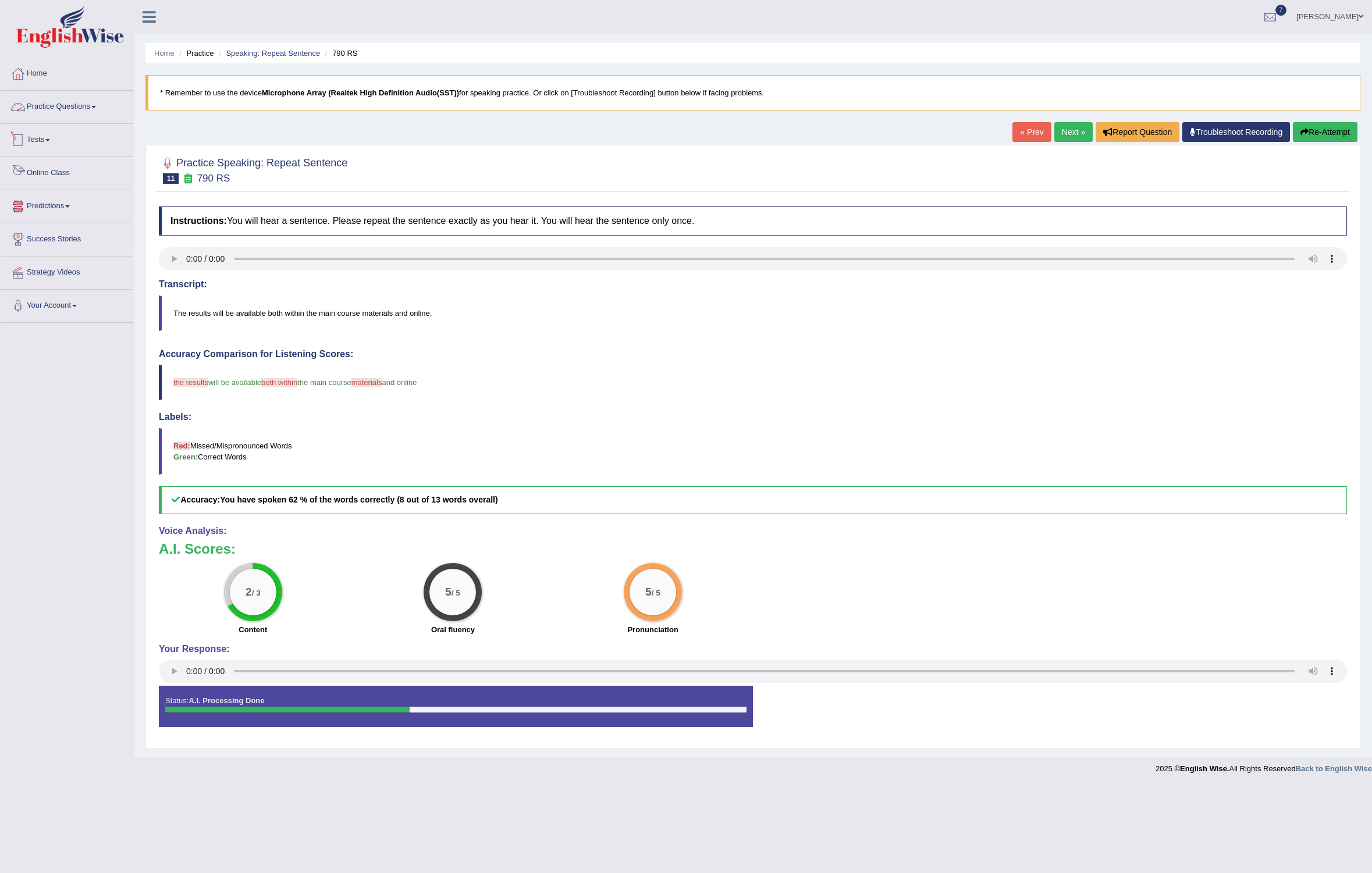
click at [65, 101] on link "Practice Questions" at bounding box center [67, 105] width 133 height 29
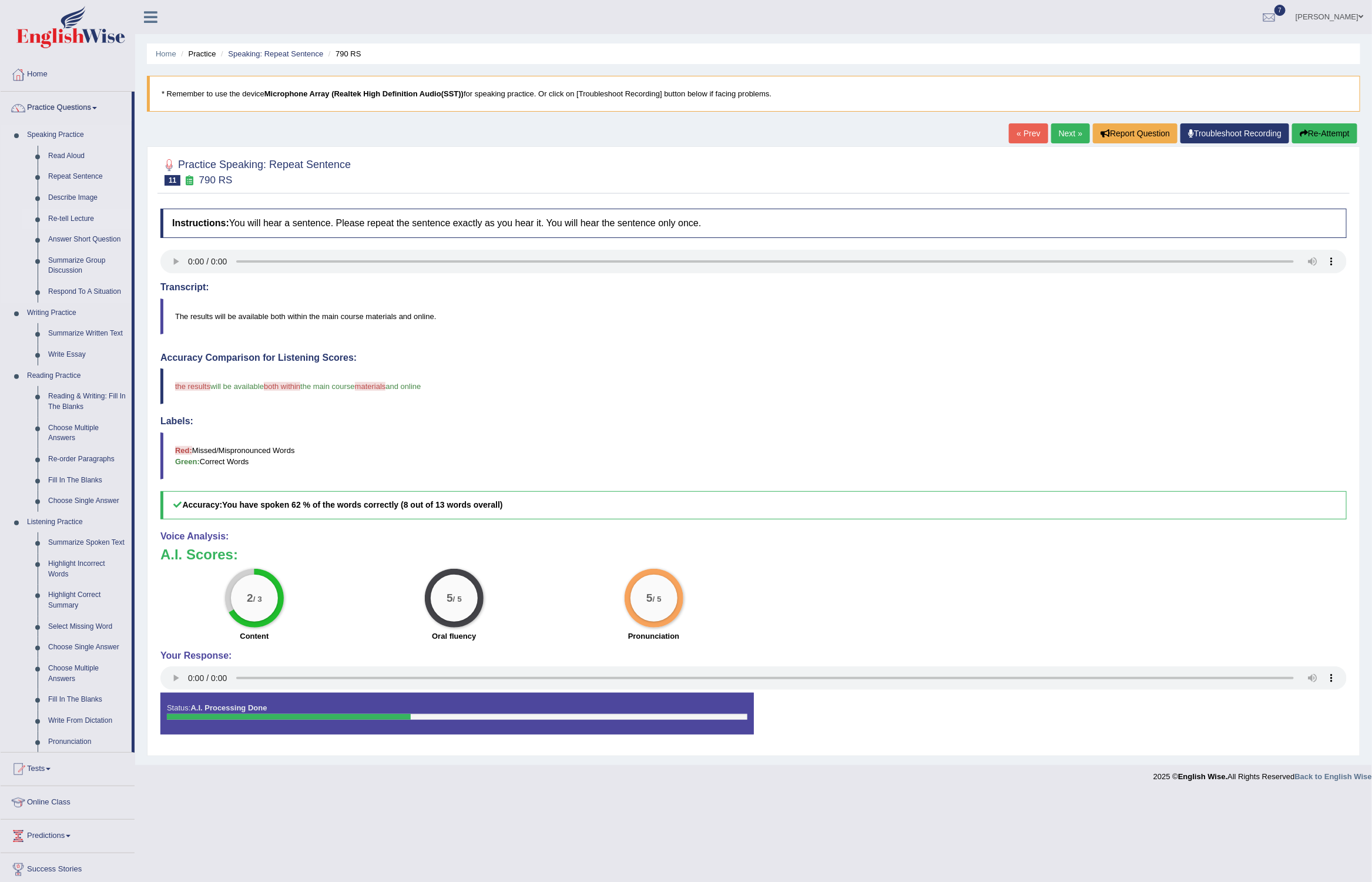
click at [70, 213] on link "Re-tell Lecture" at bounding box center [87, 219] width 89 height 21
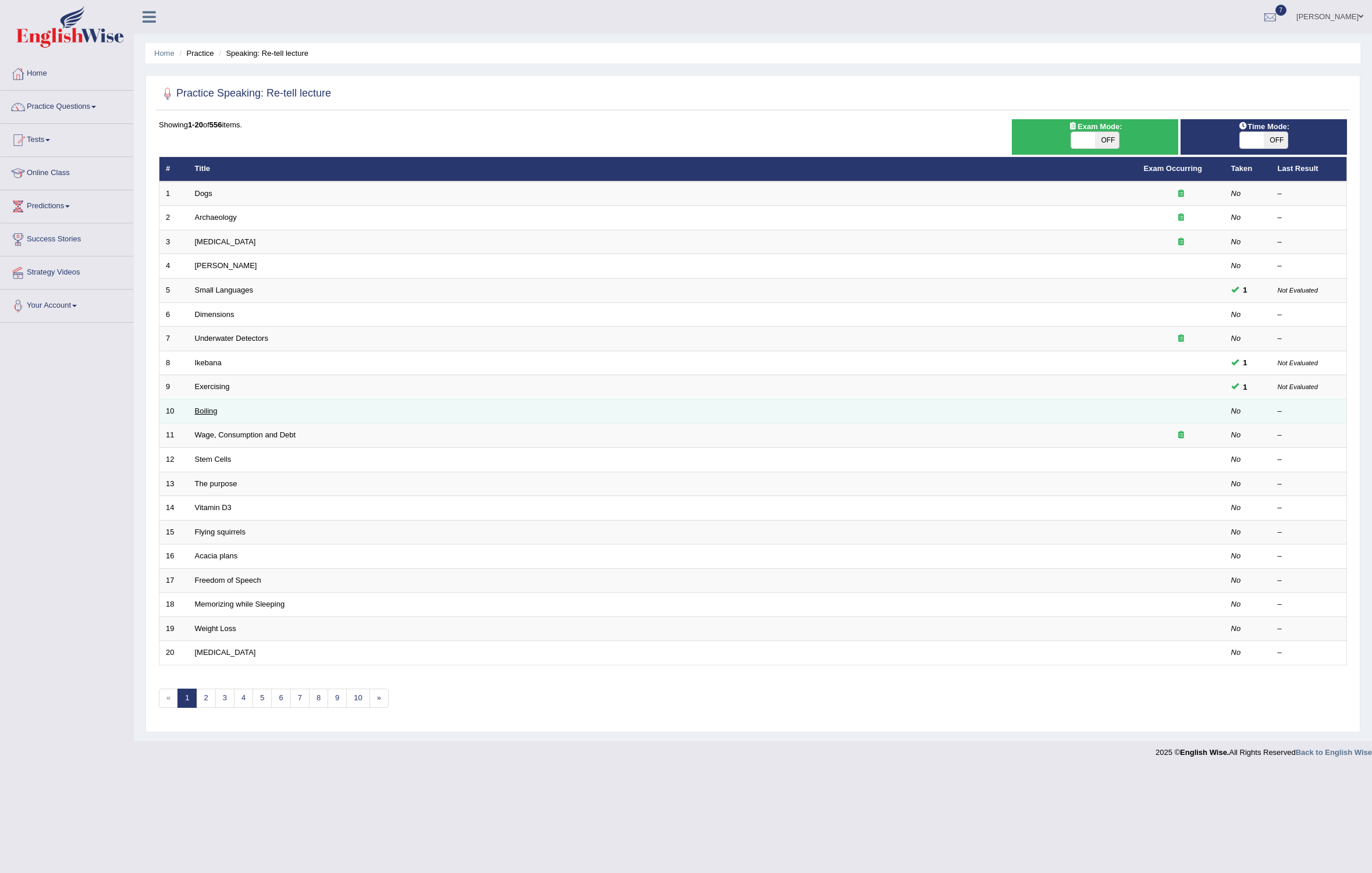
click at [216, 410] on link "Boiling" at bounding box center [206, 411] width 23 height 9
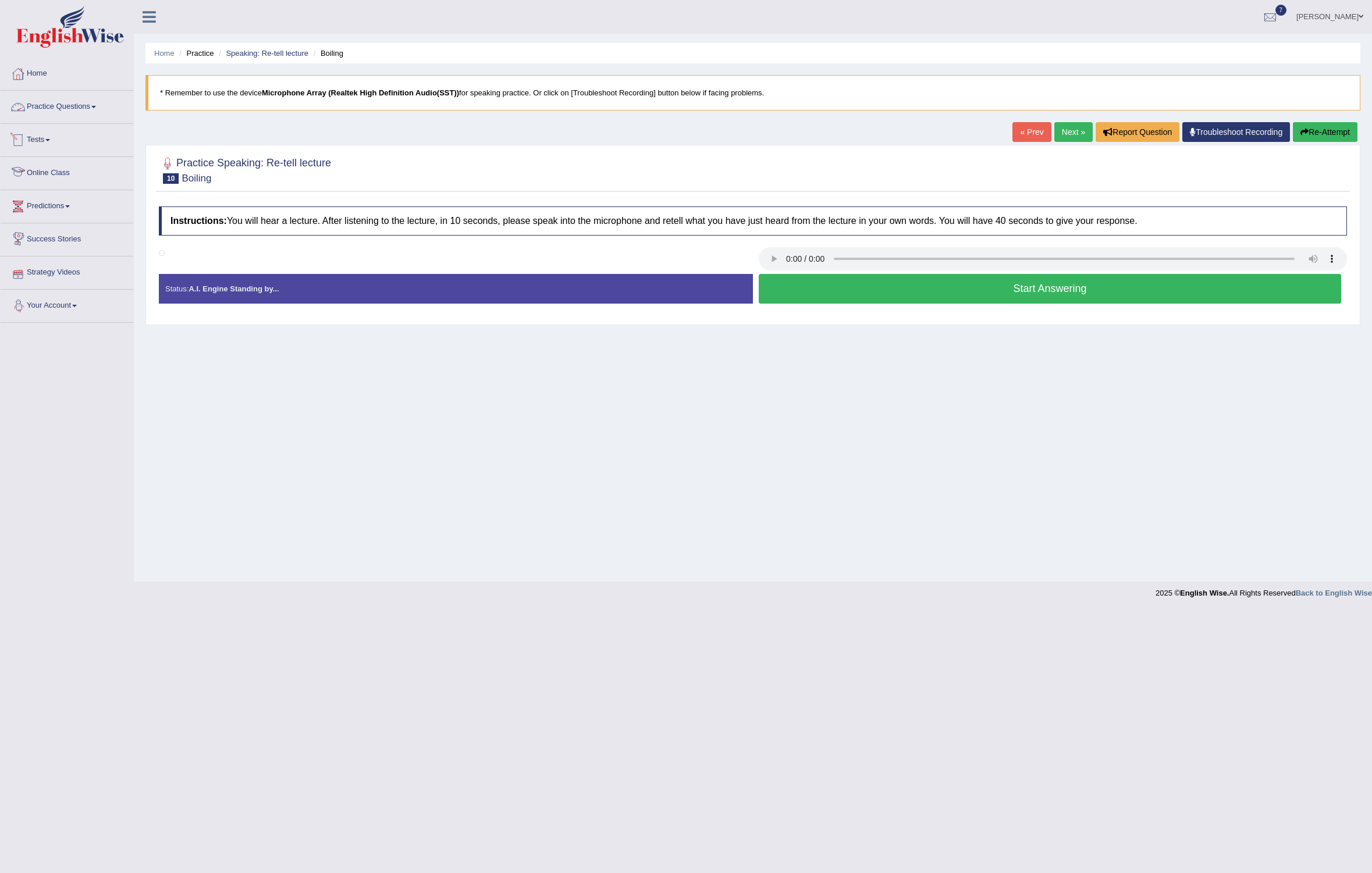
click at [102, 104] on link "Practice Questions" at bounding box center [67, 105] width 133 height 29
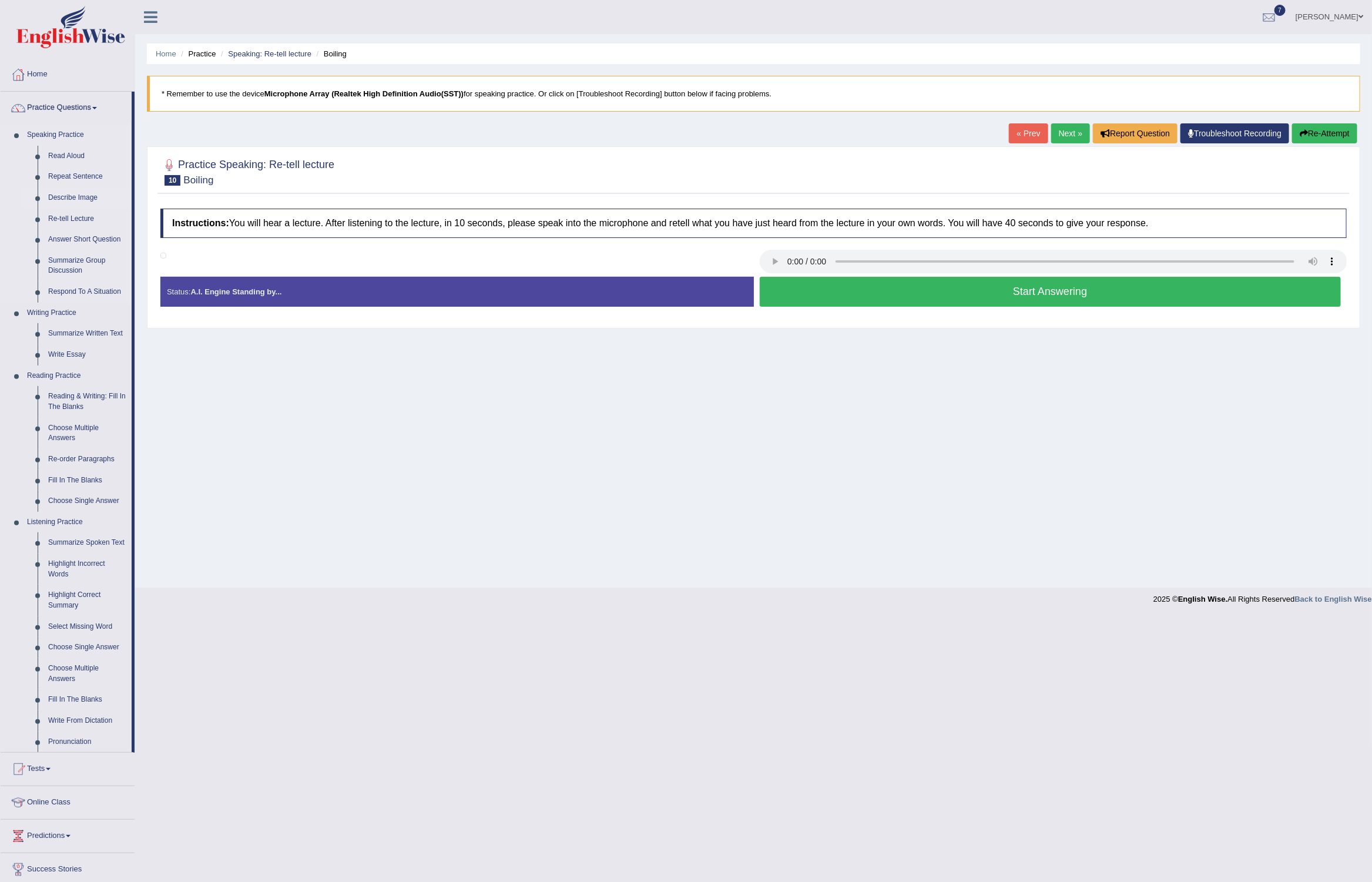
click at [71, 190] on link "Describe Image" at bounding box center [87, 197] width 89 height 21
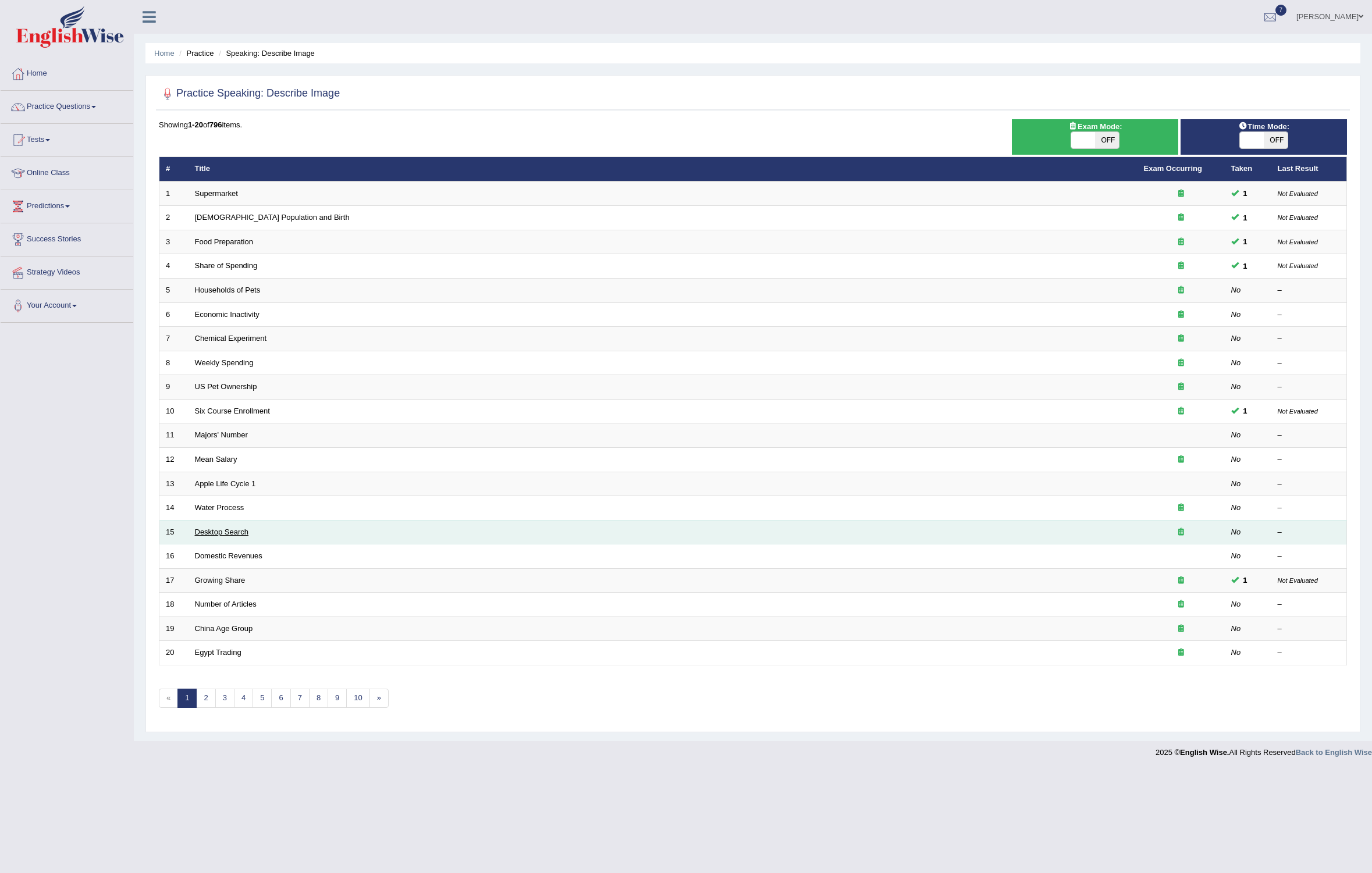
click at [206, 527] on link "Desktop Search" at bounding box center [222, 532] width 54 height 9
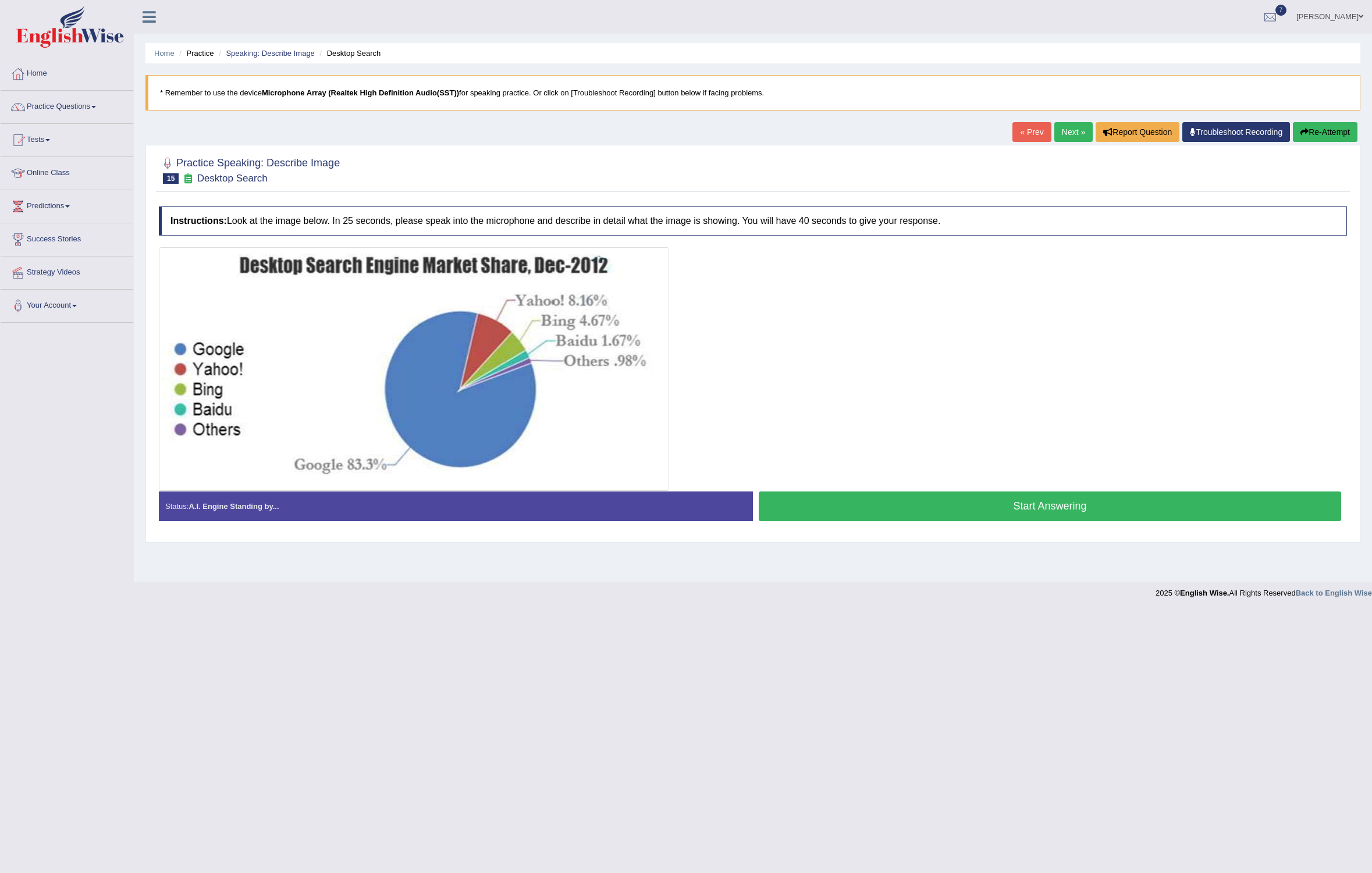
click at [891, 497] on button "Start Answering" at bounding box center [1050, 506] width 582 height 30
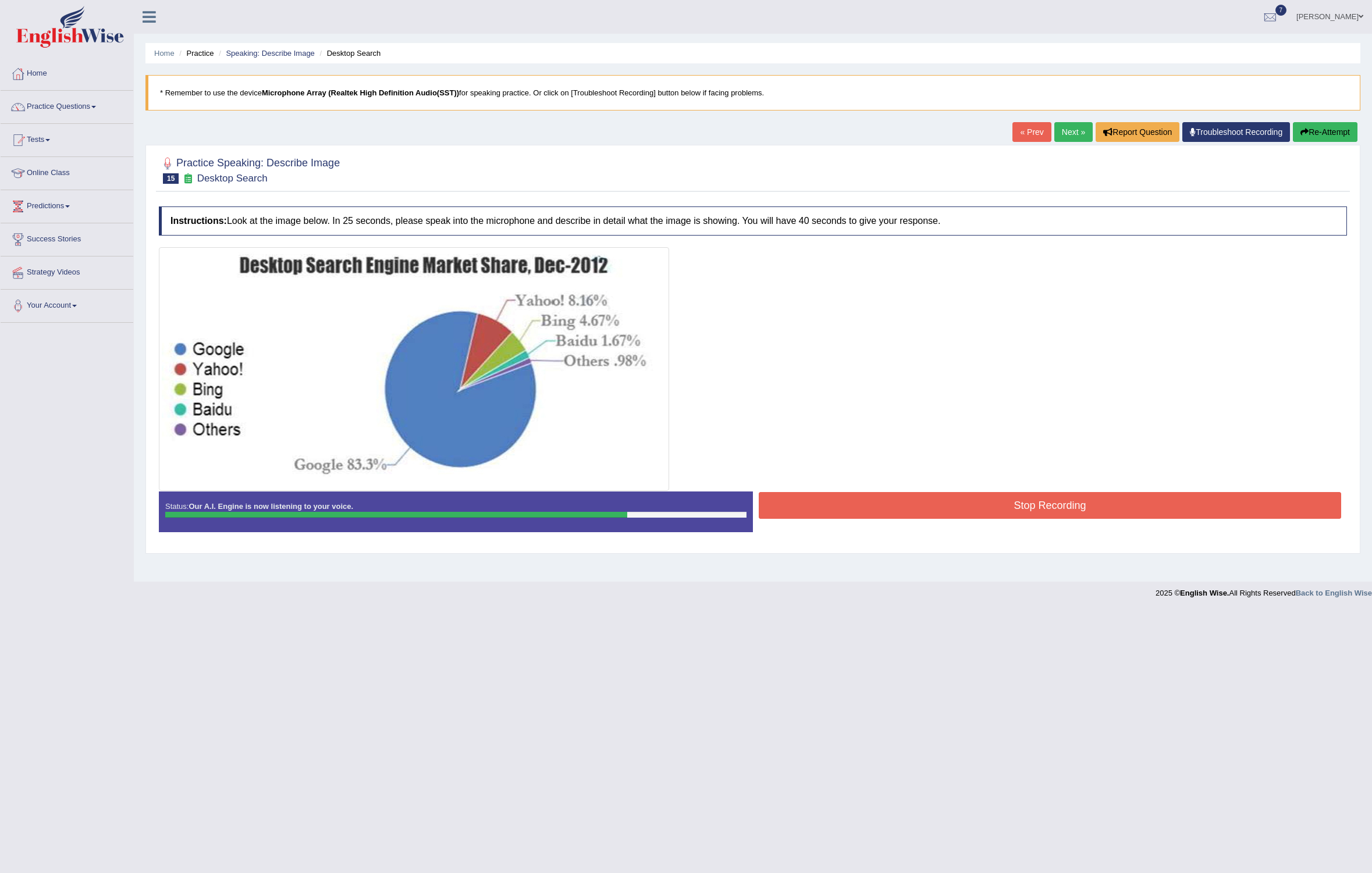
click at [891, 498] on button "Stop Recording" at bounding box center [1050, 505] width 582 height 27
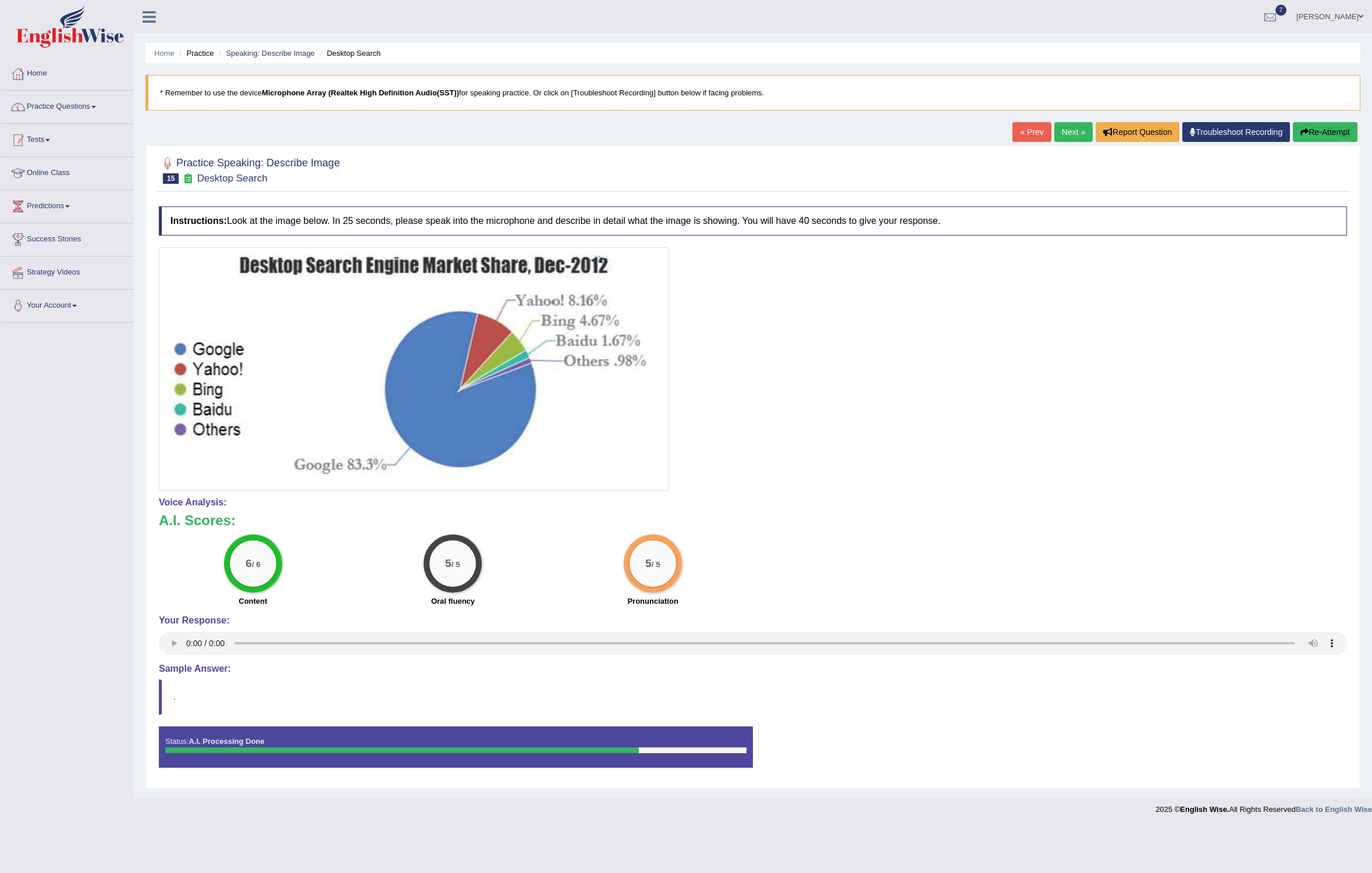
click at [99, 103] on link "Practice Questions" at bounding box center [67, 105] width 133 height 29
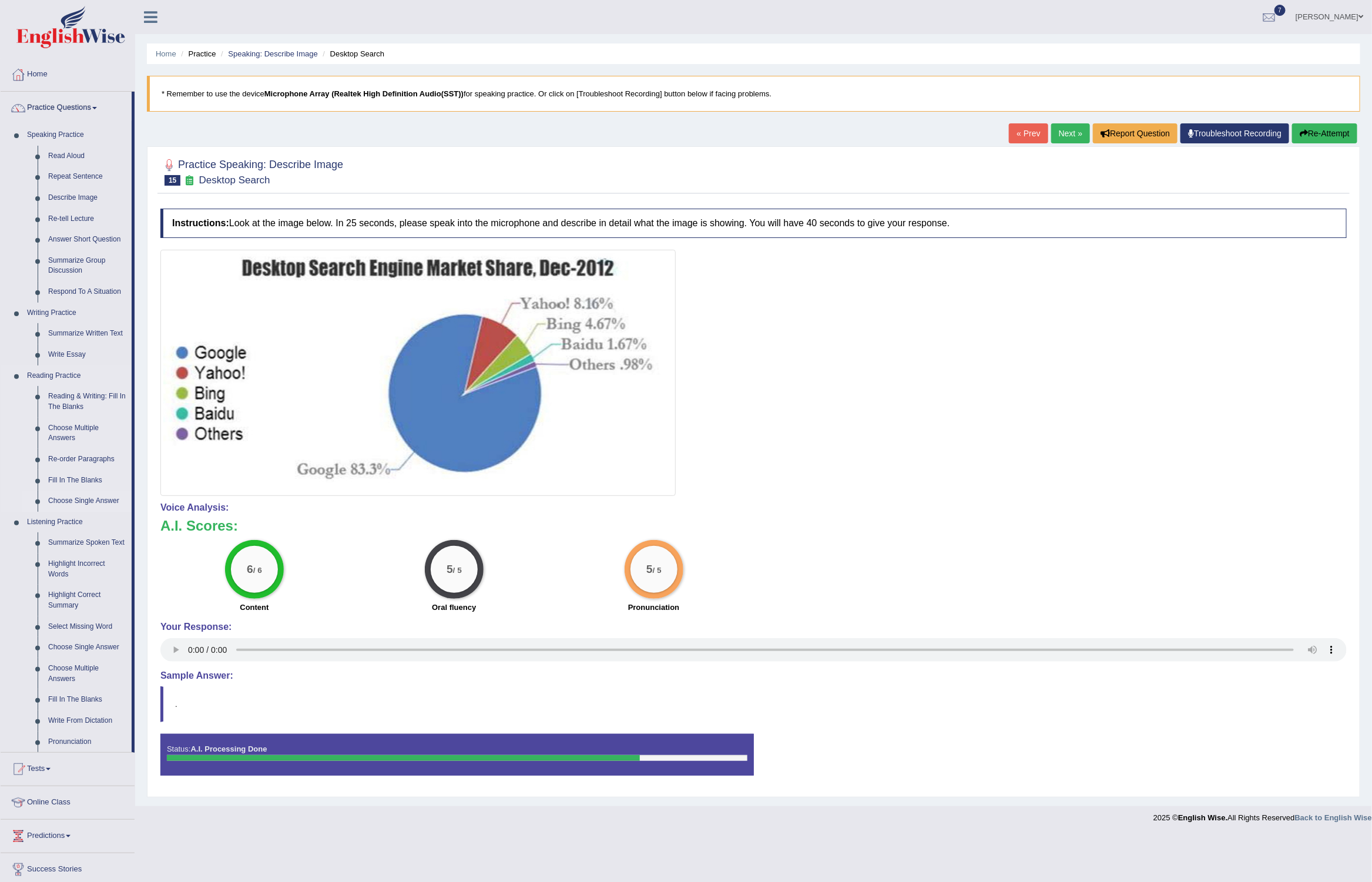
click at [86, 499] on link "Choose Single Answer" at bounding box center [87, 501] width 89 height 21
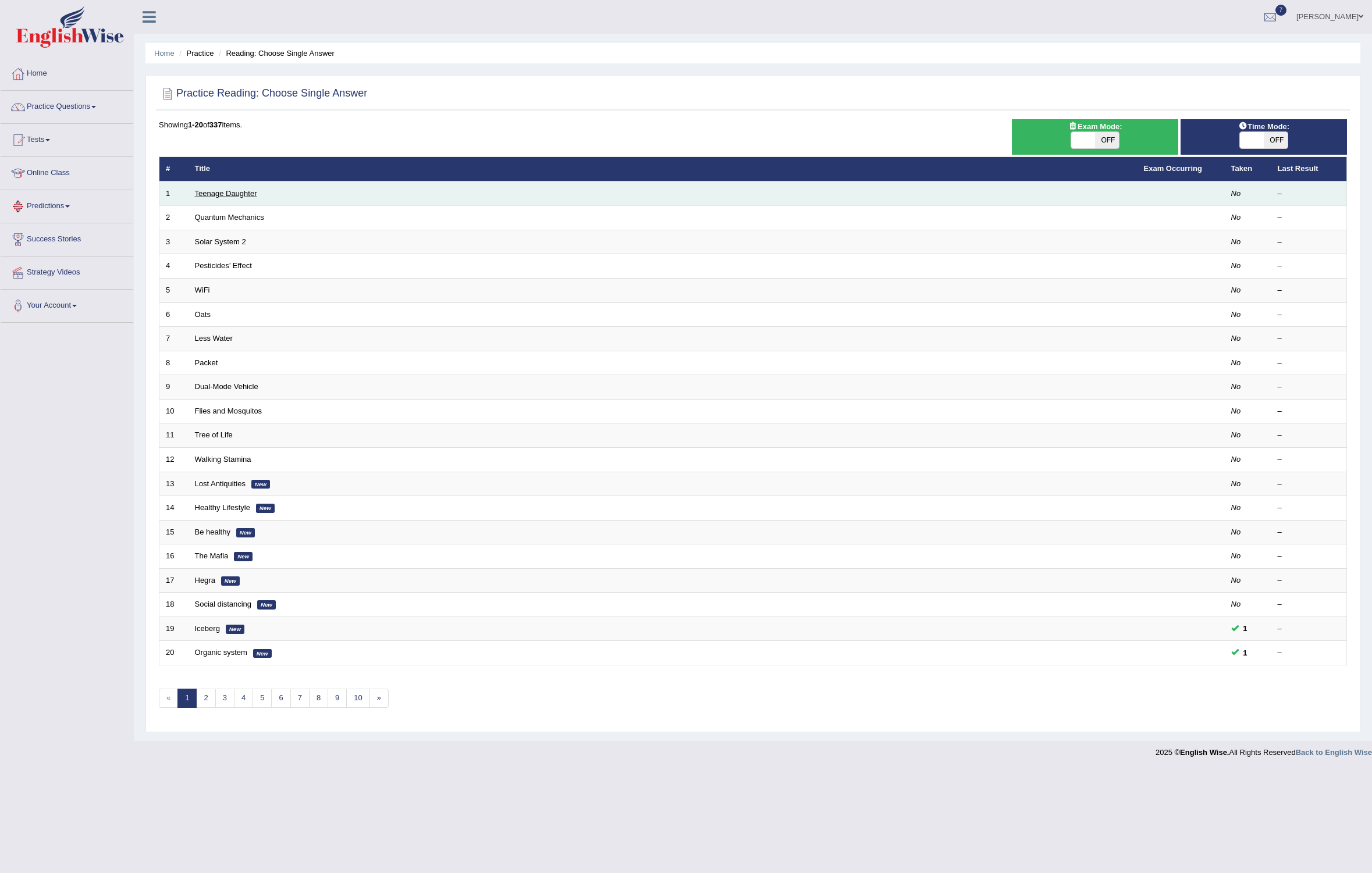
click at [228, 192] on link "Teenage Daughter" at bounding box center [226, 193] width 62 height 9
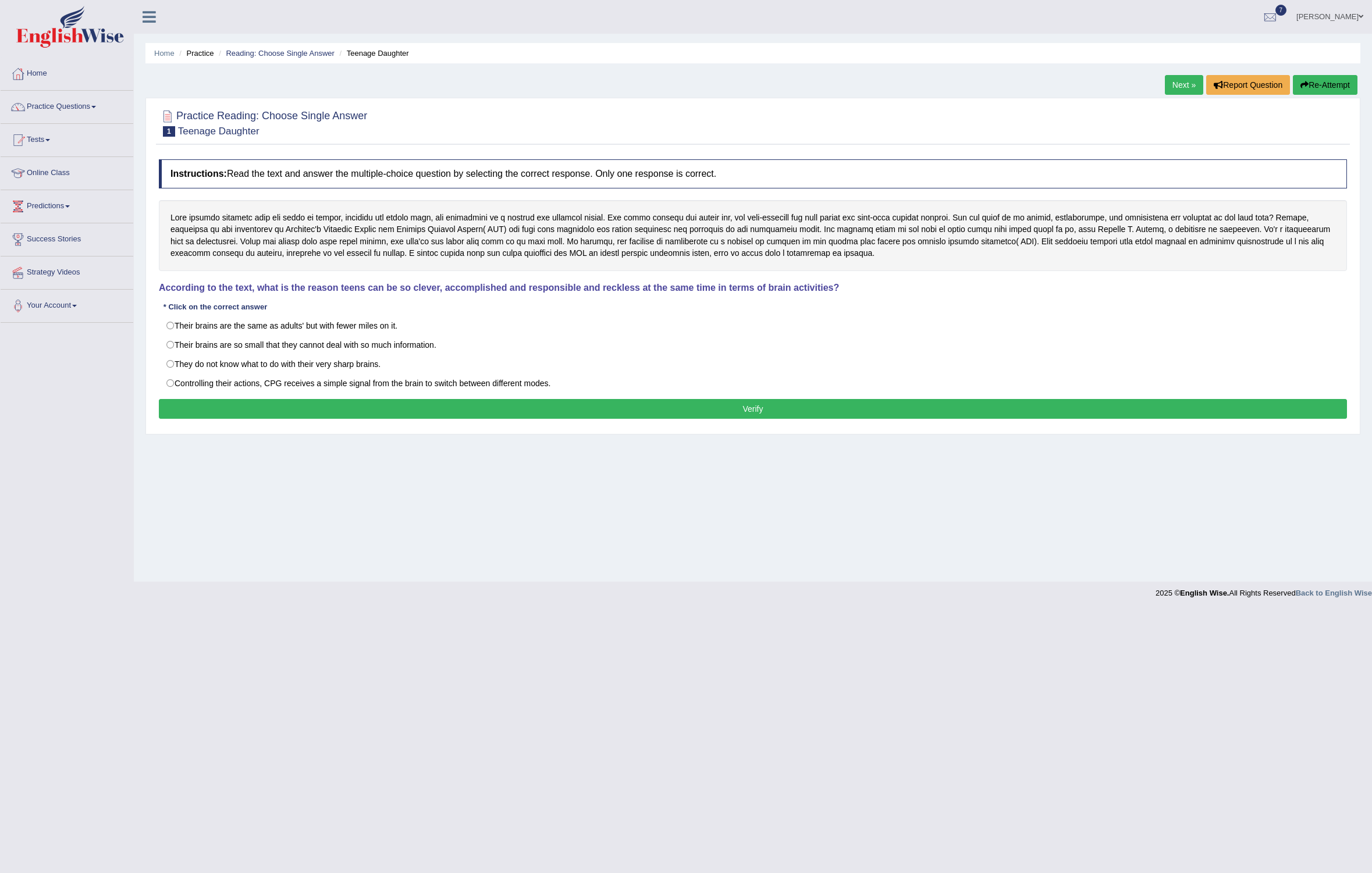
click at [81, 104] on link "Practice Questions" at bounding box center [67, 105] width 133 height 29
